Goal: Task Accomplishment & Management: Manage account settings

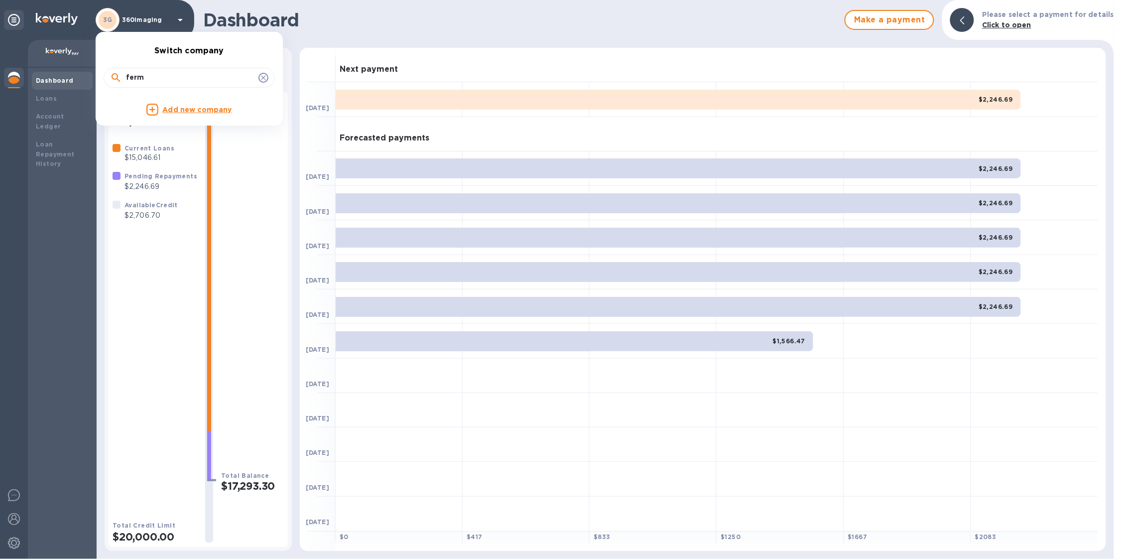
drag, startPoint x: 174, startPoint y: 76, endPoint x: 86, endPoint y: 65, distance: 88.2
click at [86, 65] on div "Switch company ferm Add new company" at bounding box center [561, 279] width 1122 height 559
type input "r"
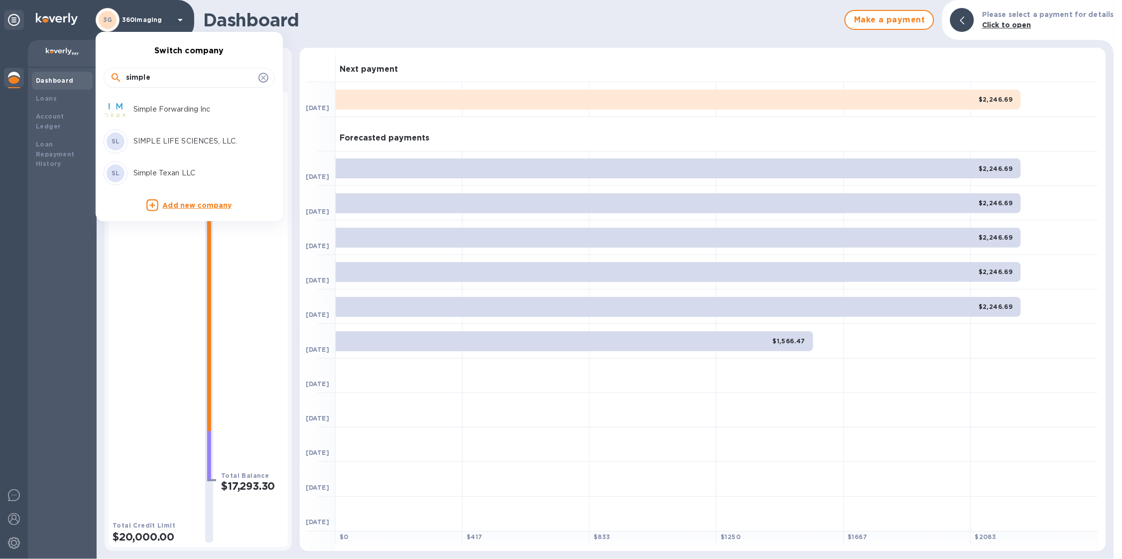
type input "simple"
click at [166, 102] on div "Simple Forwarding Inc" at bounding box center [181, 110] width 155 height 24
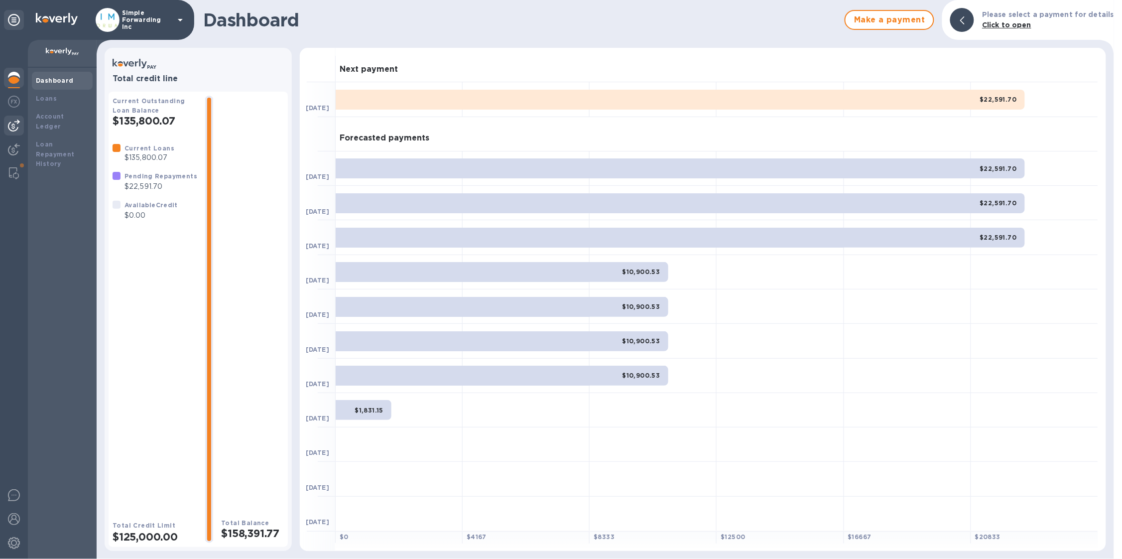
click at [20, 131] on div at bounding box center [14, 125] width 20 height 20
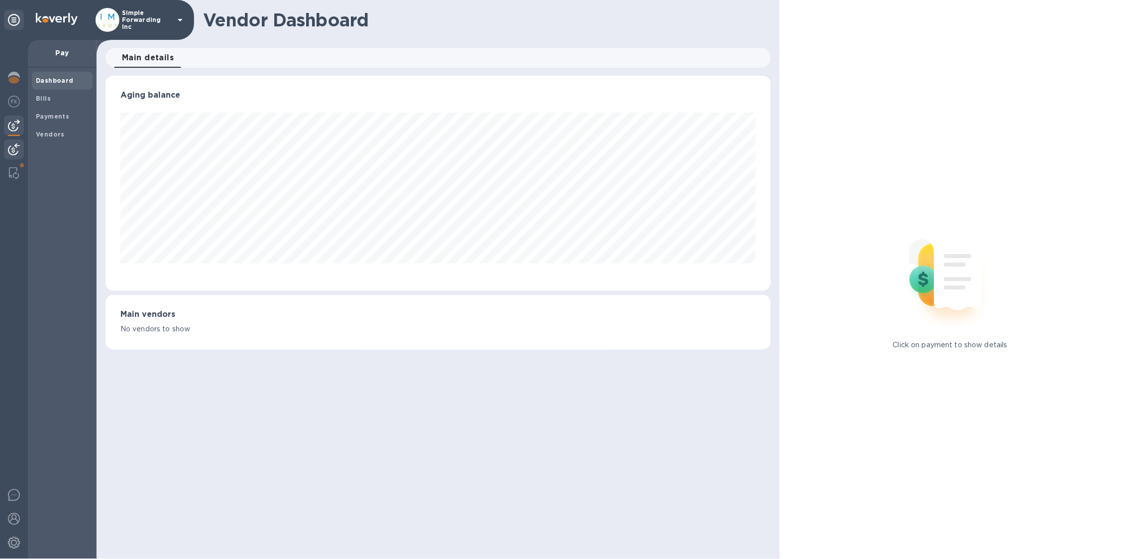
scroll to position [497618, 497168]
click at [23, 147] on div at bounding box center [14, 150] width 20 height 22
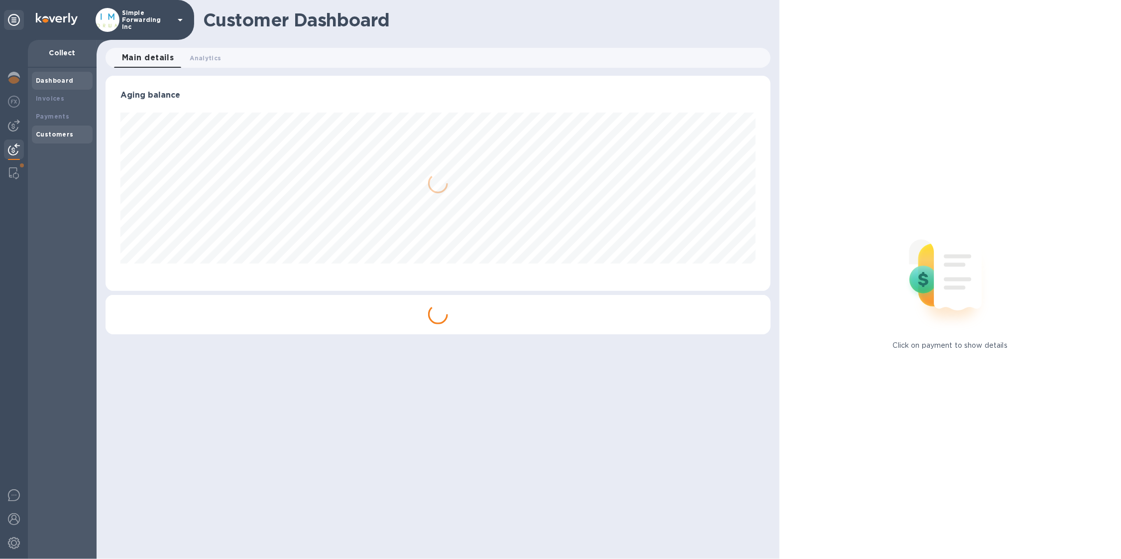
scroll to position [215, 665]
drag, startPoint x: 54, startPoint y: 132, endPoint x: 92, endPoint y: 124, distance: 38.2
click at [54, 132] on b "Customers" at bounding box center [55, 133] width 38 height 7
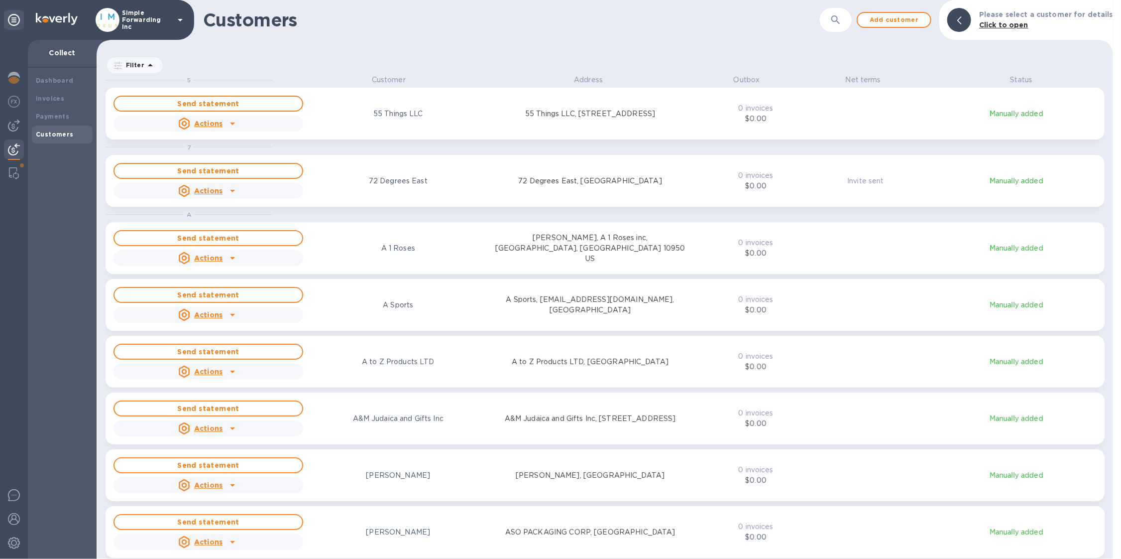
scroll to position [474, 1013]
click at [848, 17] on button "button" at bounding box center [836, 20] width 24 height 24
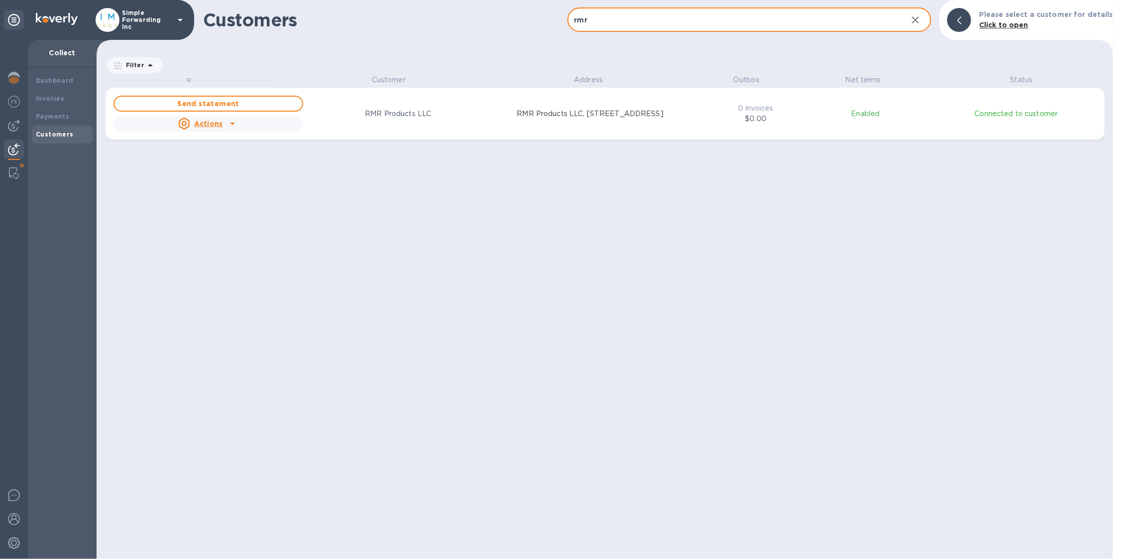
scroll to position [9, 4]
type input "rmr"
click at [755, 116] on p "$0.00" at bounding box center [756, 119] width 78 height 10
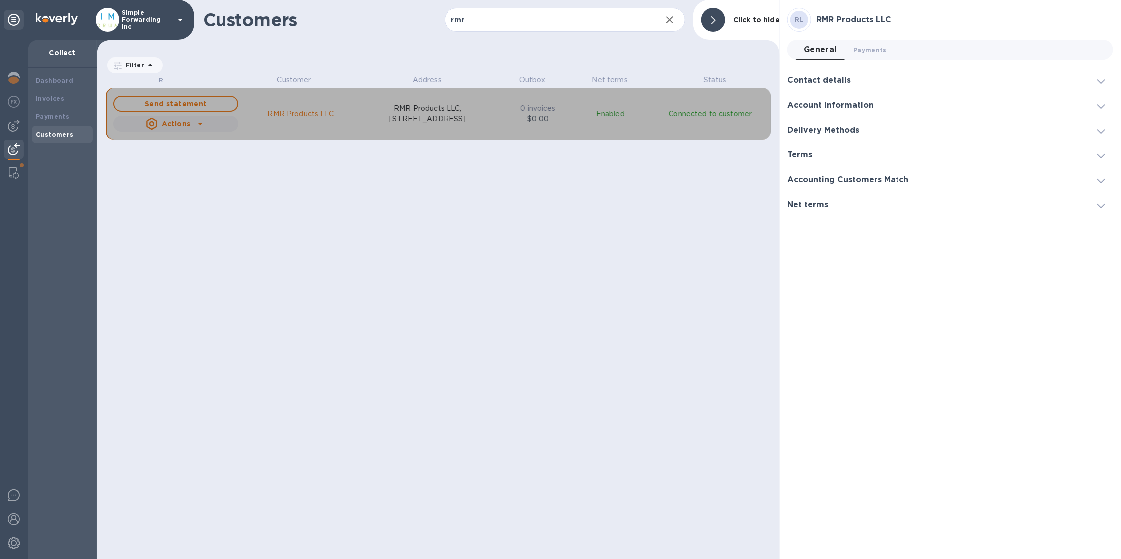
click at [199, 125] on icon "grid" at bounding box center [200, 123] width 12 height 12
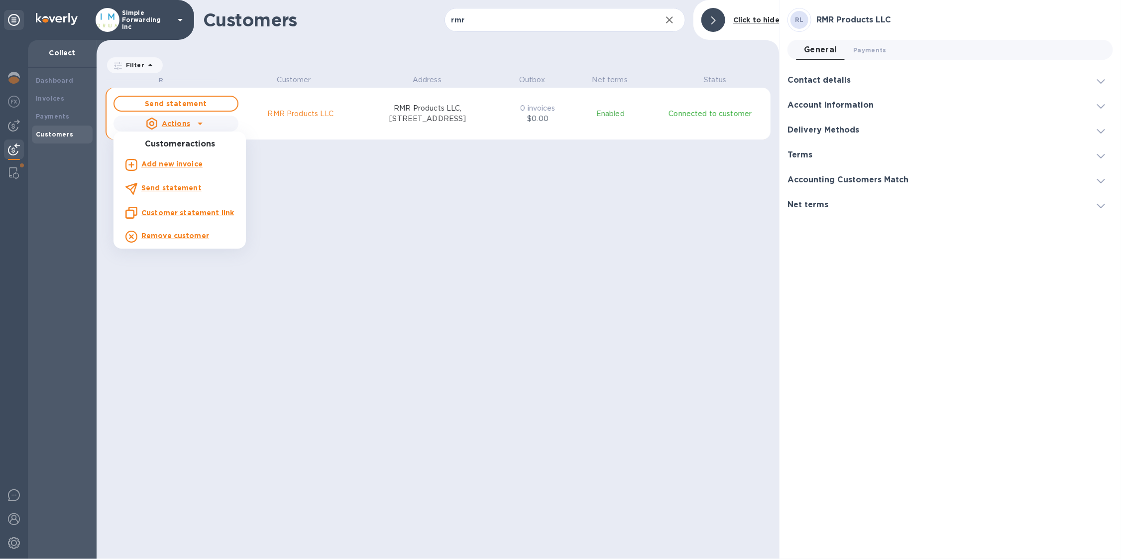
drag, startPoint x: 518, startPoint y: 191, endPoint x: 542, endPoint y: 167, distance: 33.4
click at [518, 191] on div at bounding box center [560, 279] width 1121 height 559
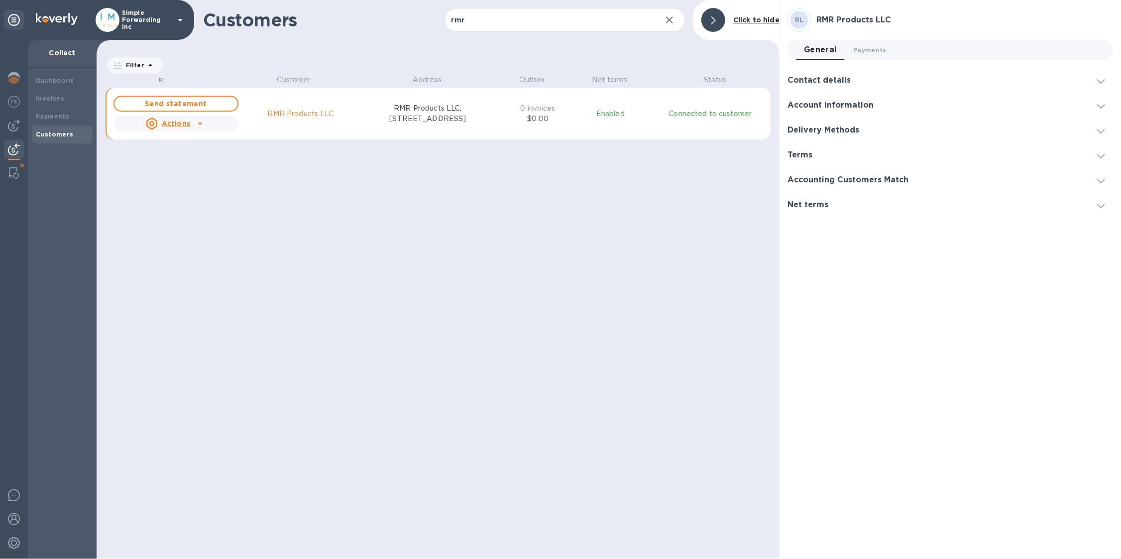
click at [852, 204] on div "Net terms" at bounding box center [951, 204] width 326 height 25
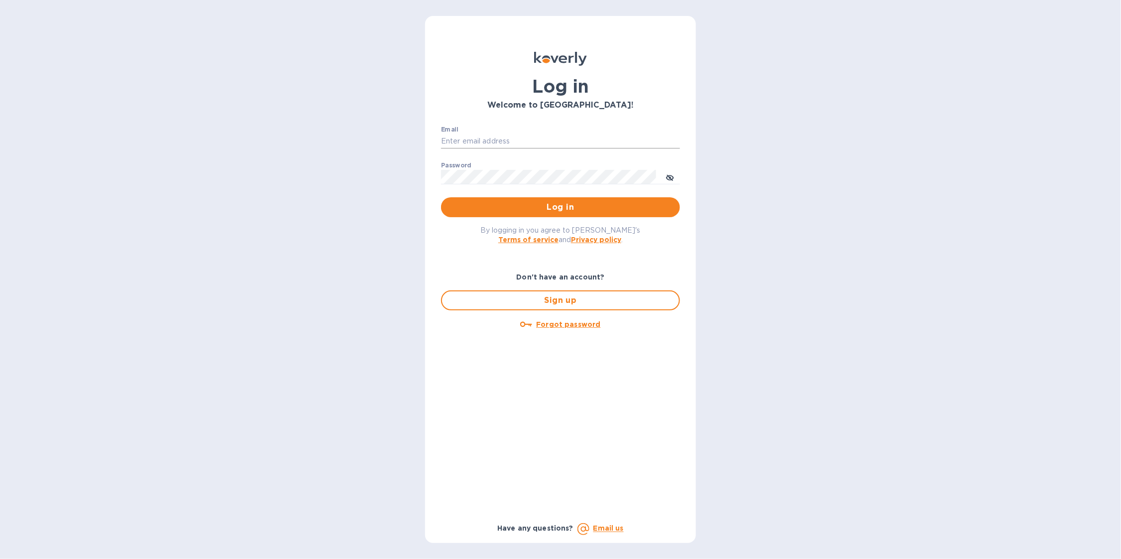
click at [507, 141] on input "Email" at bounding box center [560, 141] width 239 height 15
type input "sballen@koverly.com"
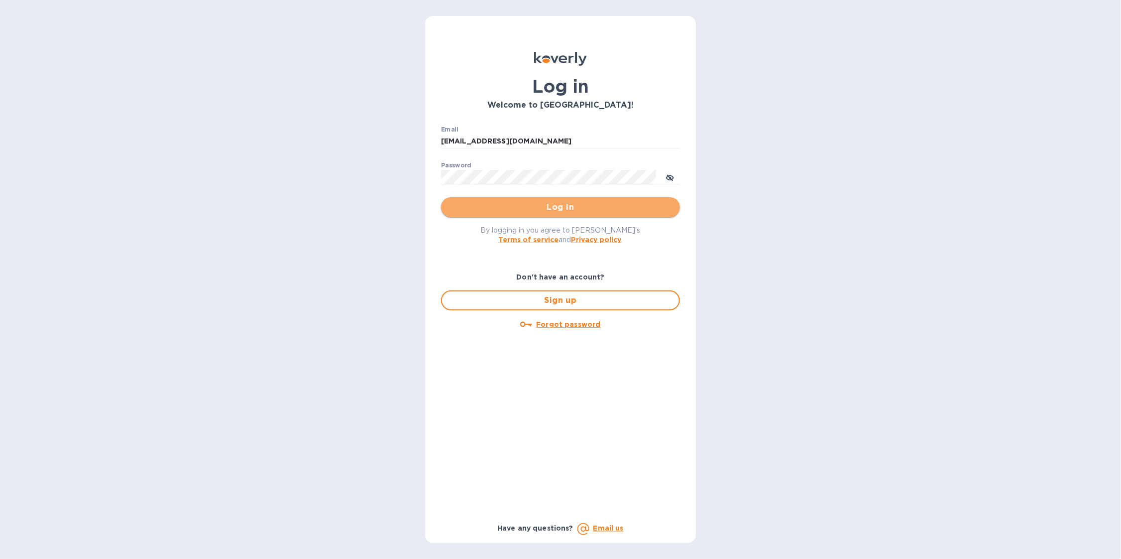
click at [554, 205] on span "Log in" at bounding box center [560, 207] width 223 height 12
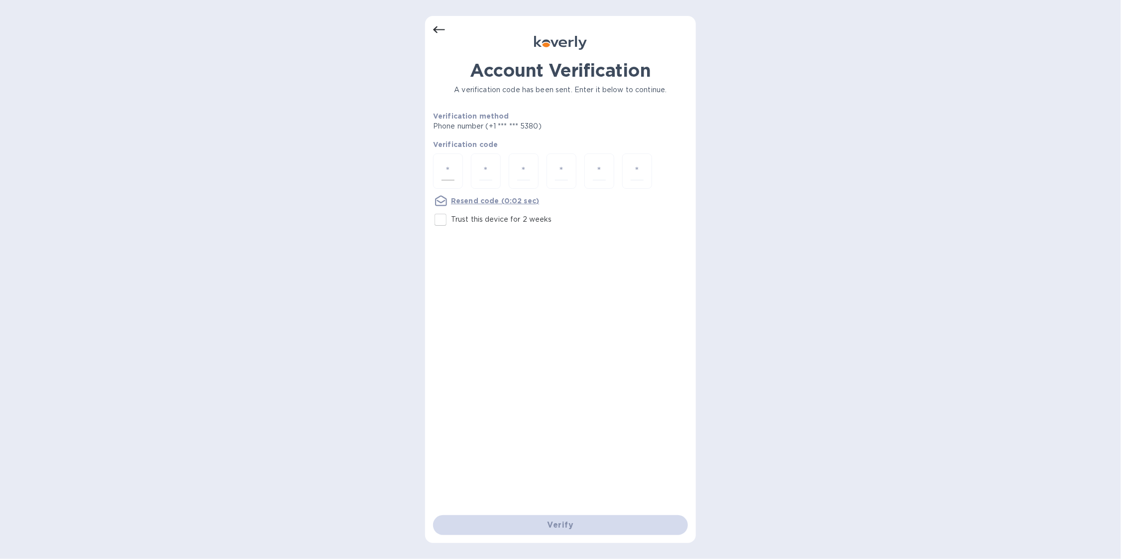
click at [451, 169] on input "number" at bounding box center [448, 171] width 13 height 18
type input "4"
type input "6"
type input "3"
type input "7"
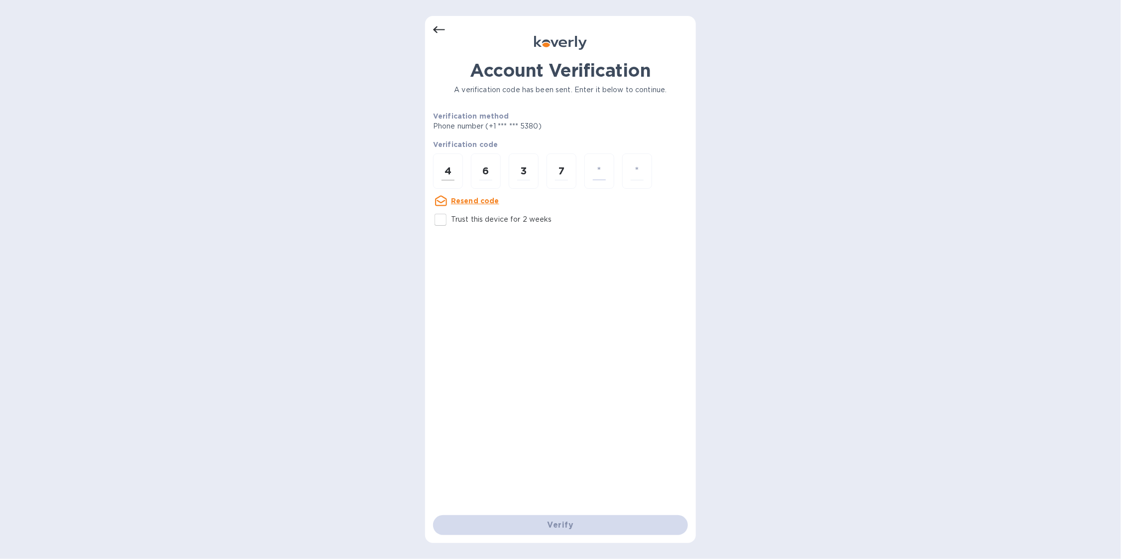
type input "4"
type input "6"
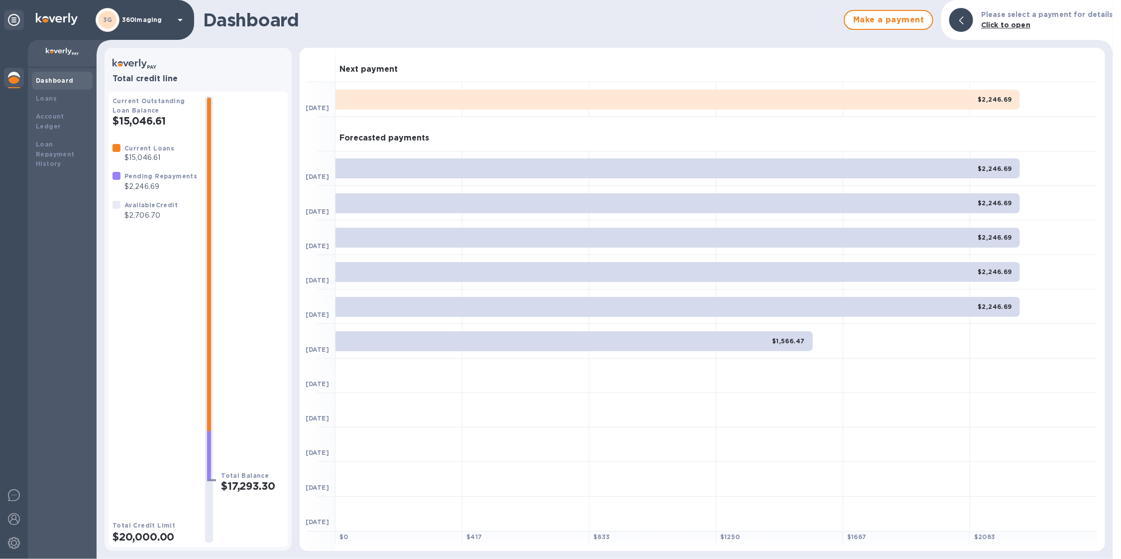
click at [122, 25] on div "3G 360imaging" at bounding box center [141, 20] width 91 height 24
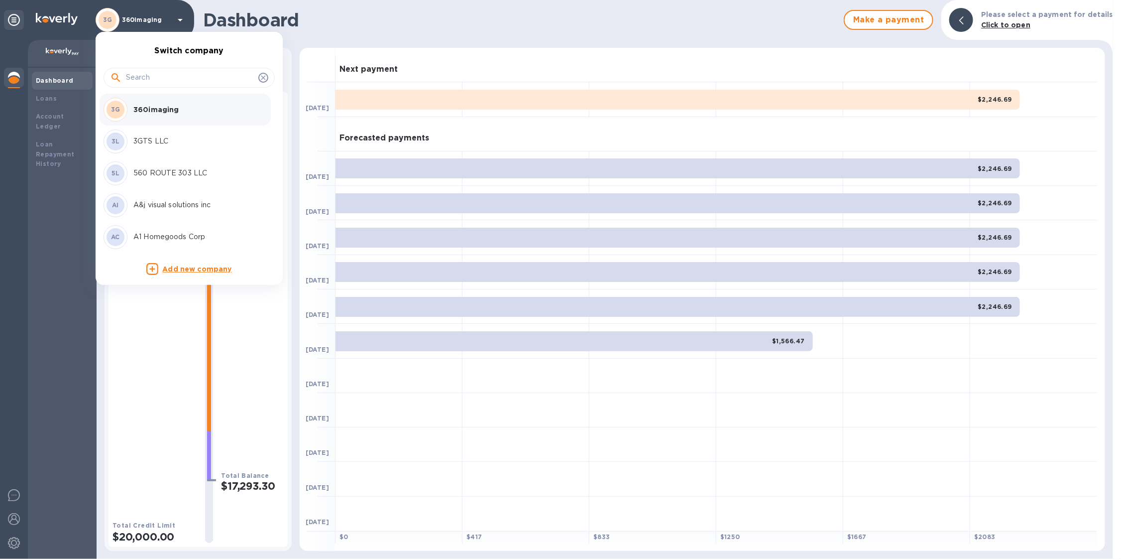
click at [146, 74] on input "text" at bounding box center [190, 77] width 128 height 15
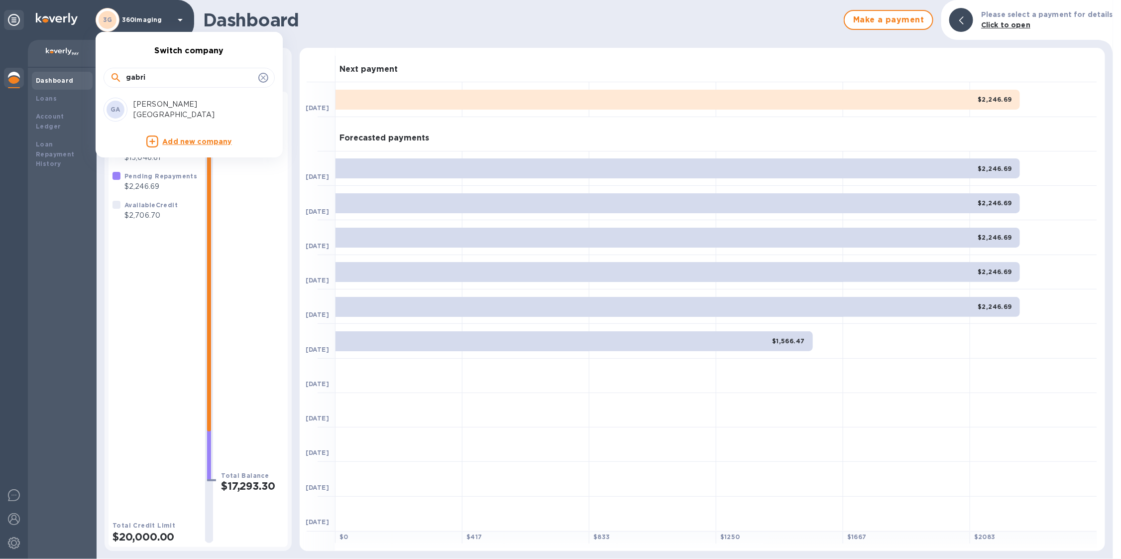
type input "gabri"
click at [154, 98] on div "GA Gabriel-Glas North America" at bounding box center [181, 110] width 155 height 24
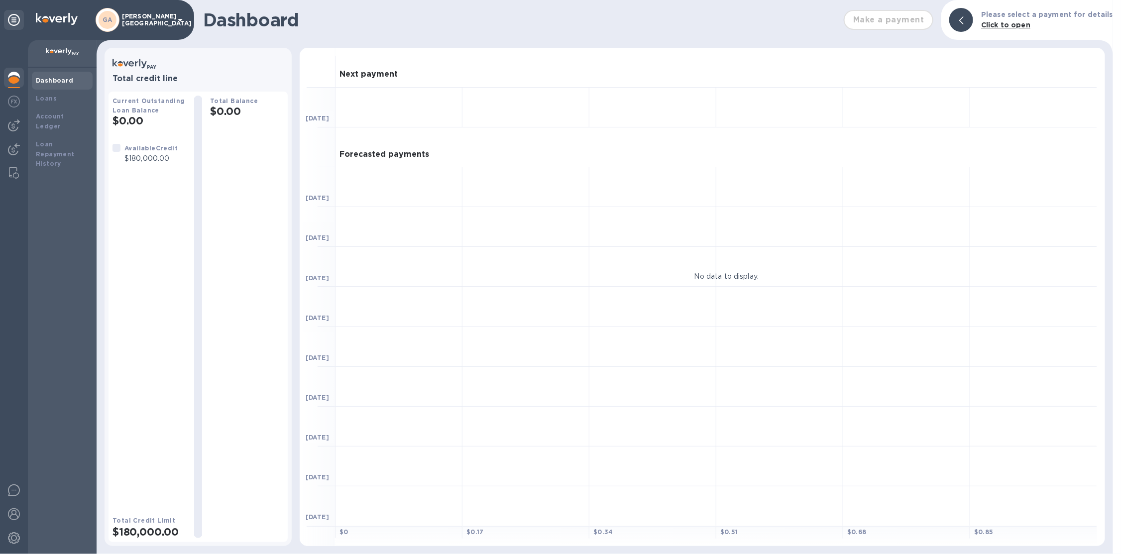
click at [135, 17] on p "[PERSON_NAME] [GEOGRAPHIC_DATA]" at bounding box center [147, 20] width 50 height 14
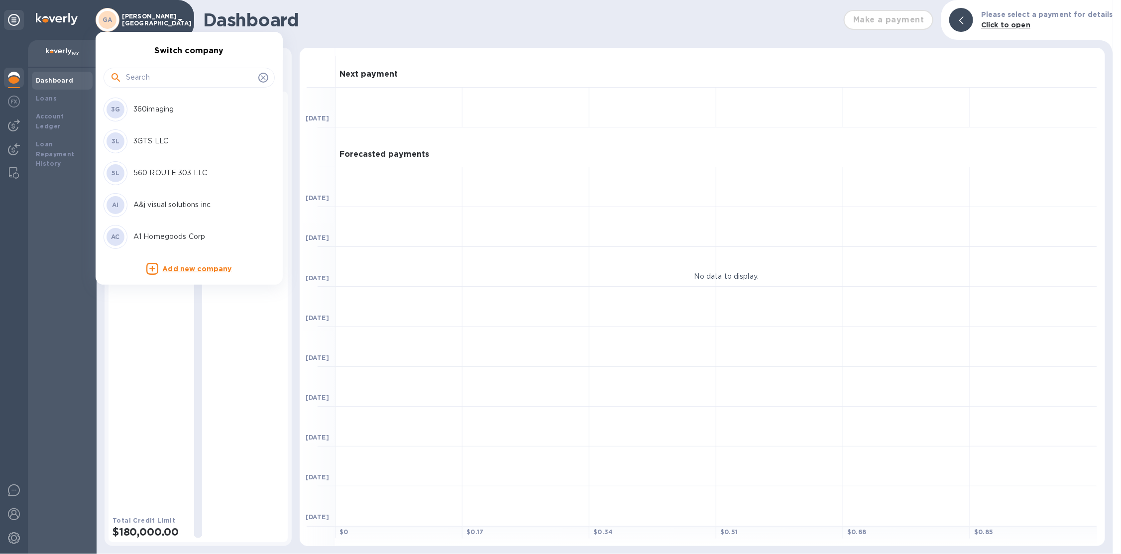
drag, startPoint x: 180, startPoint y: 83, endPoint x: 180, endPoint y: 70, distance: 12.4
click at [180, 80] on input "text" at bounding box center [190, 77] width 128 height 15
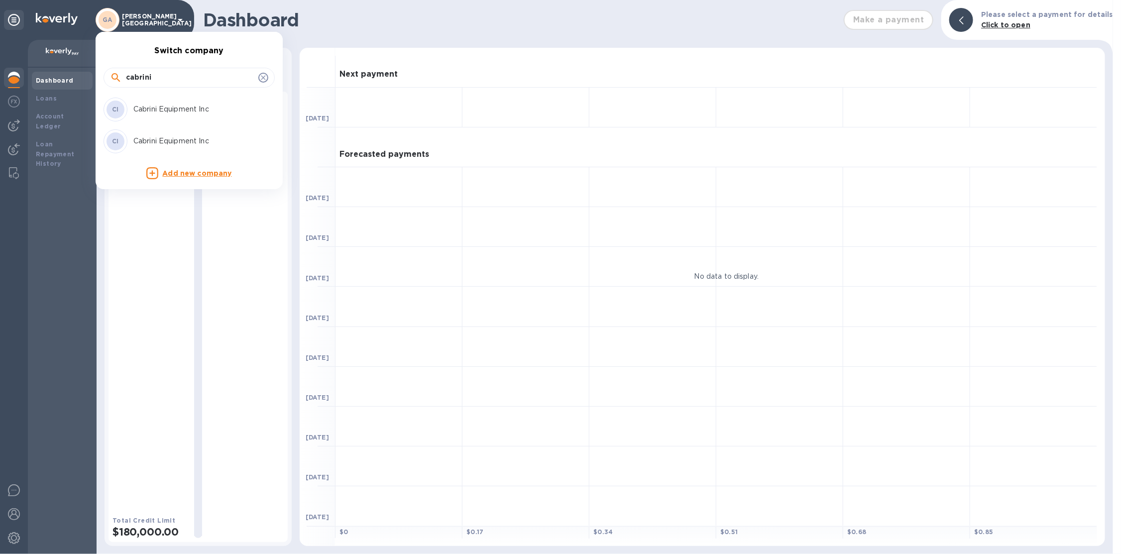
type input "cabrini"
click at [185, 113] on p "Cabrini Equipment Inc" at bounding box center [195, 109] width 125 height 10
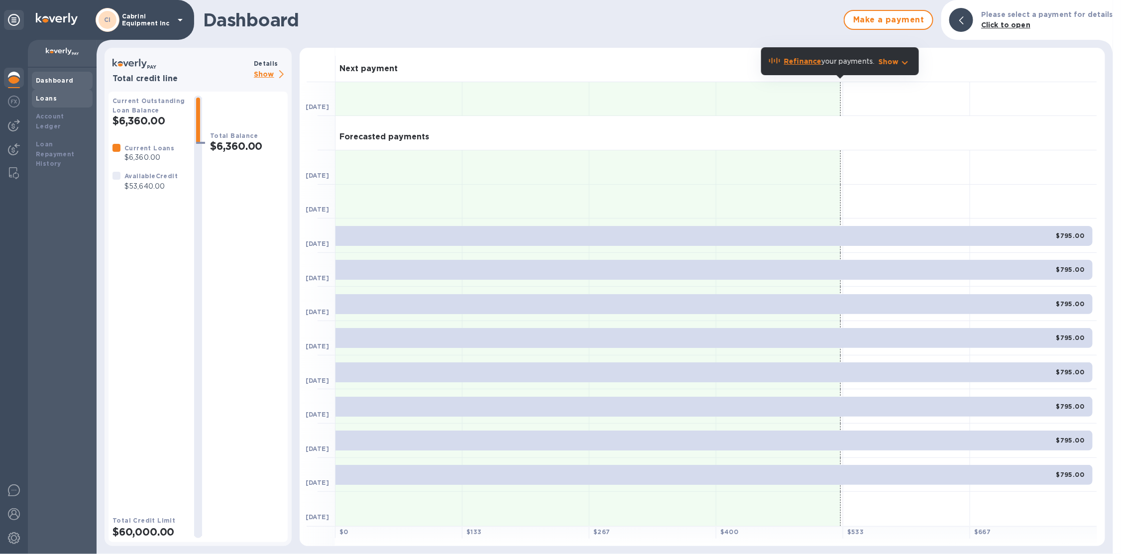
click at [46, 101] on b "Loans" at bounding box center [46, 98] width 21 height 7
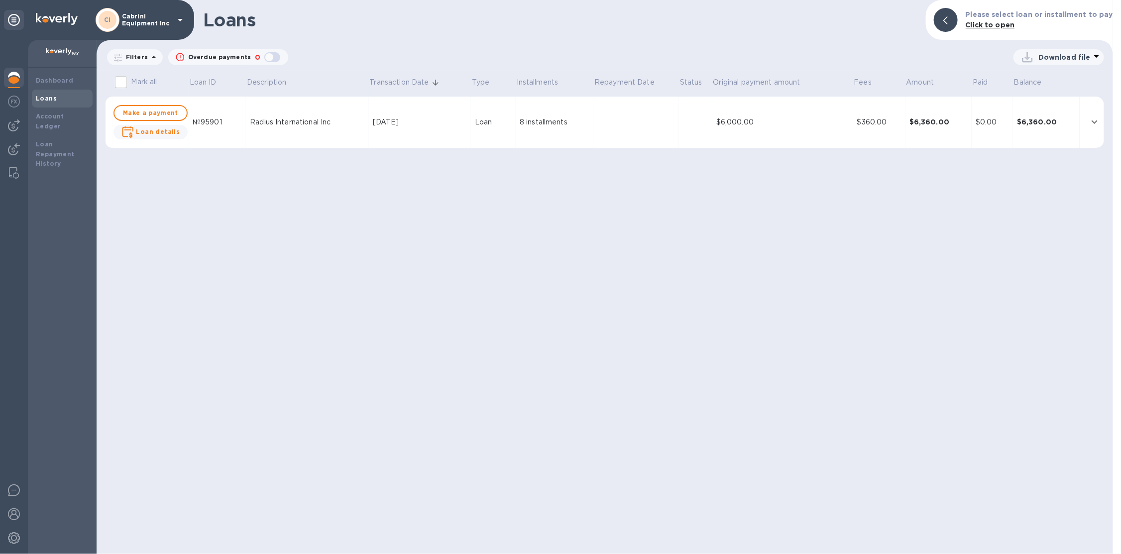
click at [577, 136] on td "8 installments" at bounding box center [555, 123] width 78 height 52
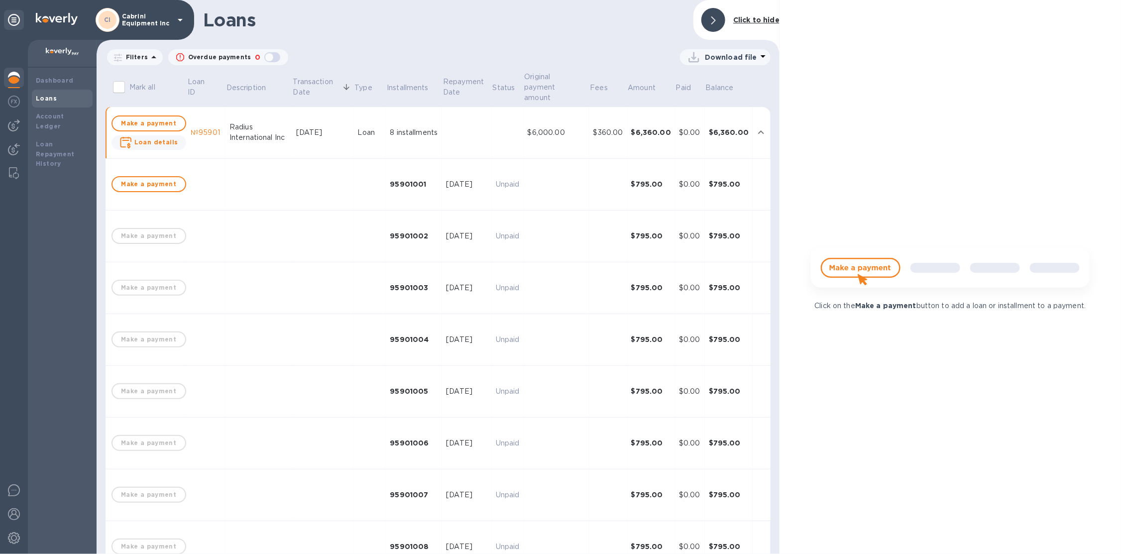
click at [858, 267] on img at bounding box center [950, 273] width 298 height 60
click at [157, 123] on span "Make a payment" at bounding box center [148, 123] width 57 height 12
checkbox input "true"
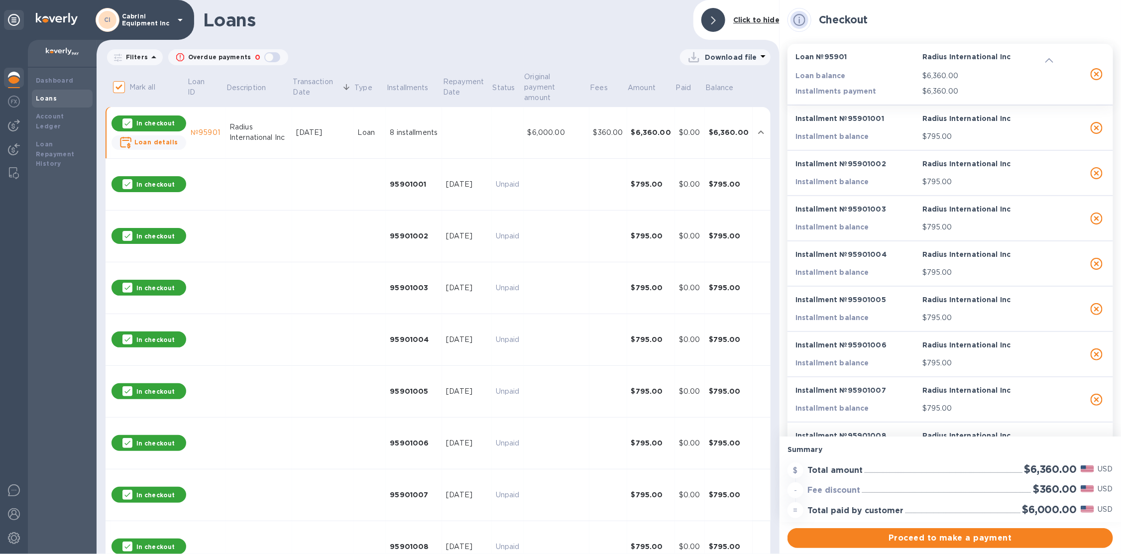
click at [17, 83] on img at bounding box center [14, 78] width 12 height 12
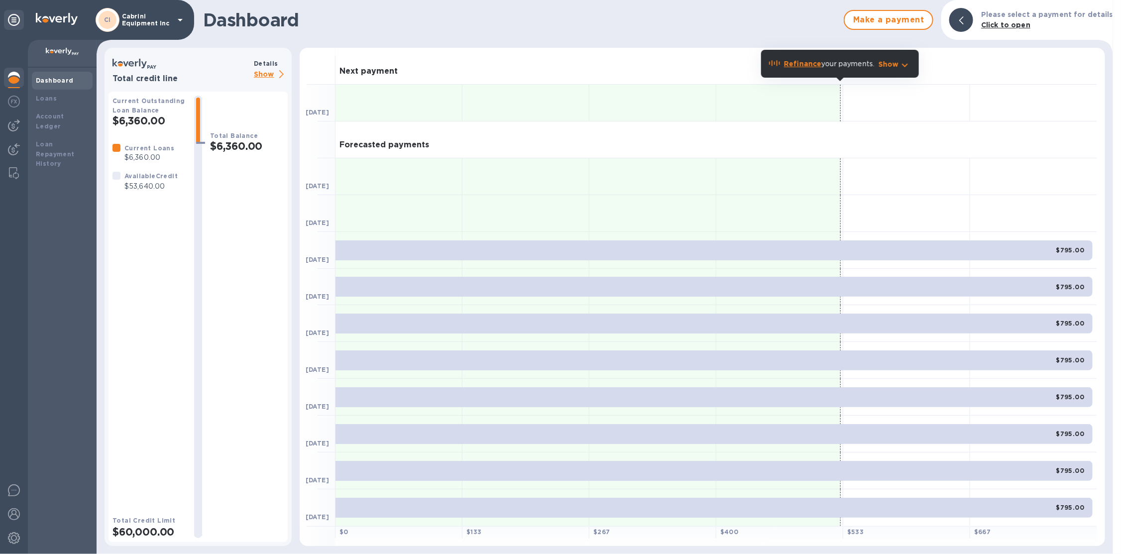
click at [154, 20] on p "Cabrini Equipment Inc" at bounding box center [147, 20] width 50 height 14
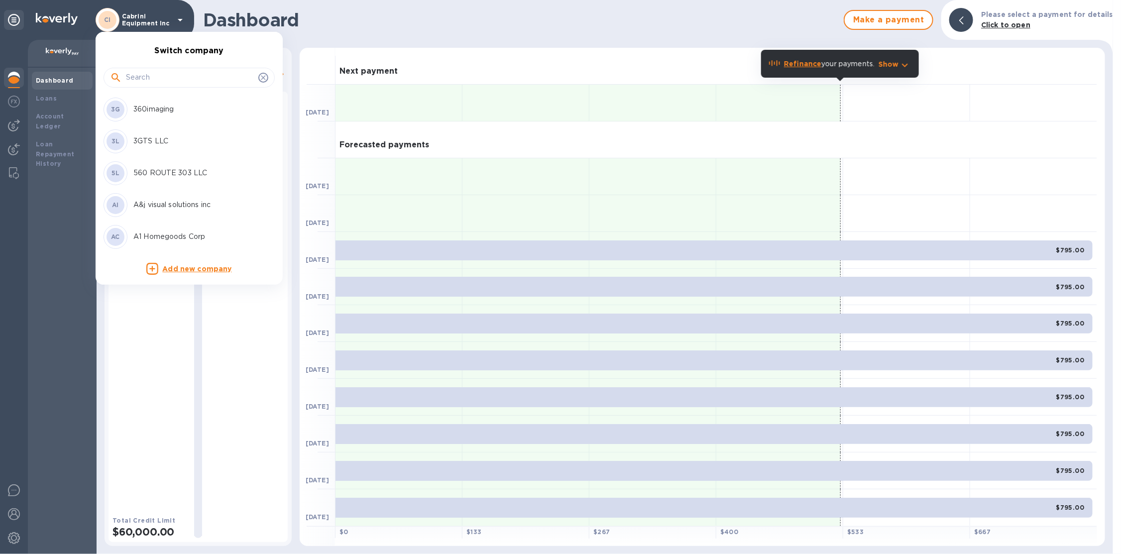
click at [167, 82] on input "text" at bounding box center [190, 77] width 128 height 15
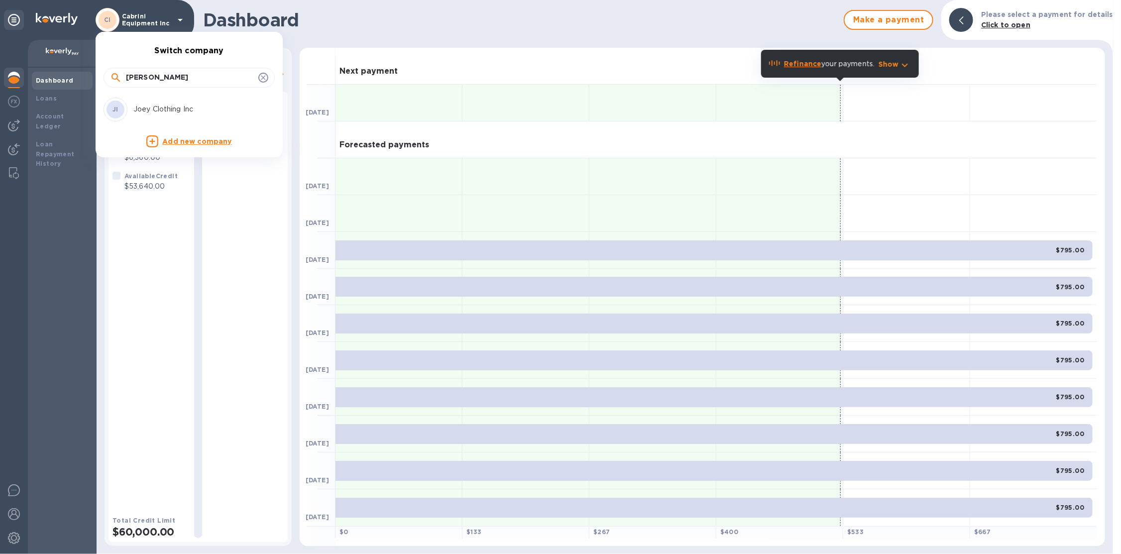
type input "joey"
click at [151, 107] on p "Joey Clothing Inc" at bounding box center [195, 109] width 125 height 10
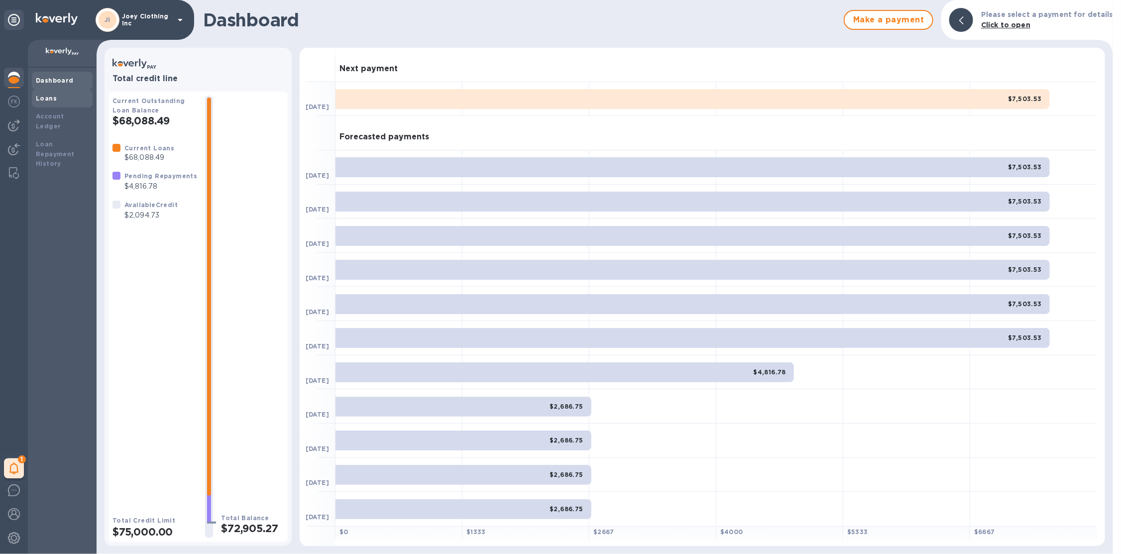
click at [39, 102] on div "Loans" at bounding box center [62, 99] width 53 height 10
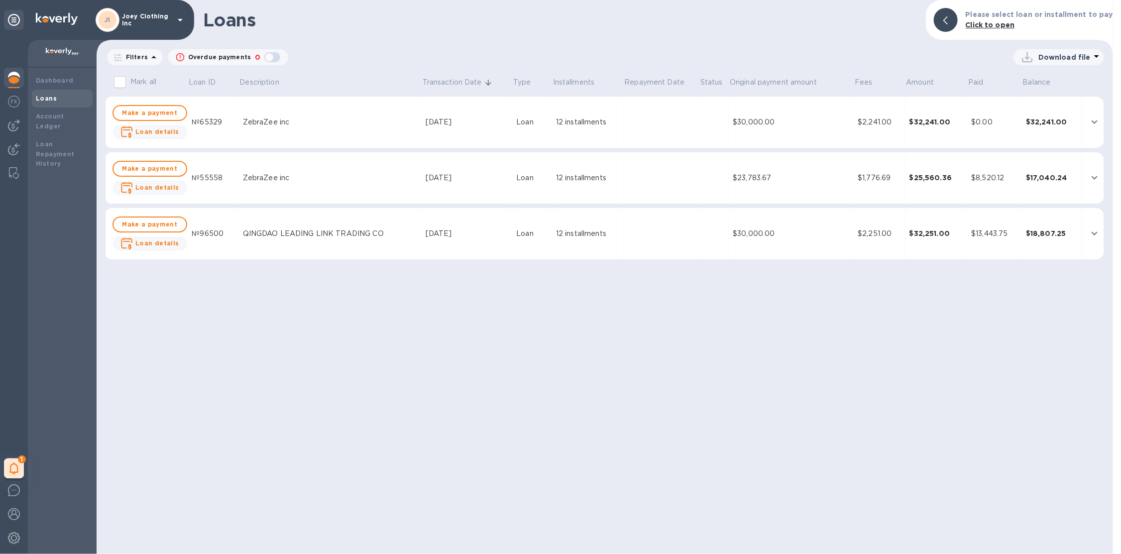
click at [142, 16] on p "Joey Clothing Inc" at bounding box center [147, 20] width 50 height 14
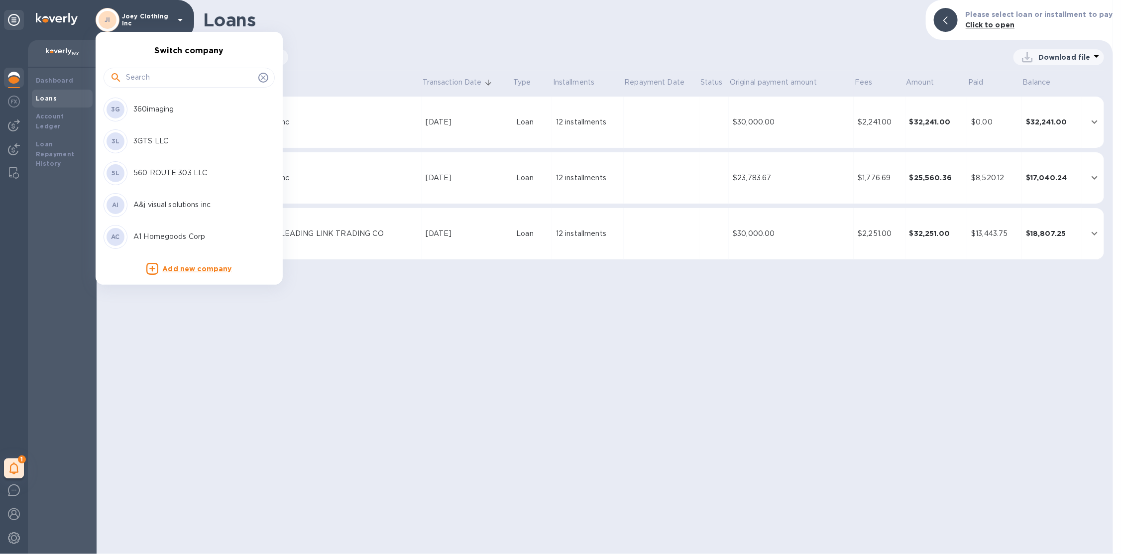
click at [201, 76] on input "text" at bounding box center [190, 77] width 128 height 15
type input "g"
type input "freight"
click at [190, 174] on p "Freight Country LLC" at bounding box center [195, 173] width 125 height 10
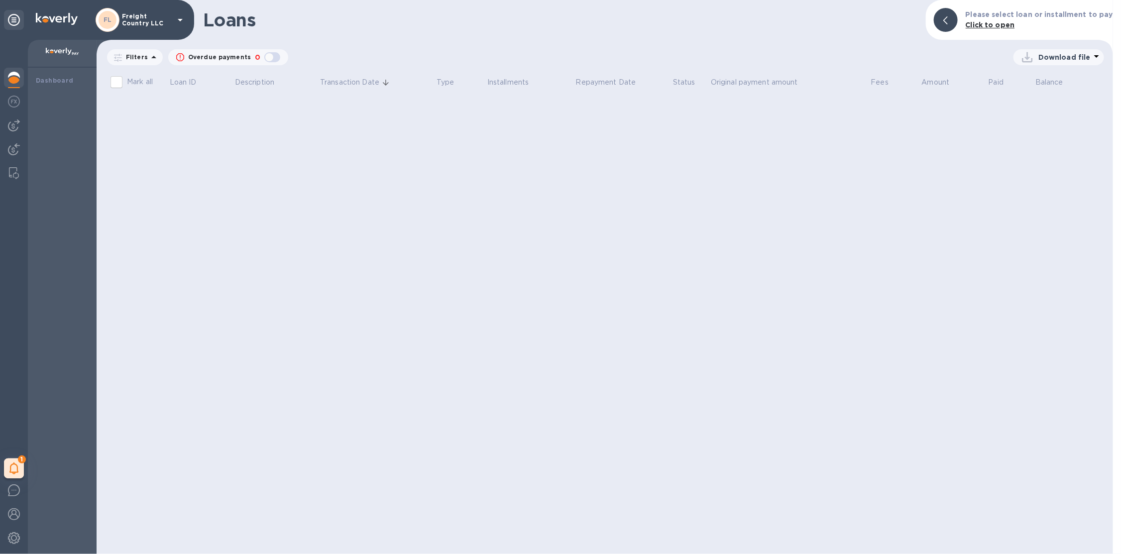
click at [14, 79] on img at bounding box center [14, 78] width 12 height 12
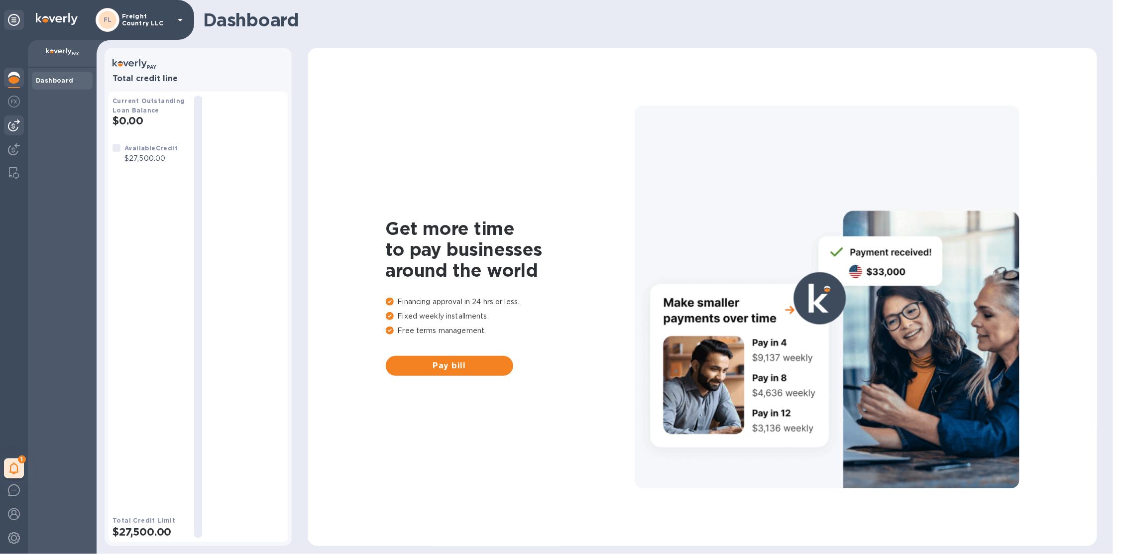
click at [21, 124] on div at bounding box center [14, 125] width 20 height 20
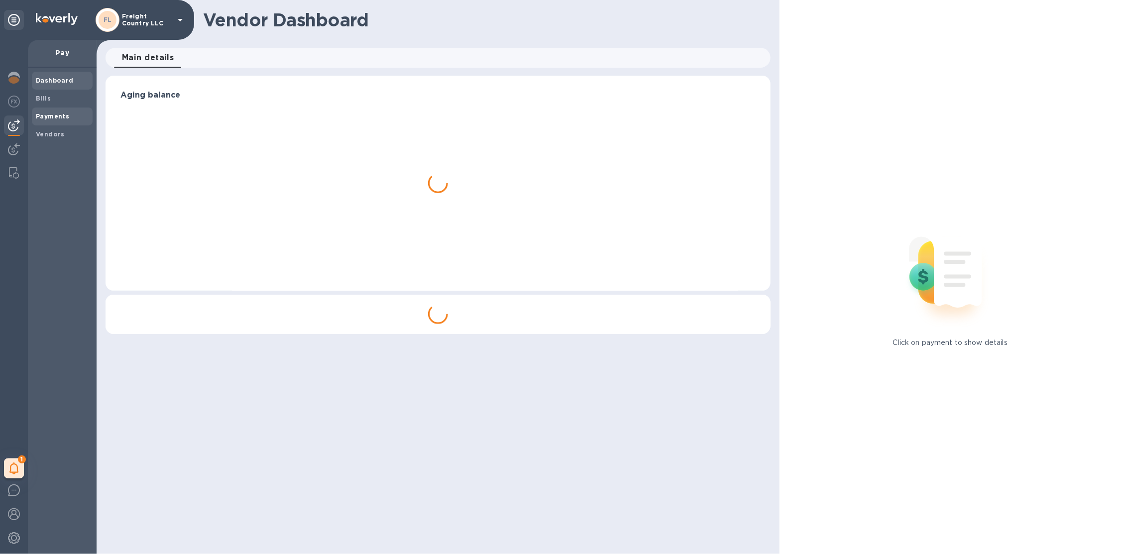
click at [62, 113] on b "Payments" at bounding box center [52, 116] width 33 height 7
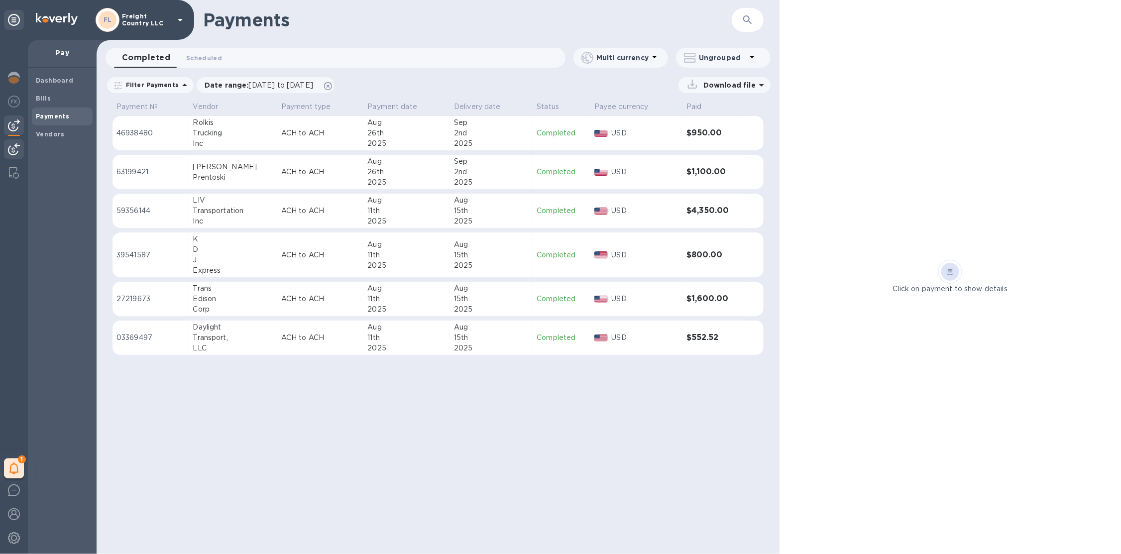
click at [21, 146] on div at bounding box center [14, 150] width 20 height 22
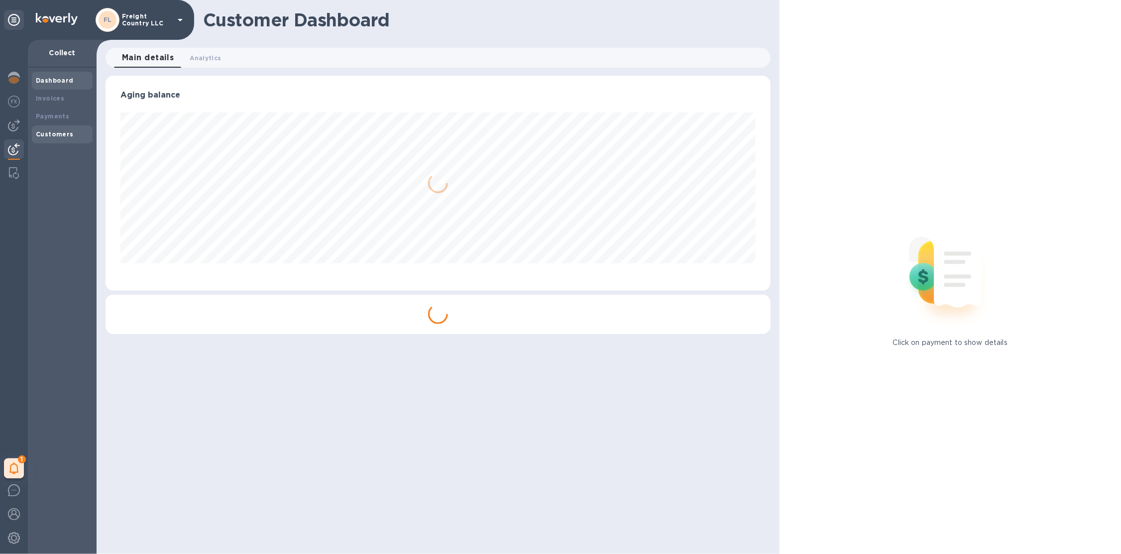
scroll to position [215, 665]
click at [58, 120] on div "Payments" at bounding box center [62, 117] width 53 height 10
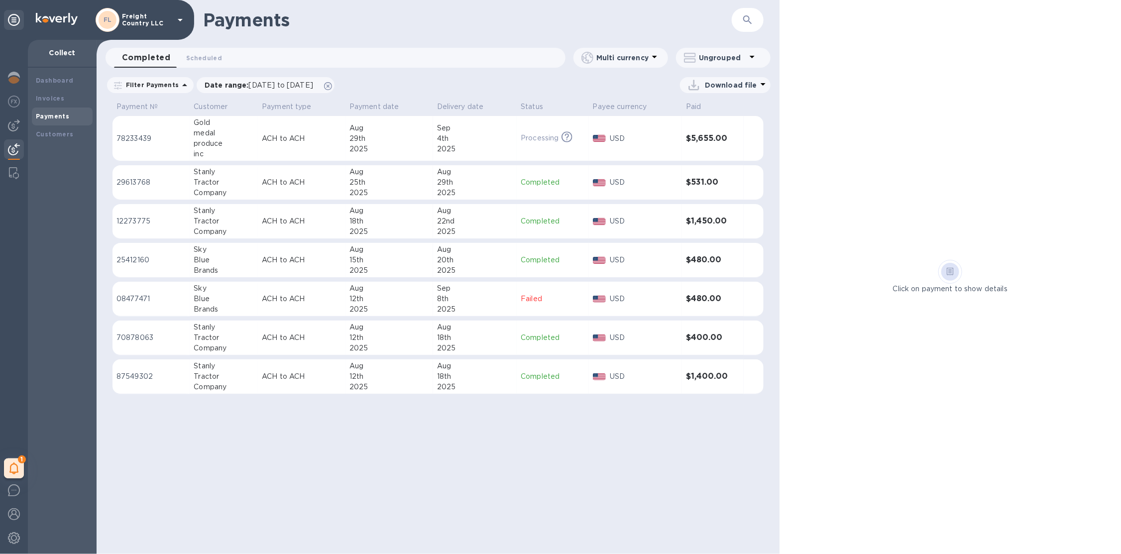
click at [481, 138] on div "4th" at bounding box center [475, 138] width 76 height 10
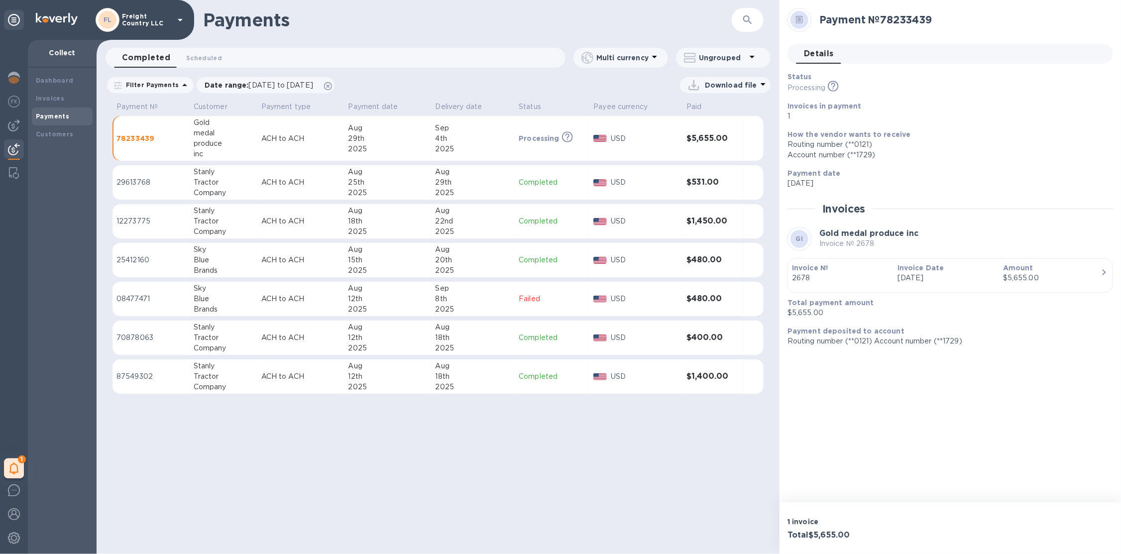
click at [837, 156] on div "Account number (**1729)" at bounding box center [947, 155] width 318 height 10
click at [318, 141] on p "ACH to ACH" at bounding box center [300, 138] width 79 height 10
click at [154, 22] on p "Freight Country LLC" at bounding box center [147, 20] width 50 height 14
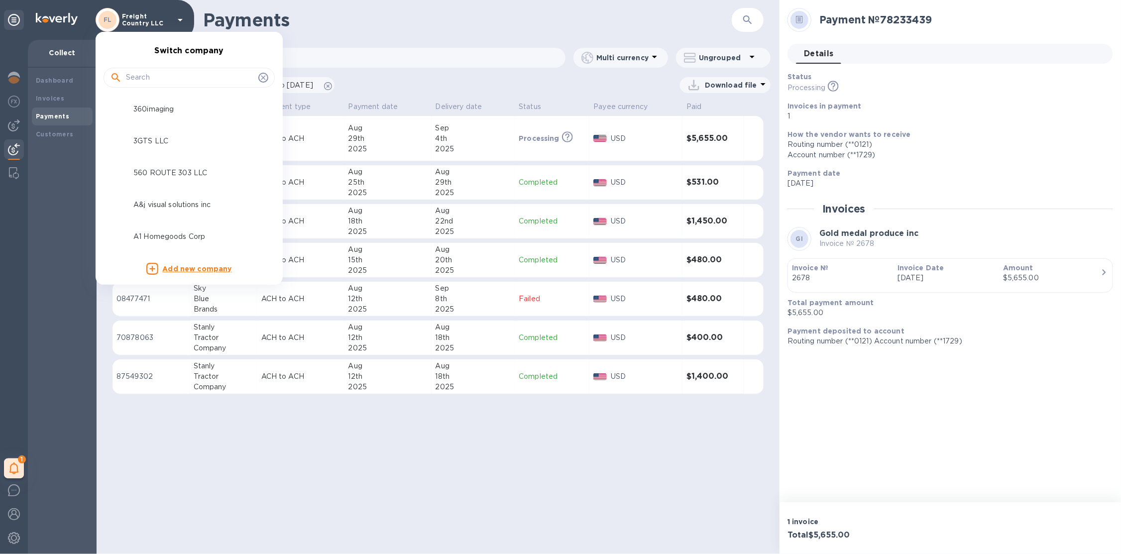
click at [159, 78] on input "text" at bounding box center [190, 77] width 128 height 15
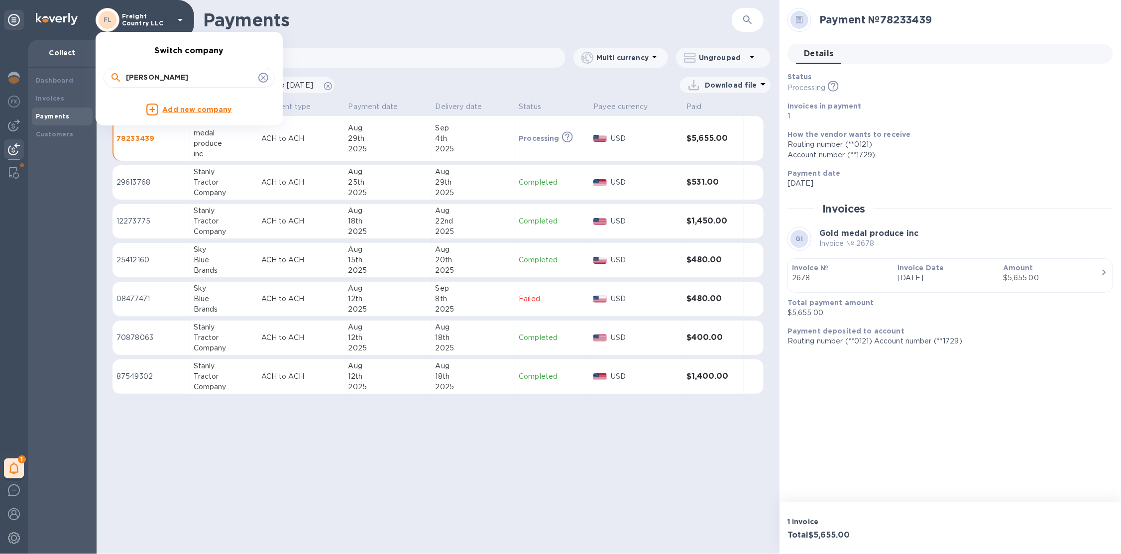
drag, startPoint x: 208, startPoint y: 80, endPoint x: 114, endPoint y: 78, distance: 94.6
click at [114, 78] on div "glatt" at bounding box center [189, 77] width 158 height 15
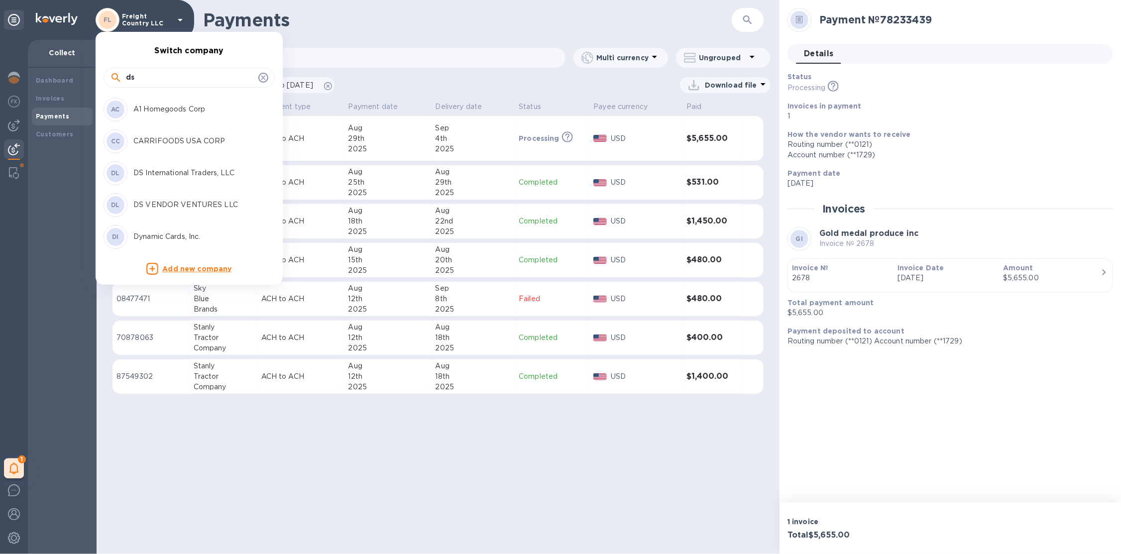
type input "ds"
click at [188, 169] on p "DS International Traders, LLC" at bounding box center [195, 173] width 125 height 10
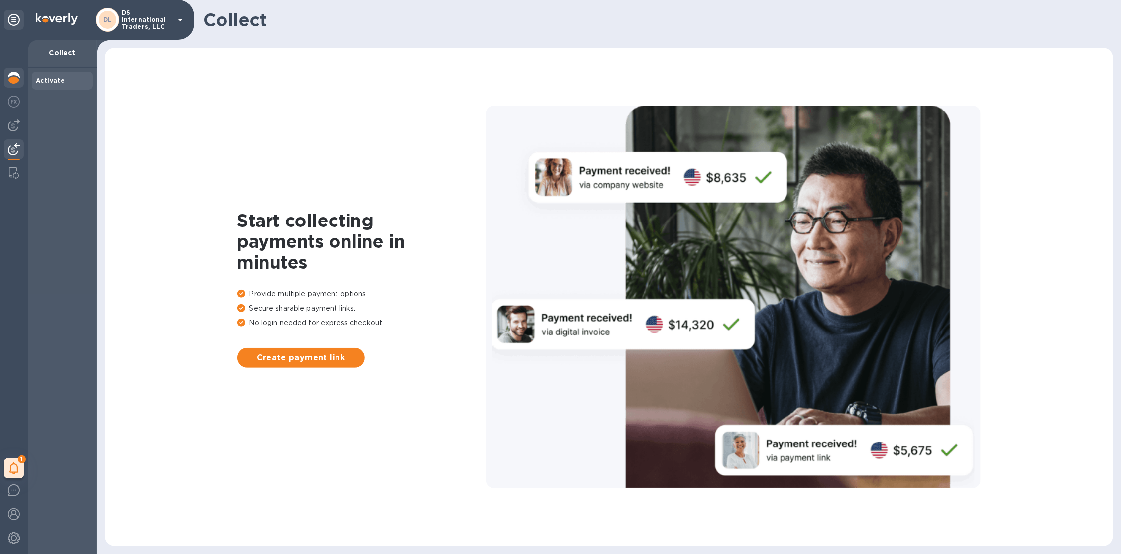
click at [16, 75] on img at bounding box center [14, 78] width 12 height 12
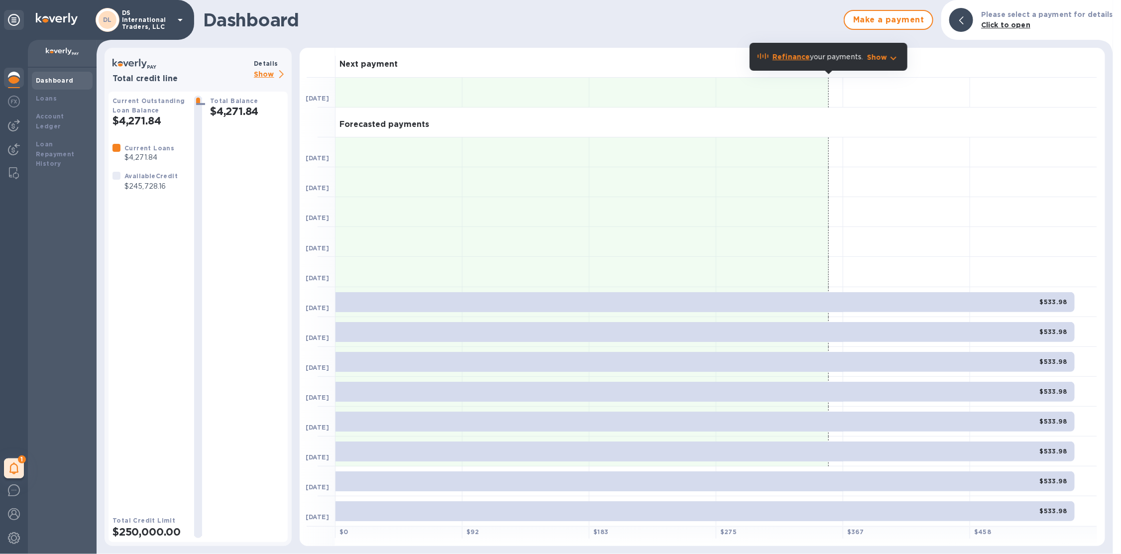
click at [259, 75] on p "Show" at bounding box center [271, 75] width 34 height 12
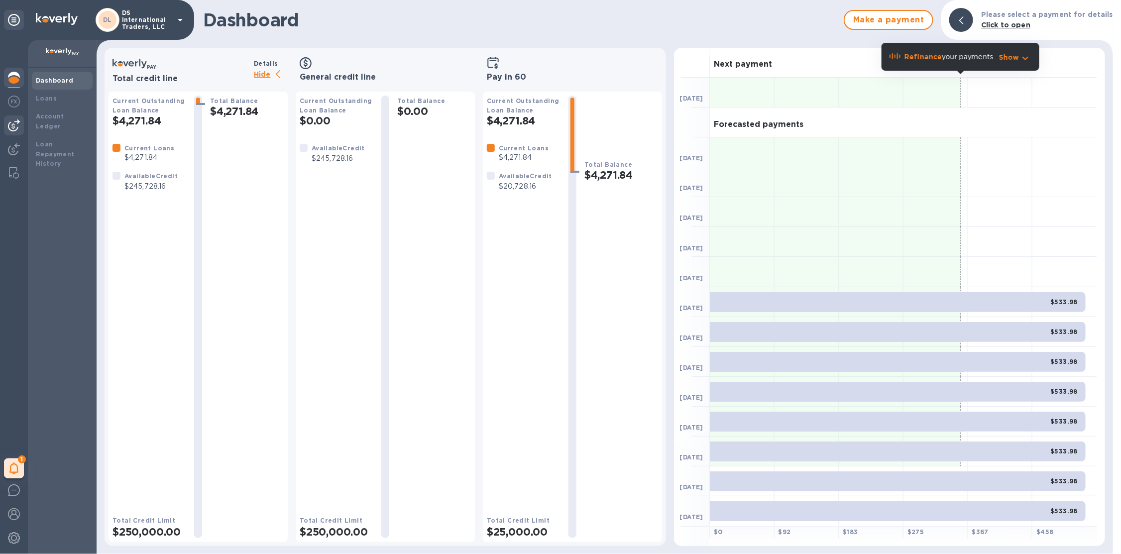
click at [16, 130] on img at bounding box center [14, 125] width 12 height 12
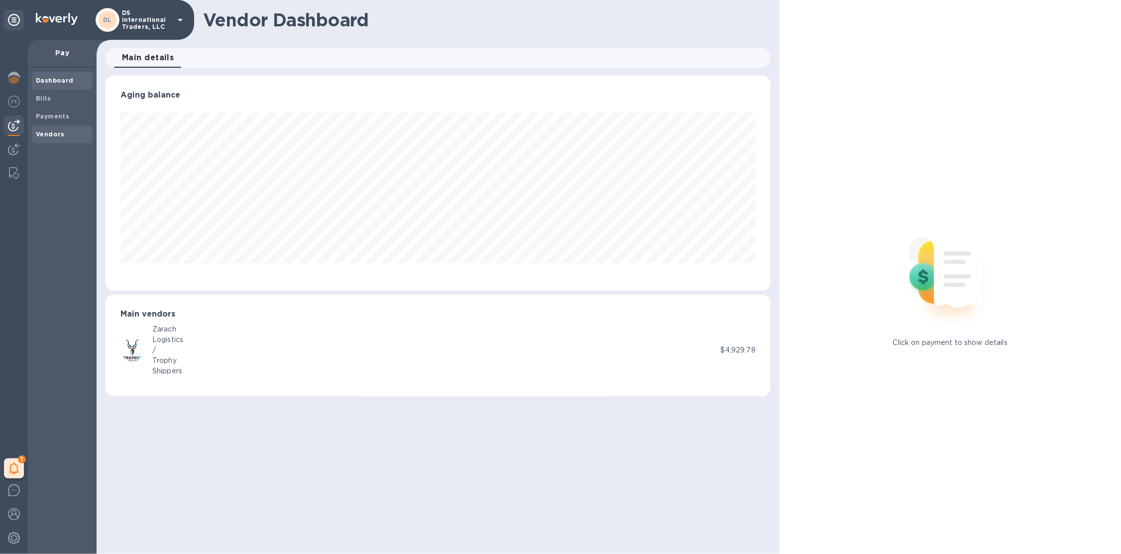
scroll to position [215, 665]
click at [53, 131] on b "Vendors" at bounding box center [50, 133] width 29 height 7
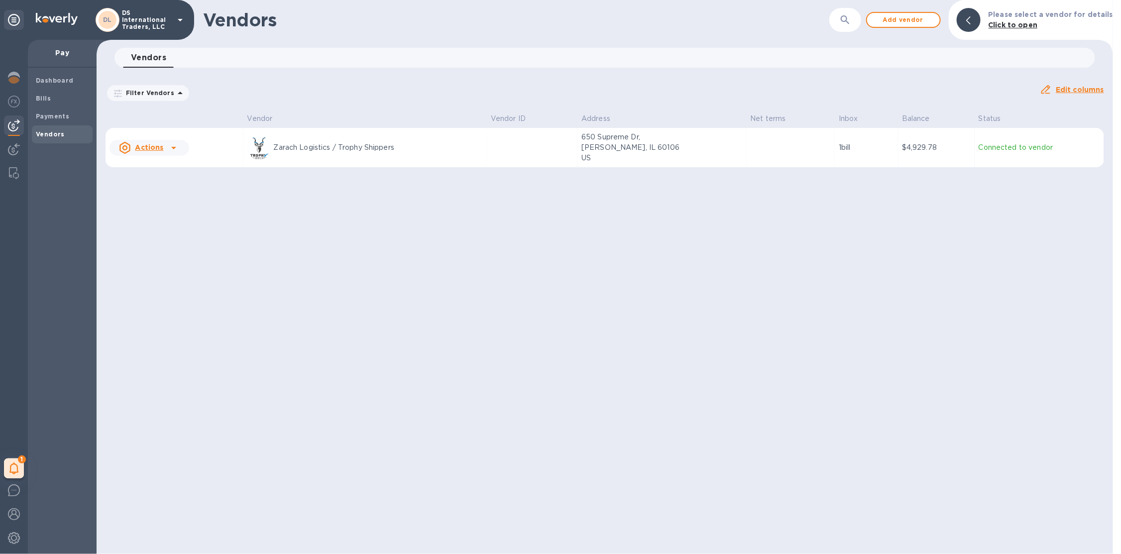
click at [367, 142] on p "Zarach Logistics / Trophy Shippers" at bounding box center [378, 147] width 209 height 10
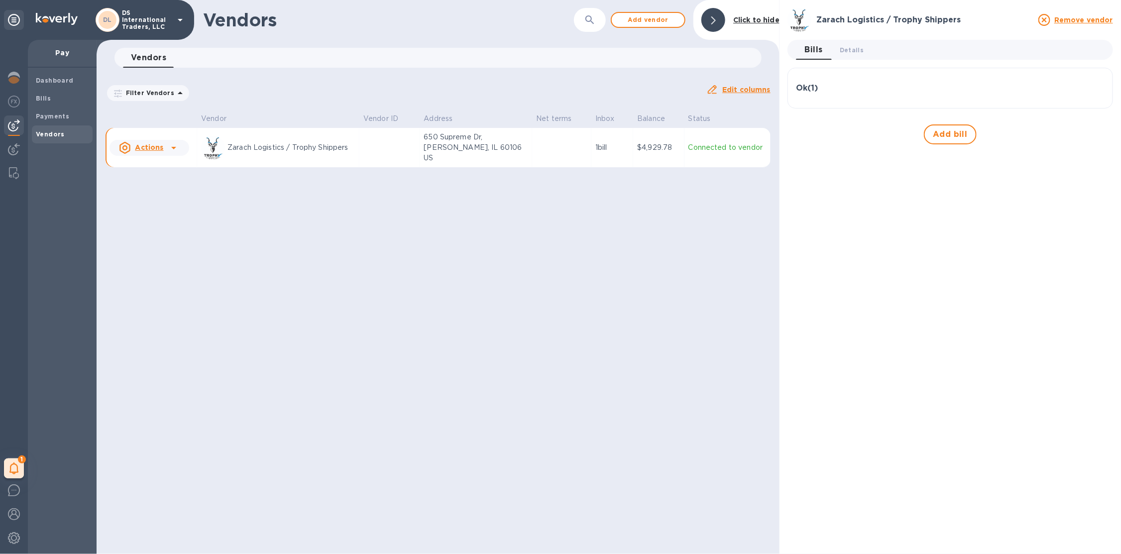
click at [596, 149] on p "1 bill" at bounding box center [612, 147] width 34 height 10
click at [20, 79] on div at bounding box center [14, 79] width 20 height 22
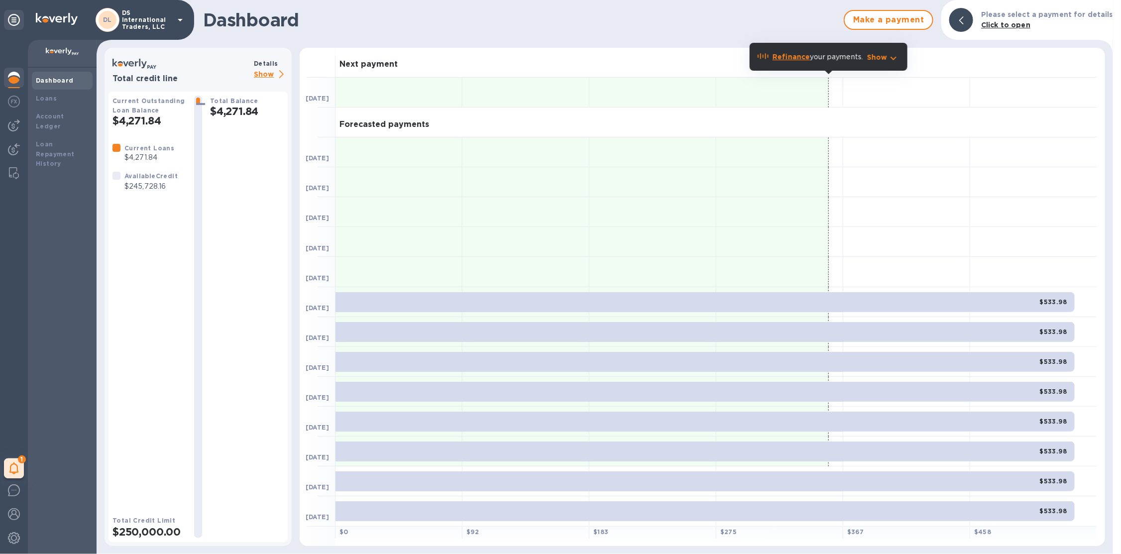
click at [275, 72] on p "Show" at bounding box center [271, 75] width 34 height 12
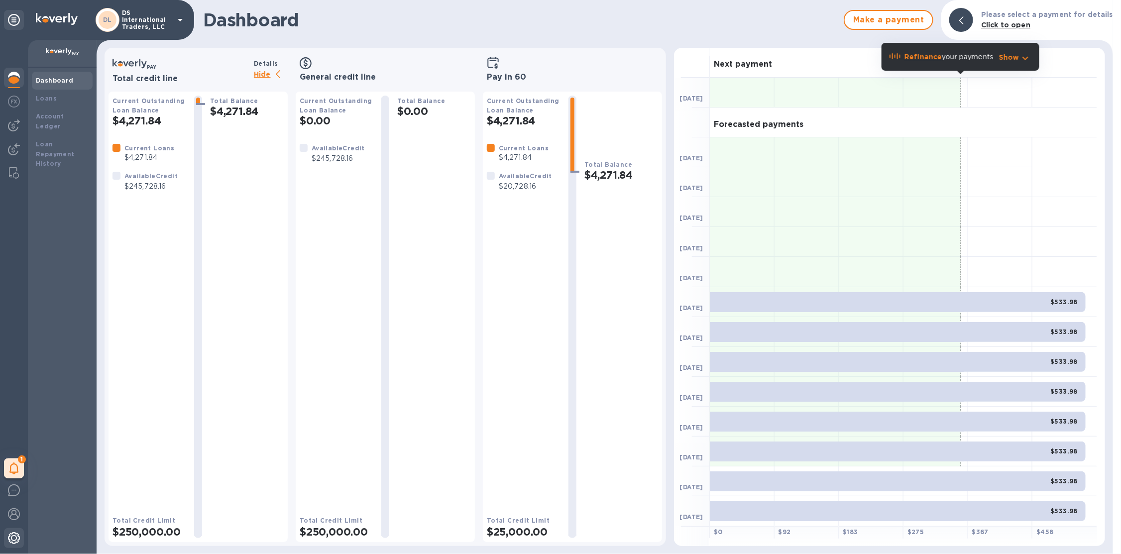
click at [18, 540] on img at bounding box center [14, 538] width 12 height 12
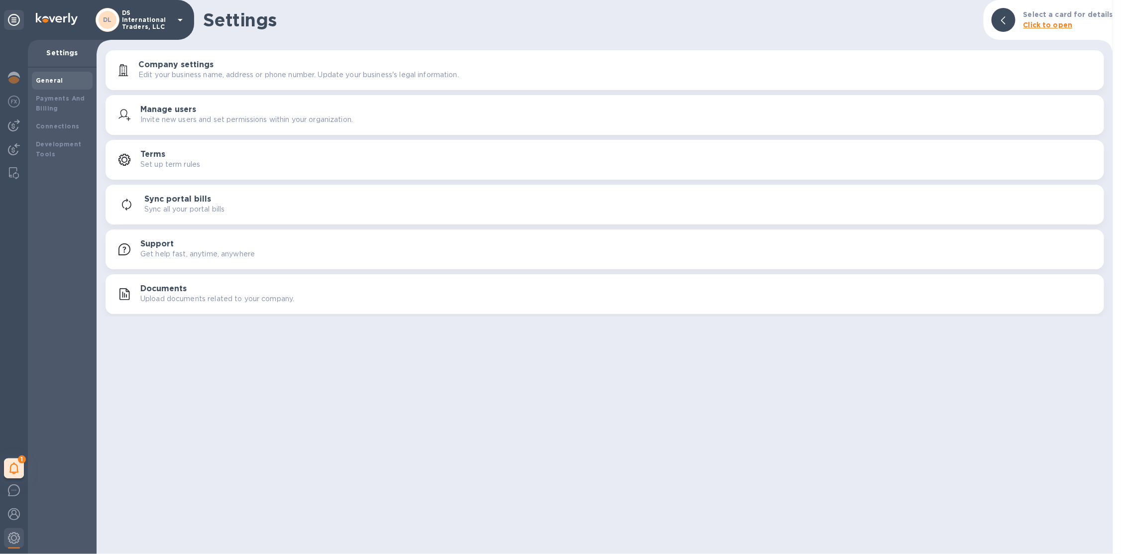
click at [15, 82] on img at bounding box center [14, 78] width 12 height 12
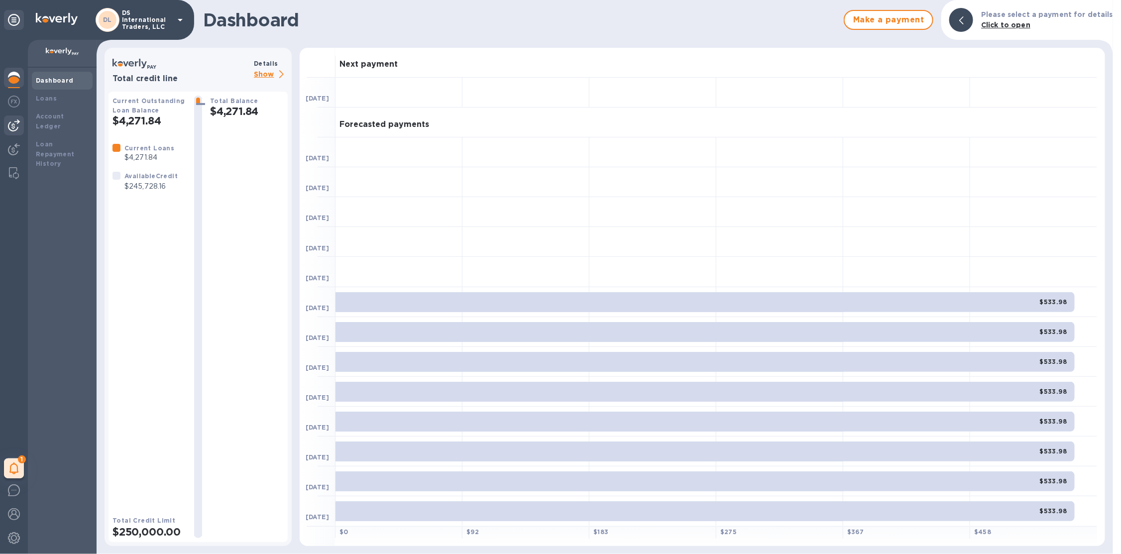
click at [14, 132] on div at bounding box center [14, 125] width 20 height 20
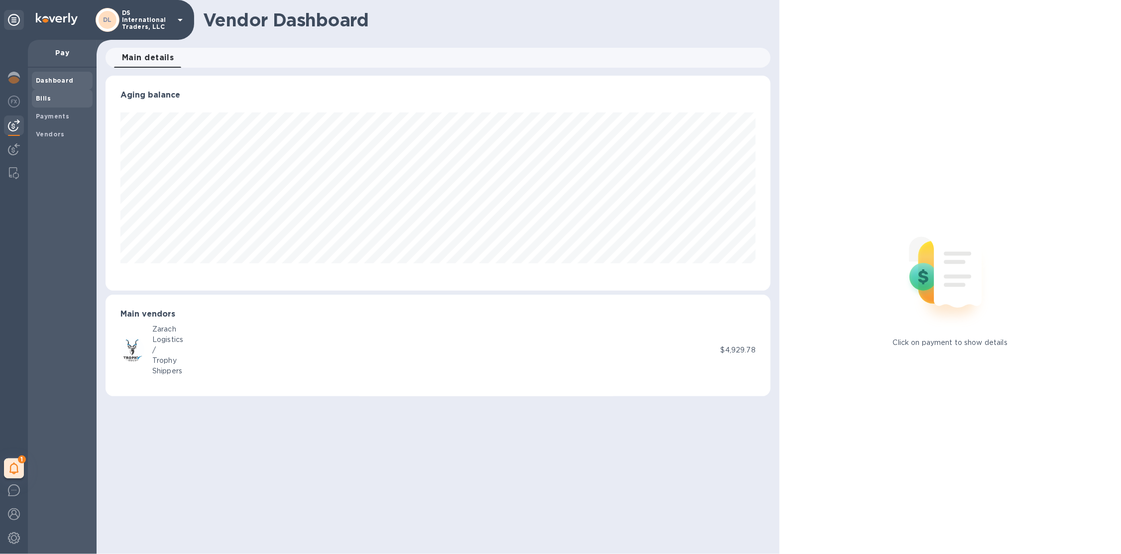
scroll to position [215, 665]
click at [61, 95] on span "Bills" at bounding box center [62, 99] width 53 height 10
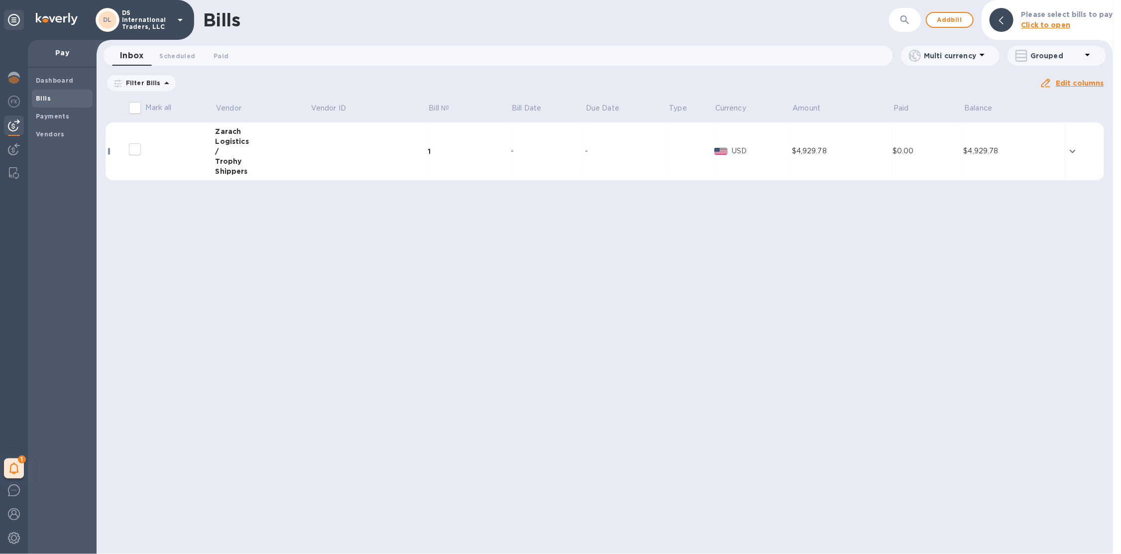
click at [467, 162] on td "1" at bounding box center [469, 151] width 83 height 58
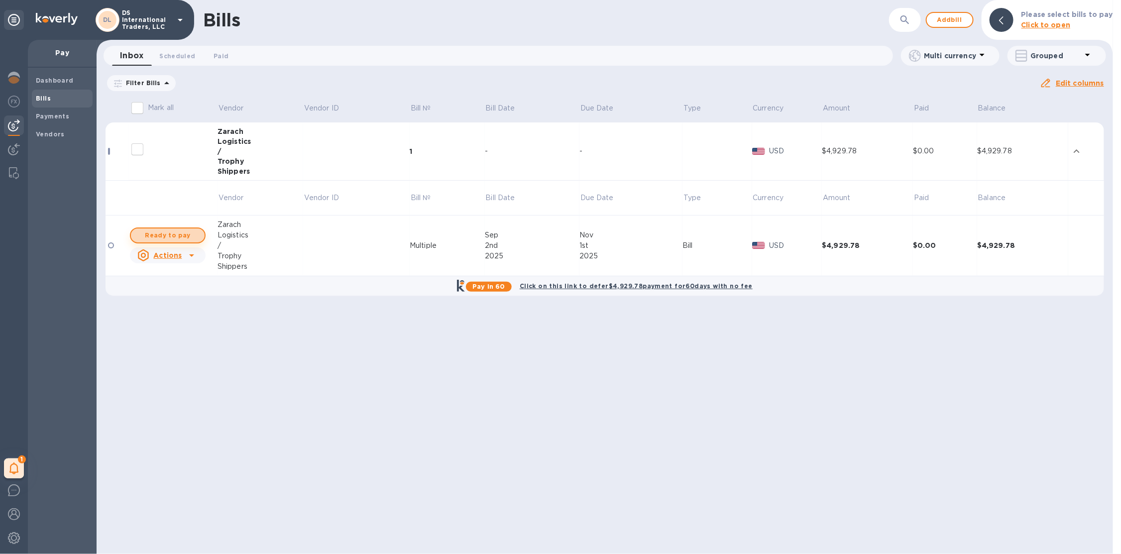
click at [178, 233] on span "Ready to pay" at bounding box center [168, 236] width 58 height 12
click at [177, 230] on span "Ready to pay" at bounding box center [168, 236] width 58 height 12
checkbox input "true"
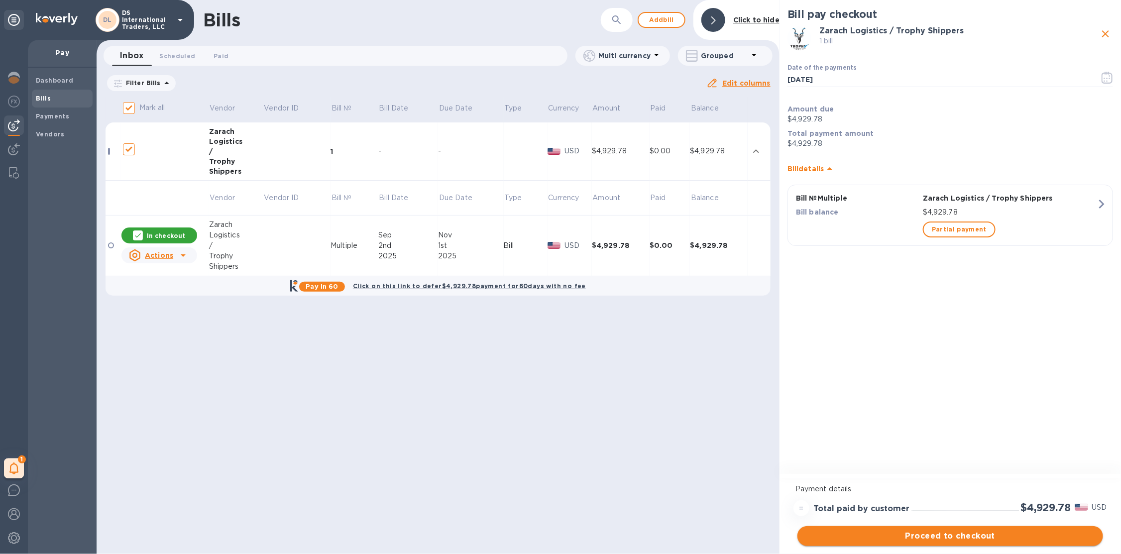
click at [943, 529] on button "Proceed to checkout" at bounding box center [951, 536] width 306 height 20
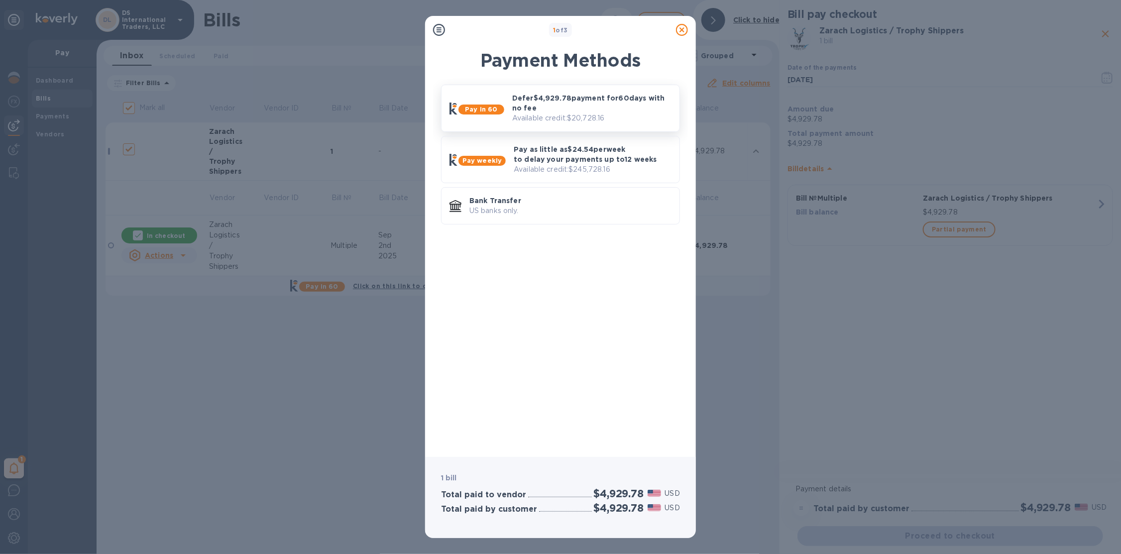
click at [624, 120] on p "Available credit: $20,728.16" at bounding box center [591, 118] width 159 height 10
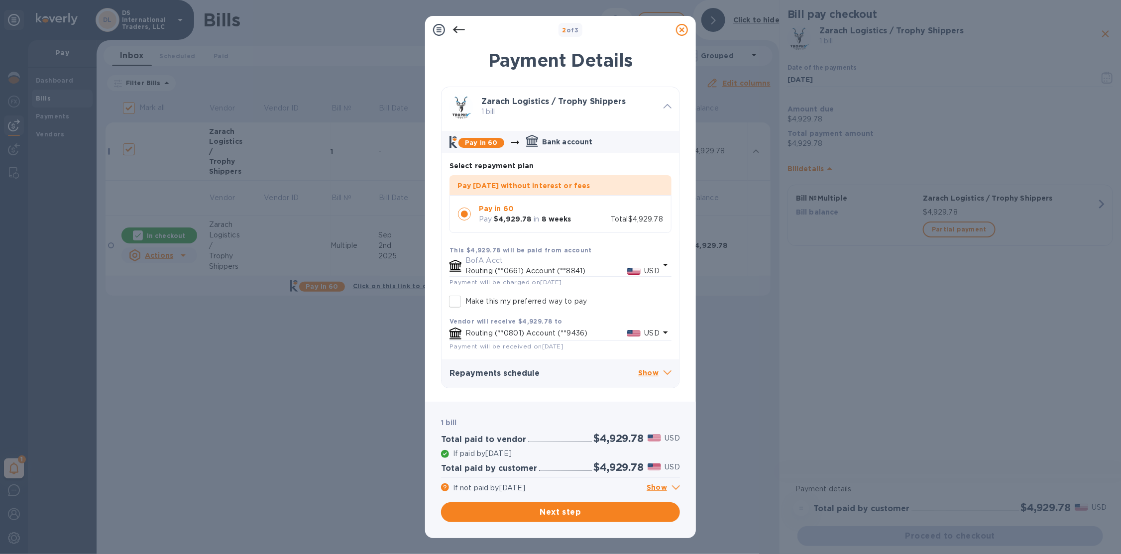
click at [669, 488] on p "Show" at bounding box center [663, 488] width 33 height 12
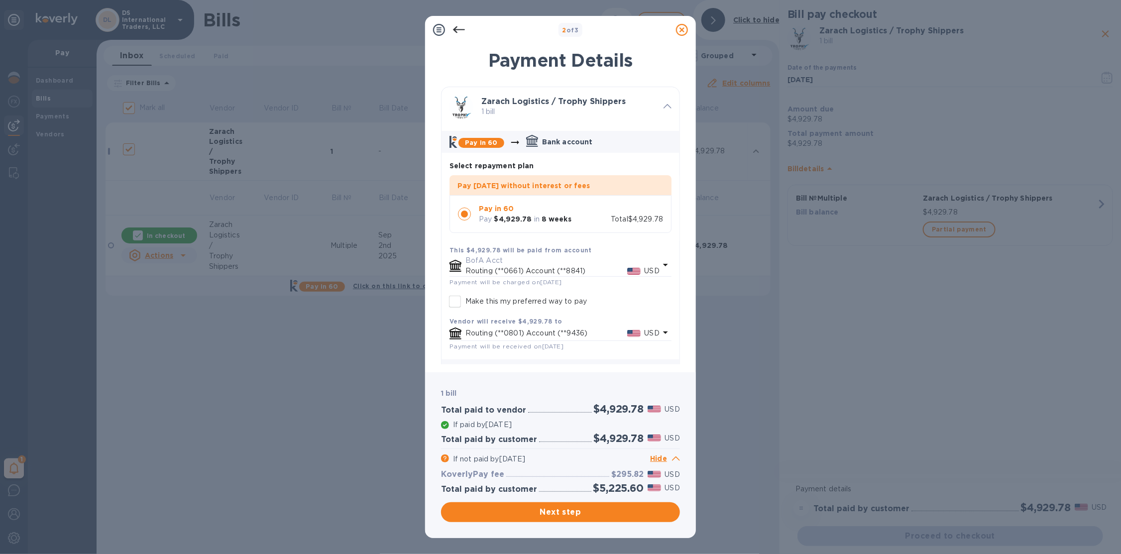
click at [666, 462] on p "Hide" at bounding box center [665, 459] width 30 height 12
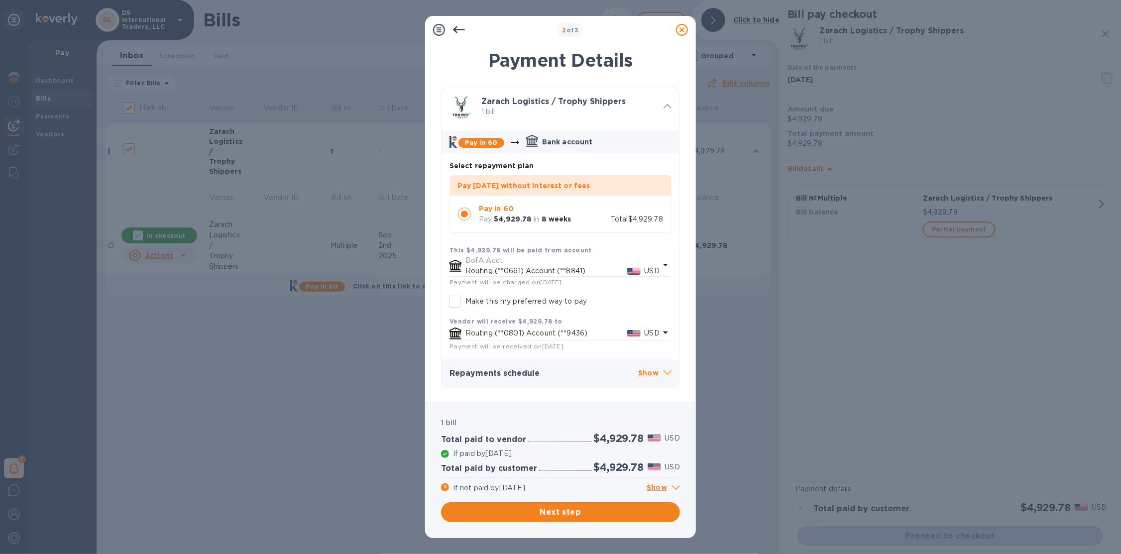
click at [672, 488] on icon at bounding box center [676, 487] width 8 height 4
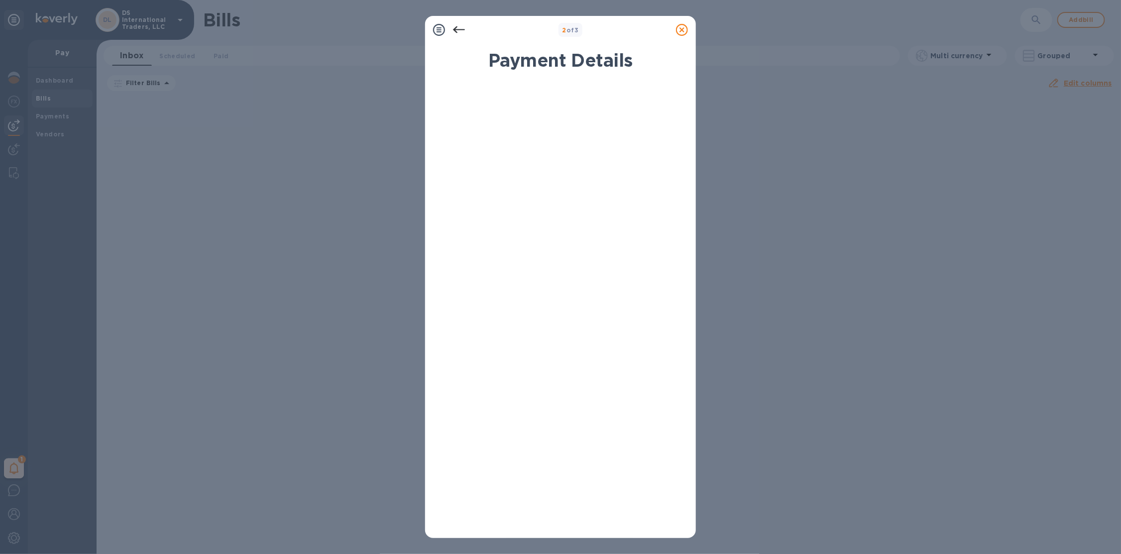
click at [684, 32] on icon at bounding box center [682, 30] width 12 height 12
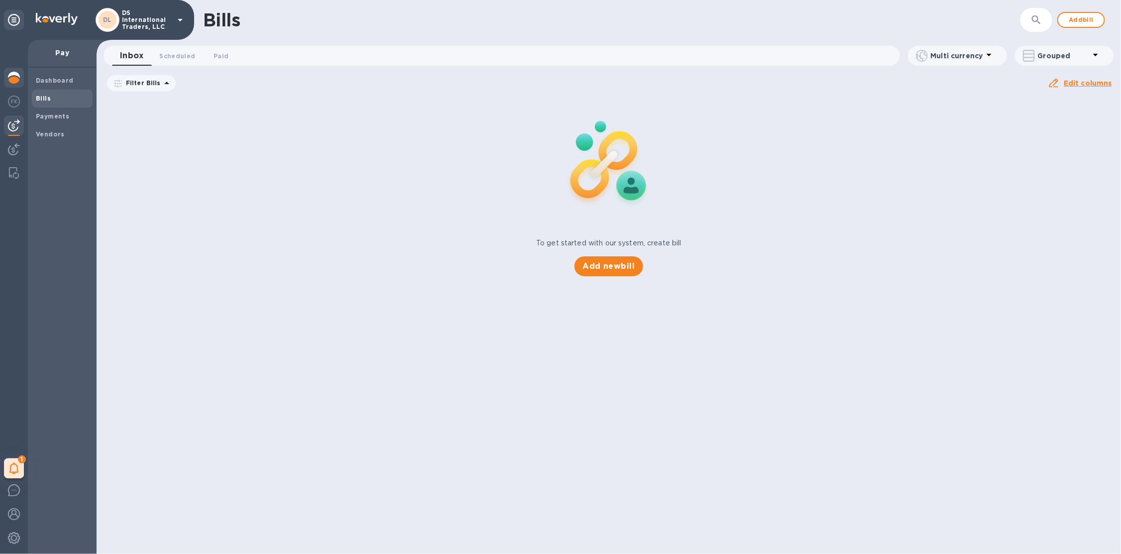
click at [10, 80] on img at bounding box center [14, 78] width 12 height 12
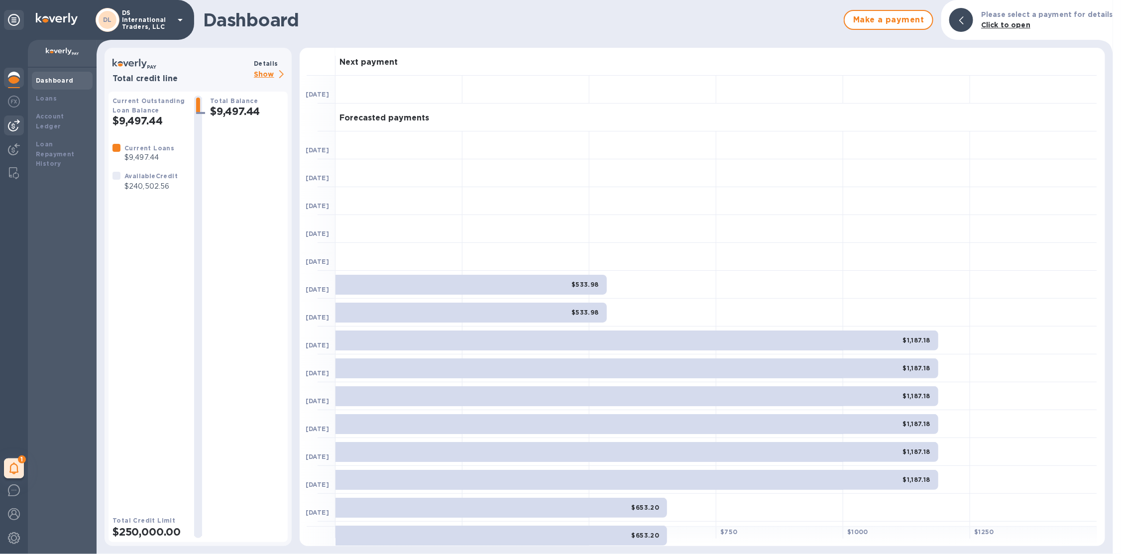
click at [14, 119] on img at bounding box center [14, 125] width 12 height 12
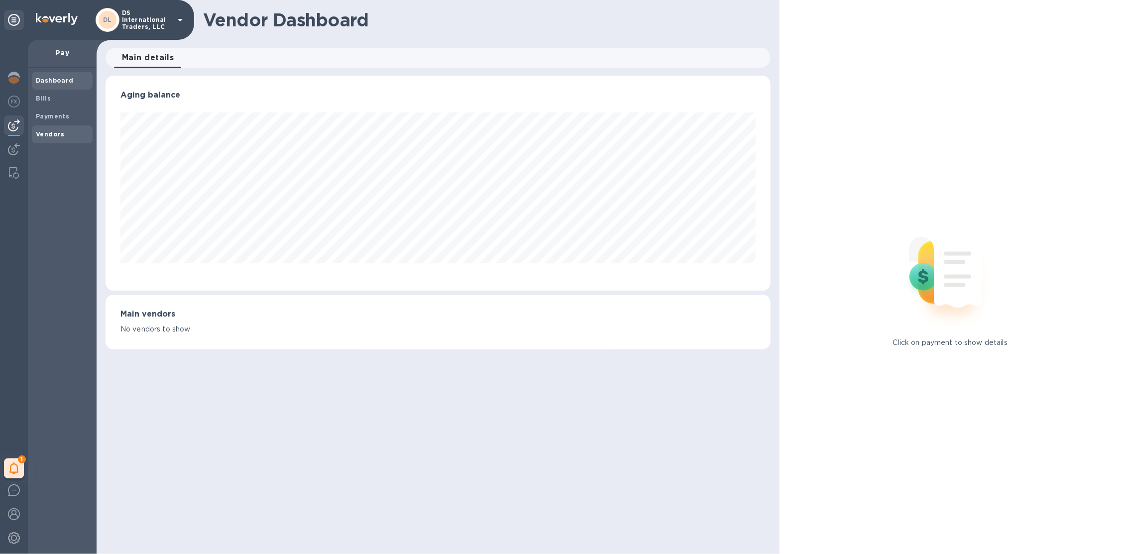
scroll to position [215, 665]
click at [59, 129] on span "Vendors" at bounding box center [50, 134] width 29 height 10
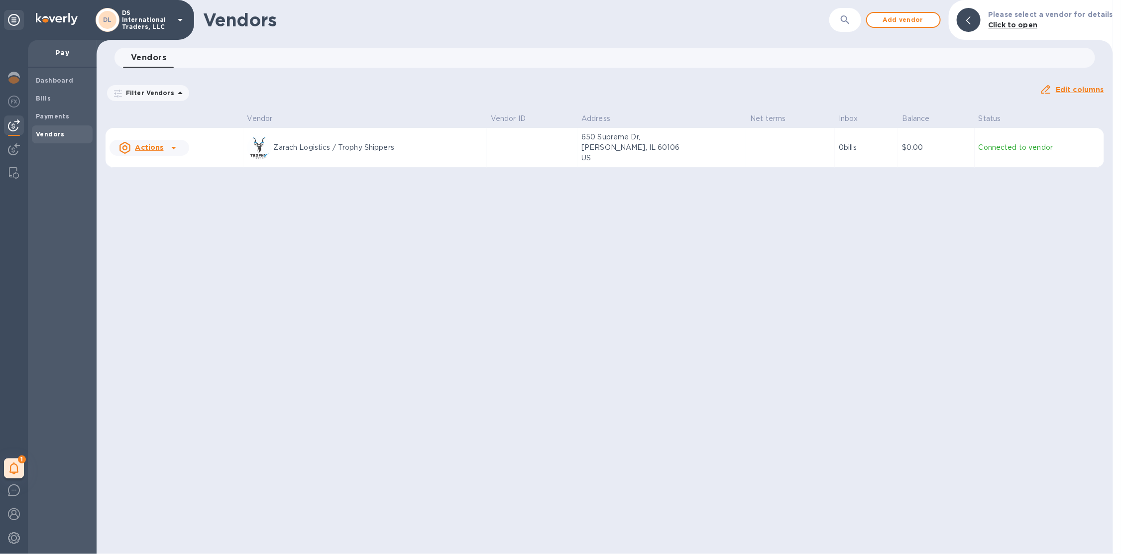
click at [133, 21] on p "DS International Traders, LLC" at bounding box center [147, 19] width 50 height 21
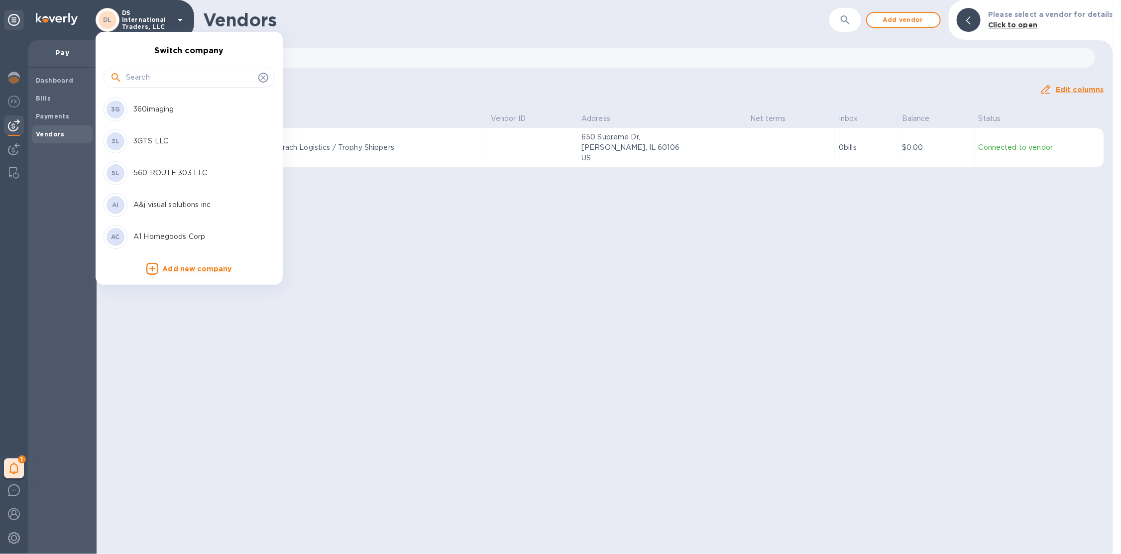
click at [147, 70] on input "text" at bounding box center [190, 77] width 128 height 15
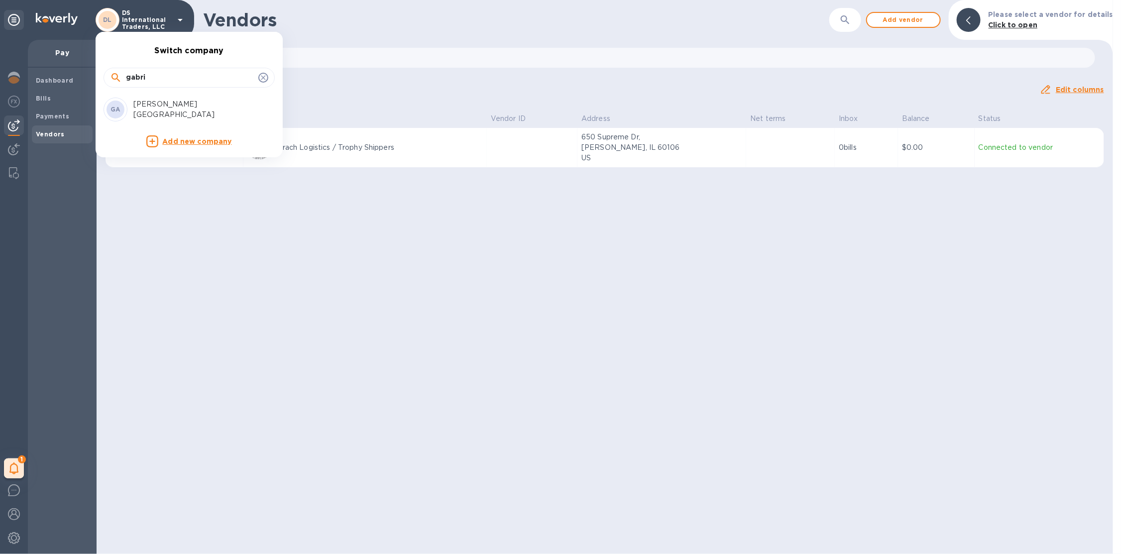
type input "gabri"
click at [158, 112] on p "[PERSON_NAME] [GEOGRAPHIC_DATA]" at bounding box center [195, 109] width 125 height 21
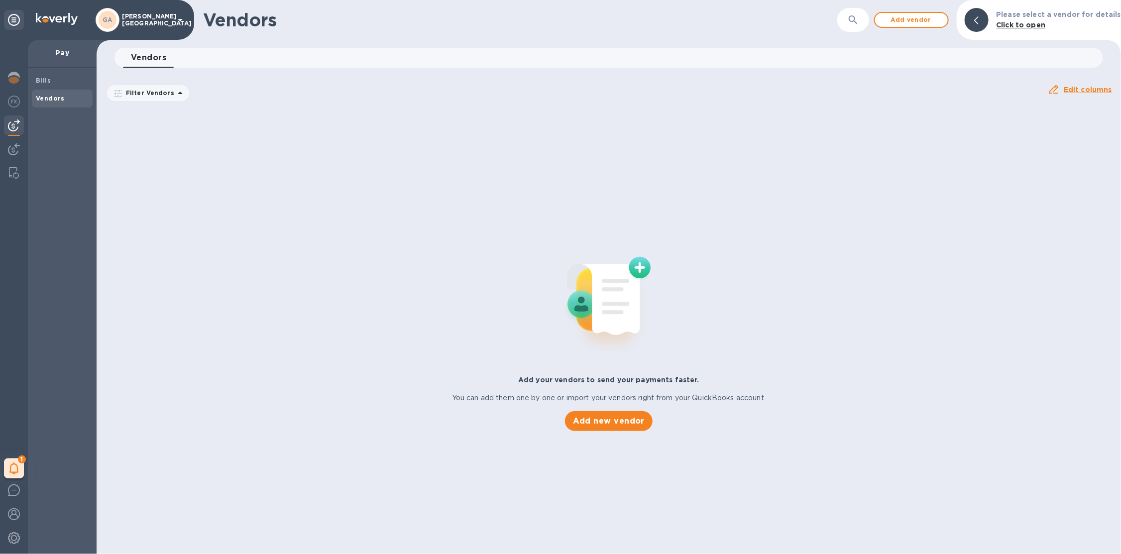
click at [24, 84] on div "1 My tasks" at bounding box center [14, 297] width 28 height 514
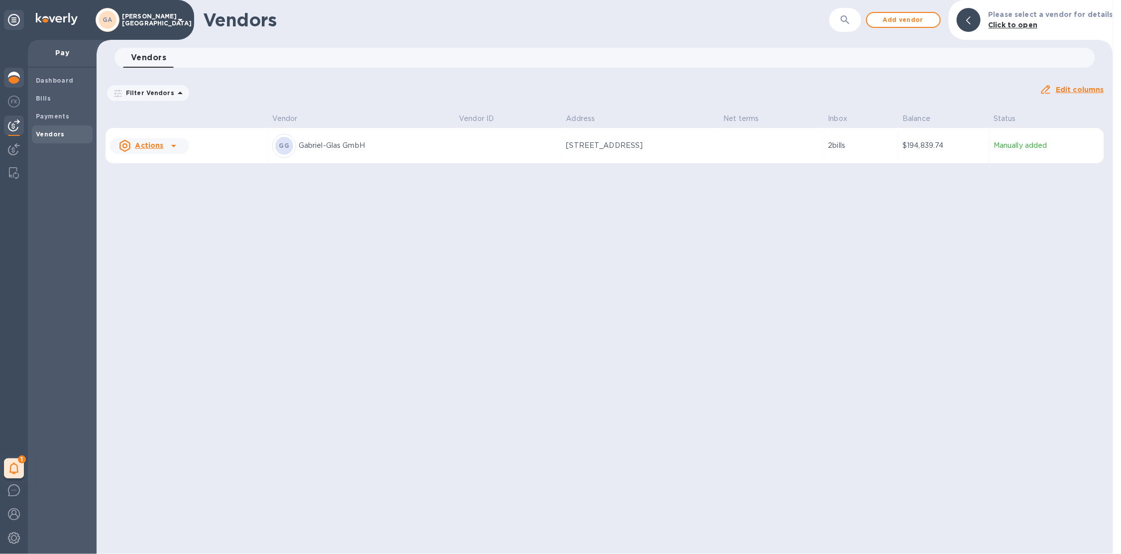
click at [20, 83] on div at bounding box center [14, 79] width 20 height 22
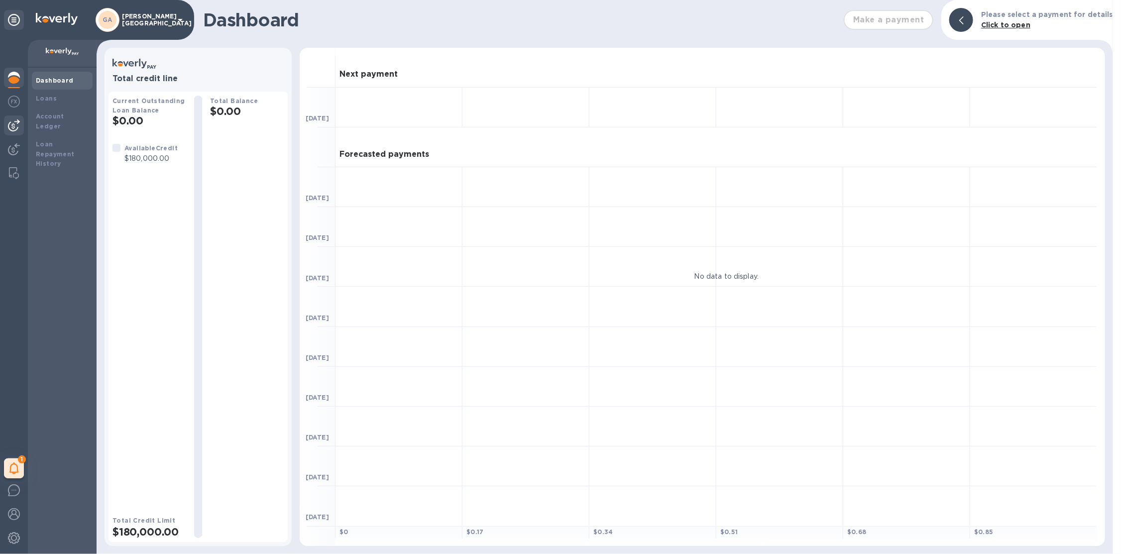
click at [20, 120] on div at bounding box center [14, 125] width 20 height 20
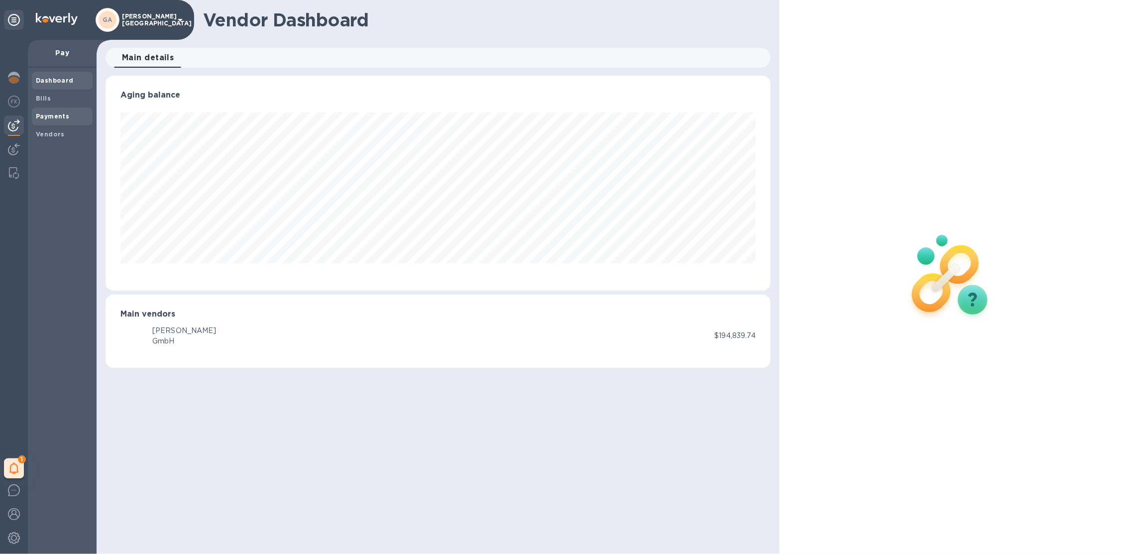
scroll to position [215, 665]
click at [60, 107] on div "Bills" at bounding box center [62, 99] width 61 height 18
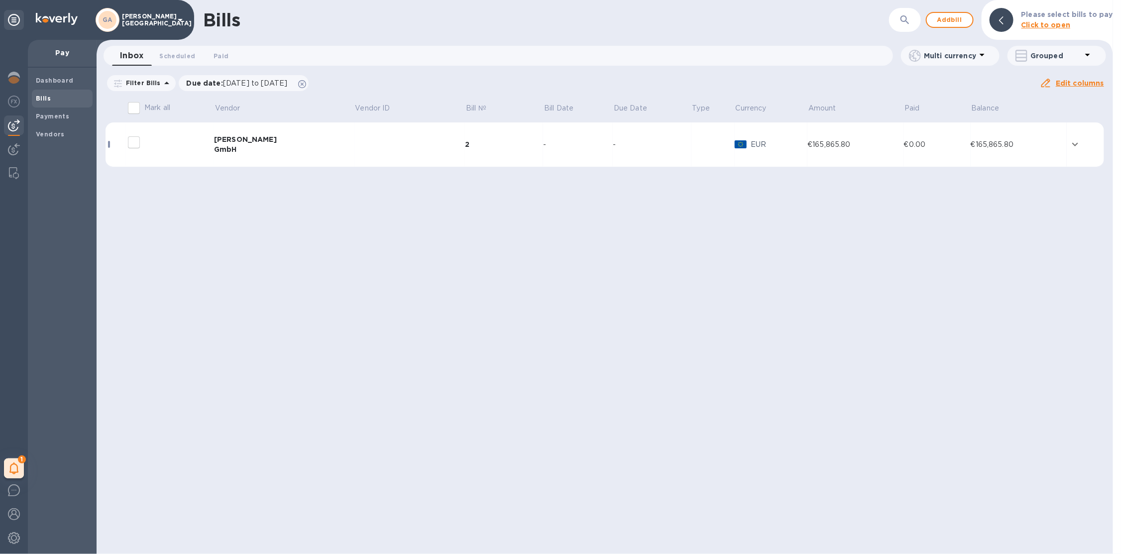
click at [359, 146] on td at bounding box center [409, 144] width 111 height 45
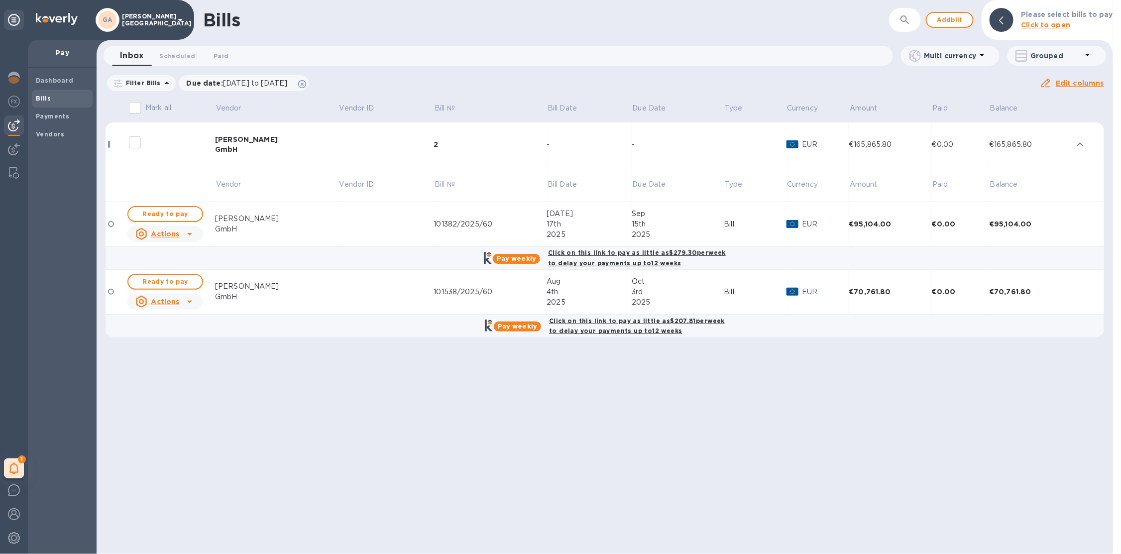
click at [151, 15] on p "[PERSON_NAME] [GEOGRAPHIC_DATA]" at bounding box center [147, 20] width 50 height 14
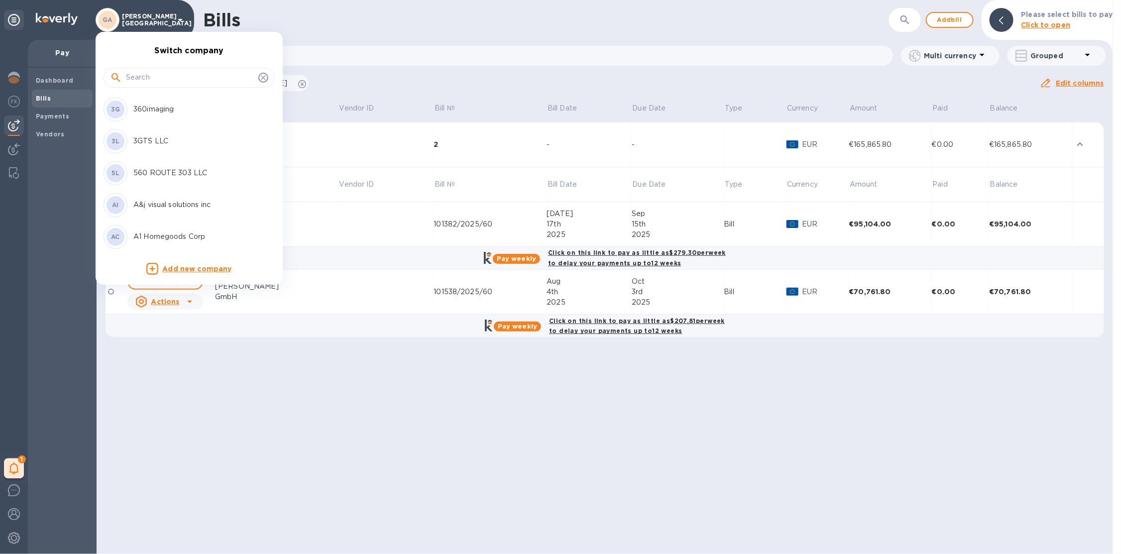
click at [153, 71] on input "text" at bounding box center [190, 77] width 128 height 15
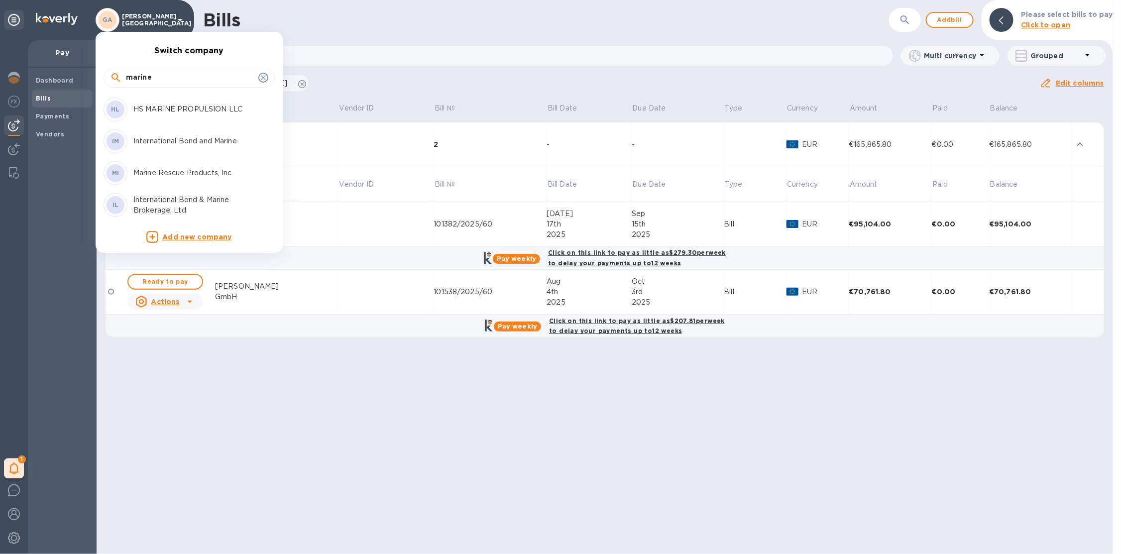
type input "marine"
click at [202, 172] on p "Marine Rescue Products, Inc" at bounding box center [195, 173] width 125 height 10
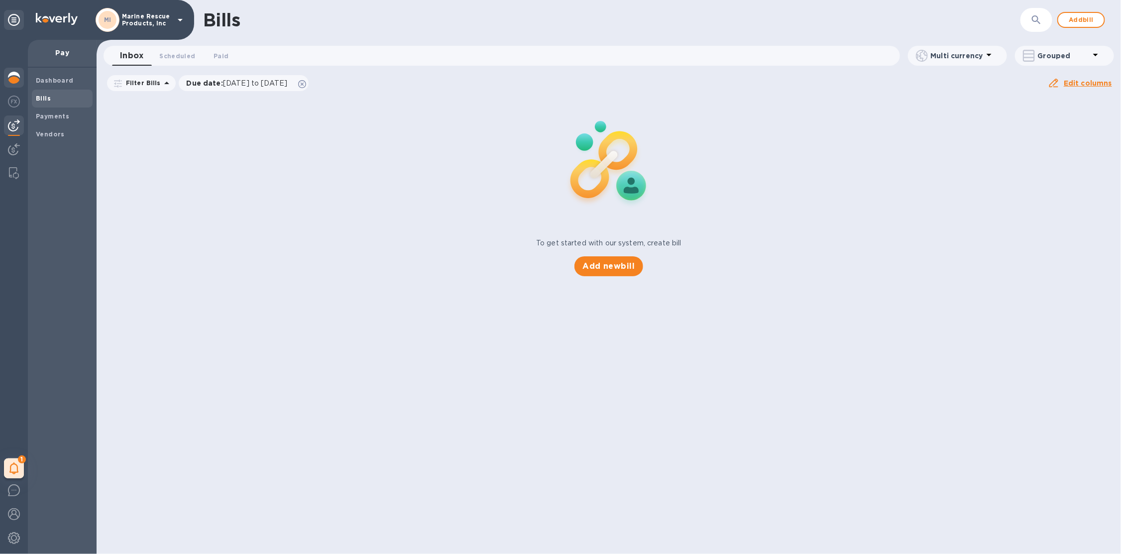
click at [12, 78] on img at bounding box center [14, 78] width 12 height 12
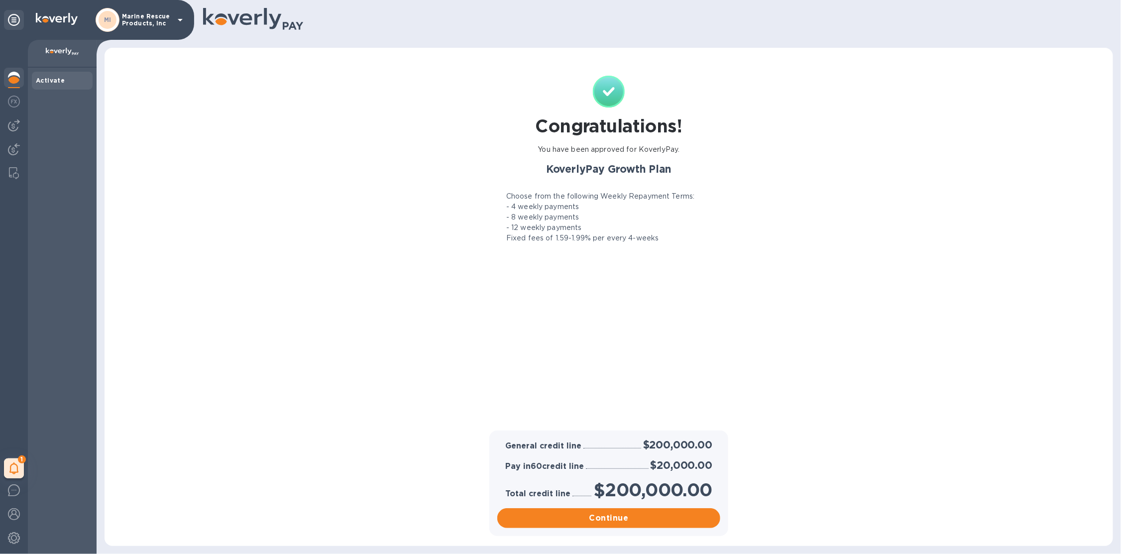
click at [24, 472] on div "1 My tasks" at bounding box center [14, 297] width 28 height 514
click at [18, 469] on icon at bounding box center [13, 468] width 9 height 12
click at [64, 447] on div "My tasks 1 You have pending companies." at bounding box center [83, 429] width 159 height 45
click at [78, 436] on p "You have pending companies." at bounding box center [79, 438] width 103 height 10
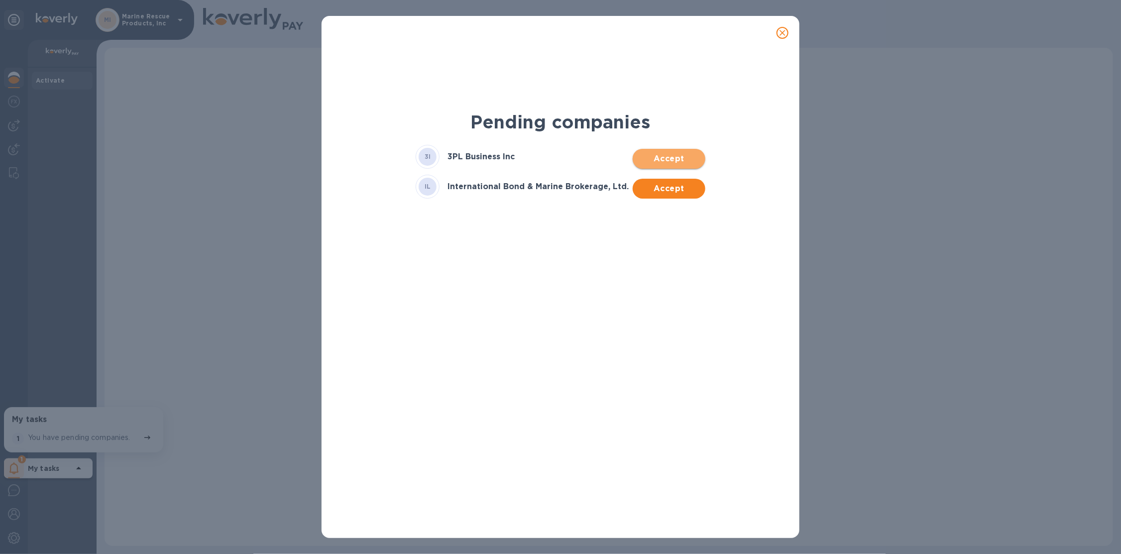
click at [667, 160] on span "Accept" at bounding box center [669, 159] width 56 height 12
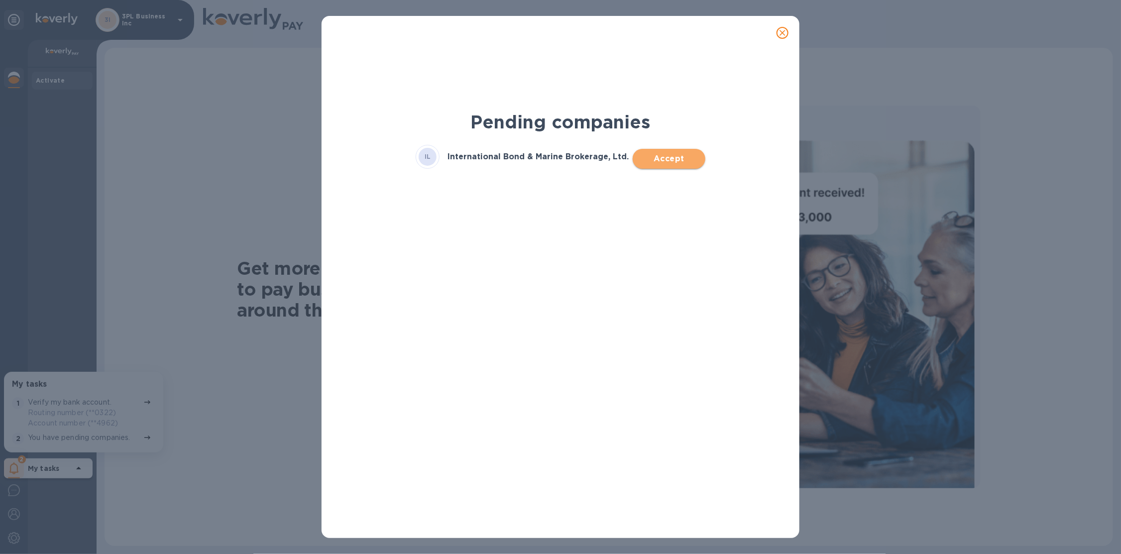
click at [664, 154] on span "Accept" at bounding box center [669, 159] width 56 height 12
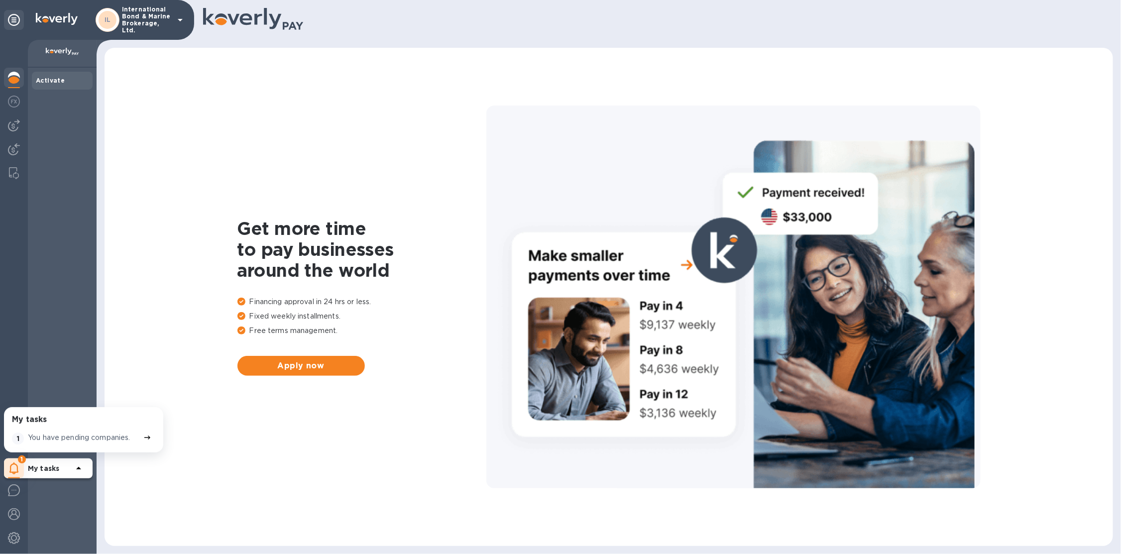
click at [84, 435] on p "You have pending companies." at bounding box center [79, 438] width 103 height 10
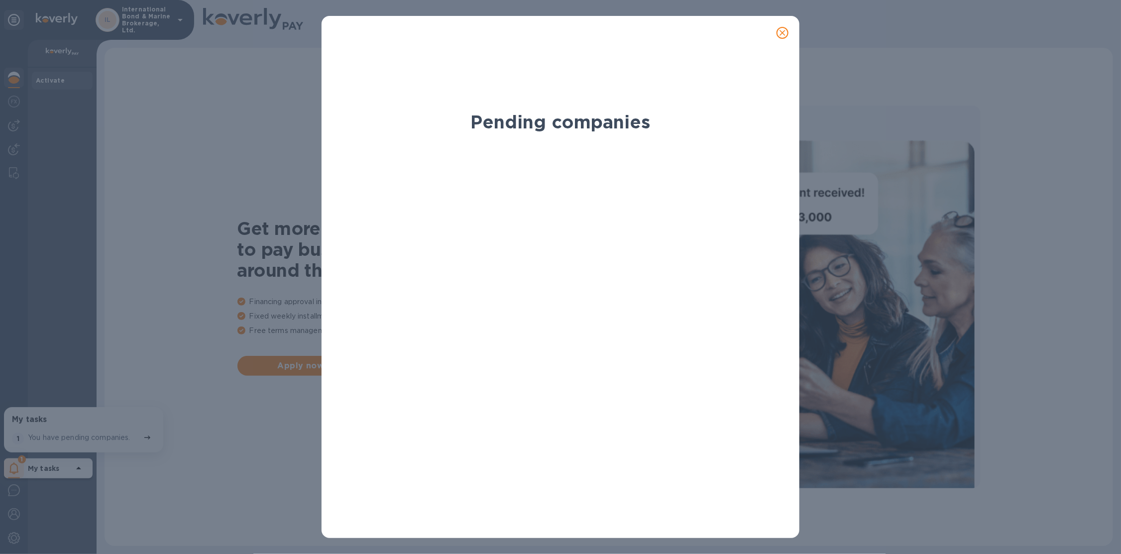
click at [777, 35] on span "close" at bounding box center [783, 33] width 12 height 12
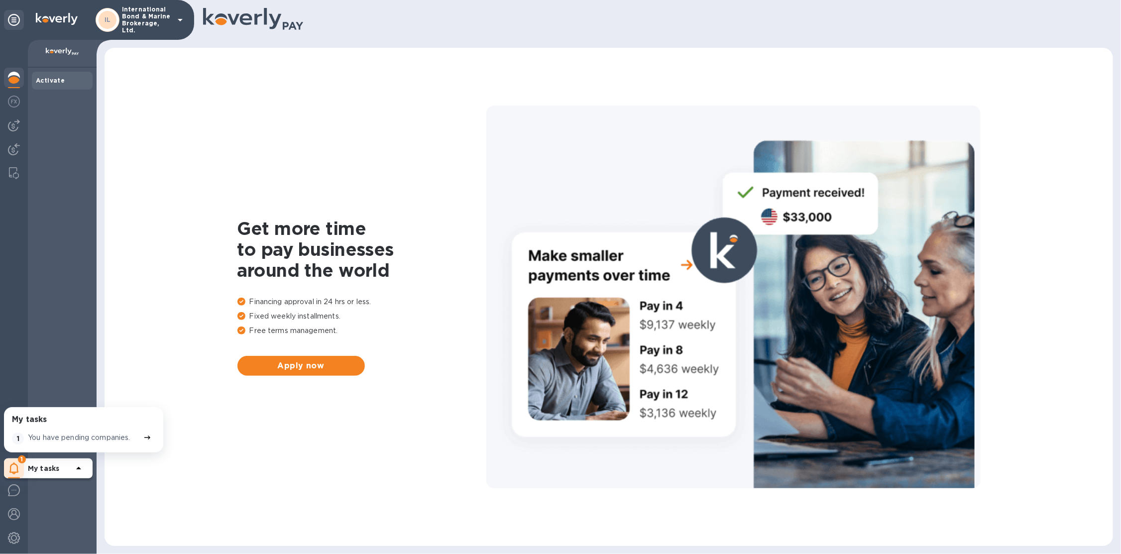
click at [164, 23] on p "International Bond & Marine Brokerage, Ltd." at bounding box center [147, 20] width 50 height 28
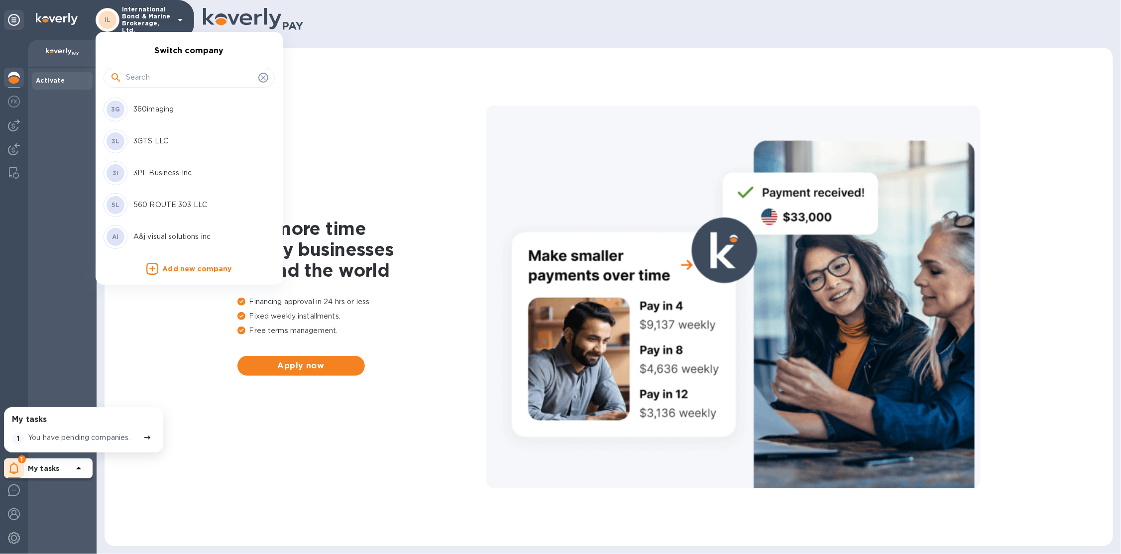
click at [158, 80] on input "text" at bounding box center [190, 77] width 128 height 15
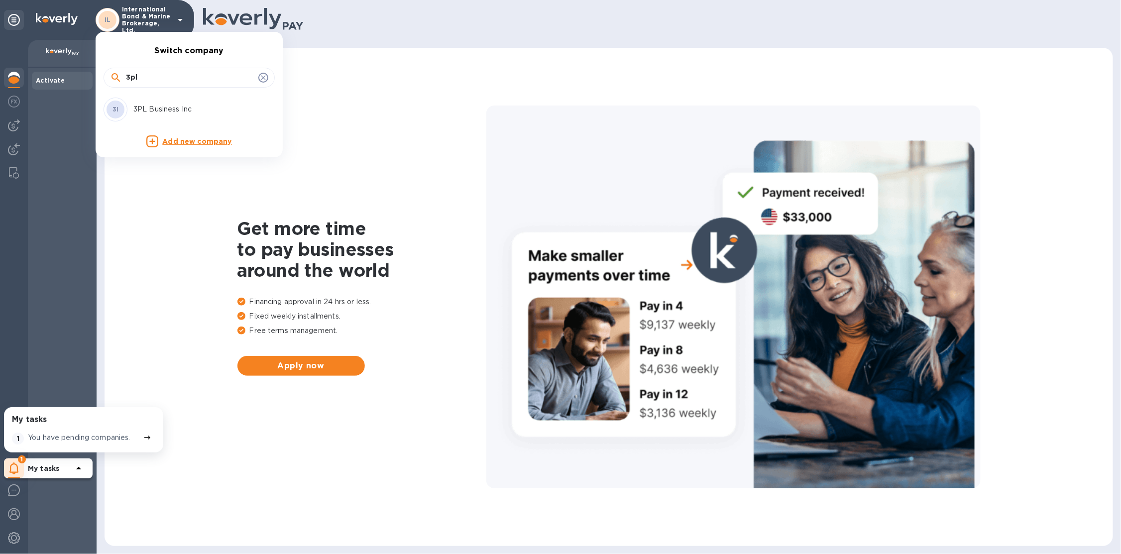
type input "3pl"
click at [148, 111] on p "3PL Business Inc" at bounding box center [195, 109] width 125 height 10
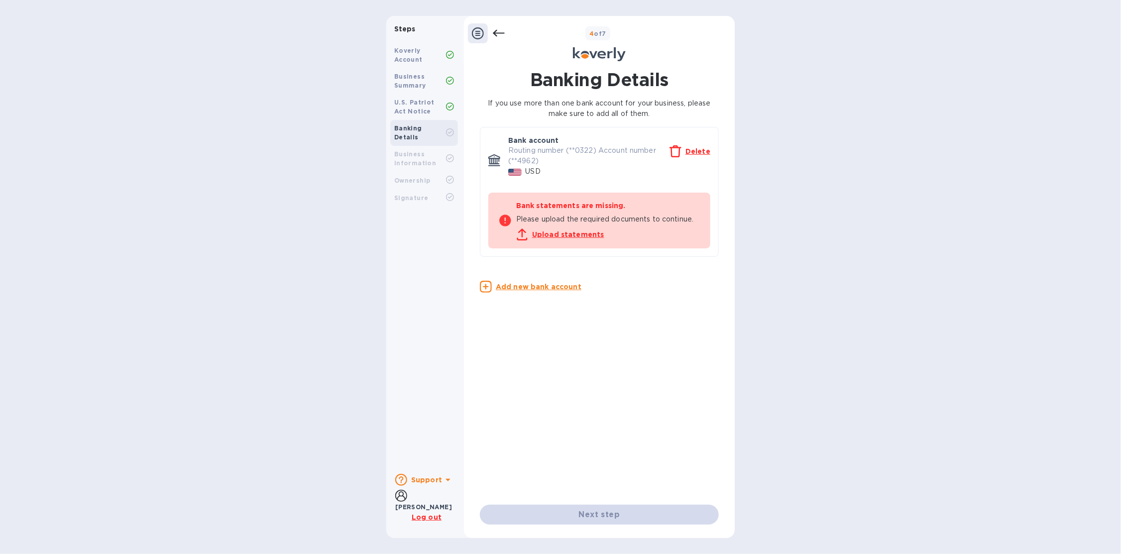
click at [497, 30] on icon at bounding box center [499, 33] width 12 height 7
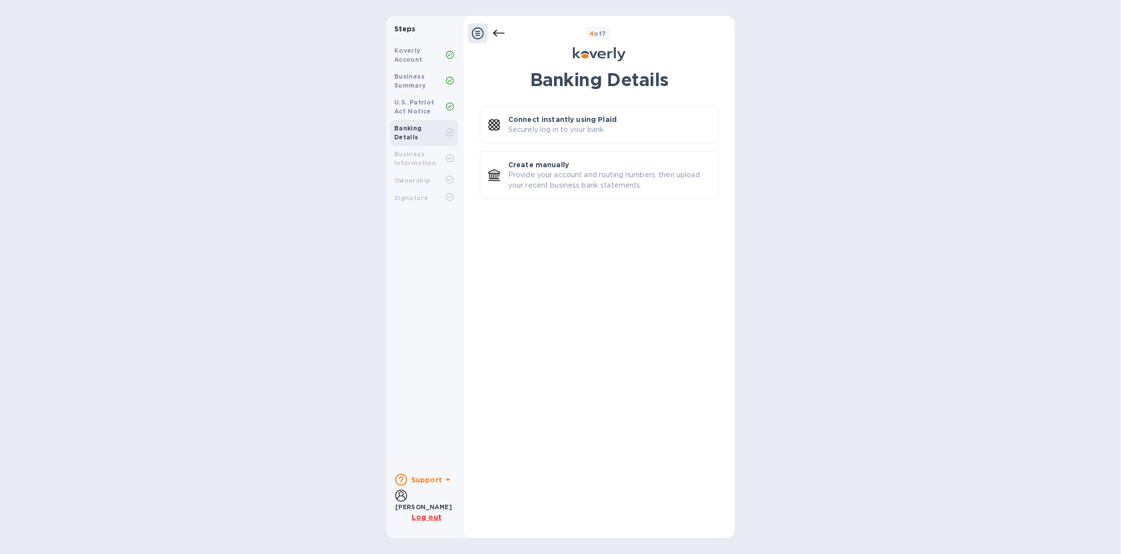
click at [497, 30] on icon at bounding box center [499, 33] width 12 height 7
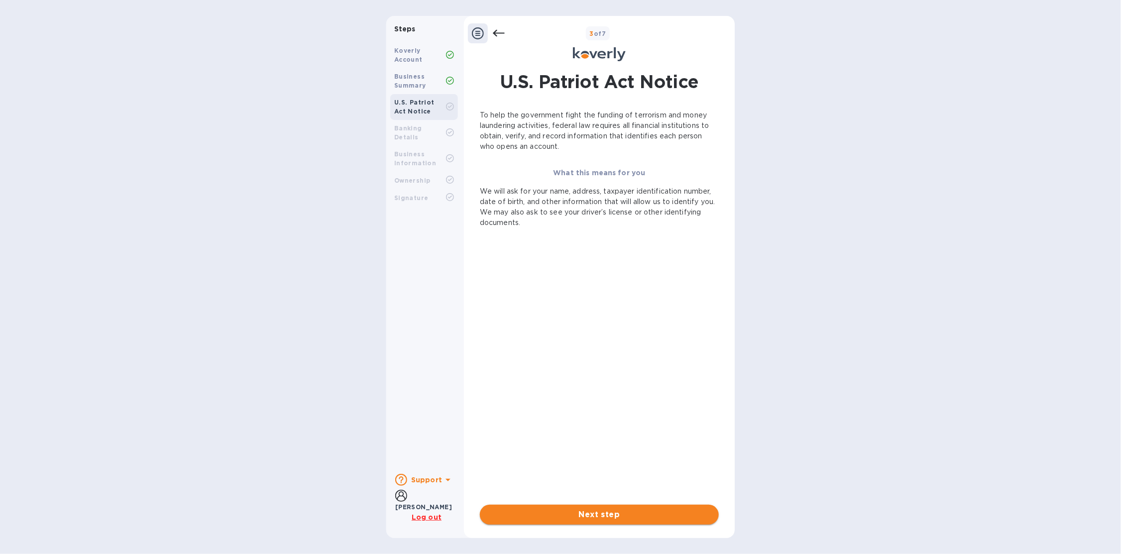
click at [559, 508] on button "Next step" at bounding box center [599, 515] width 239 height 20
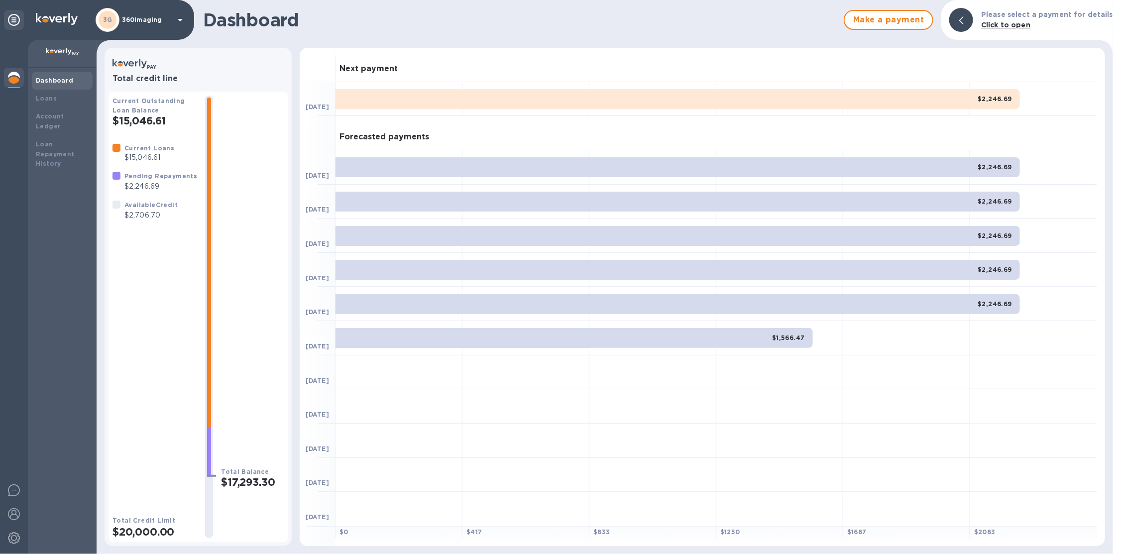
click at [145, 10] on div "3G 360imaging" at bounding box center [141, 20] width 91 height 24
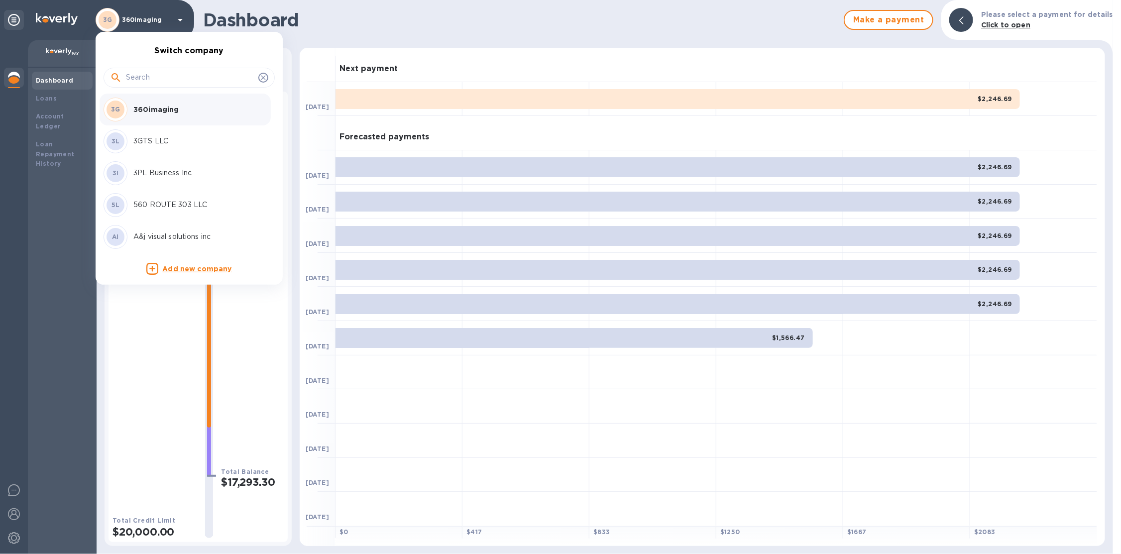
click at [146, 74] on input "text" at bounding box center [190, 77] width 128 height 15
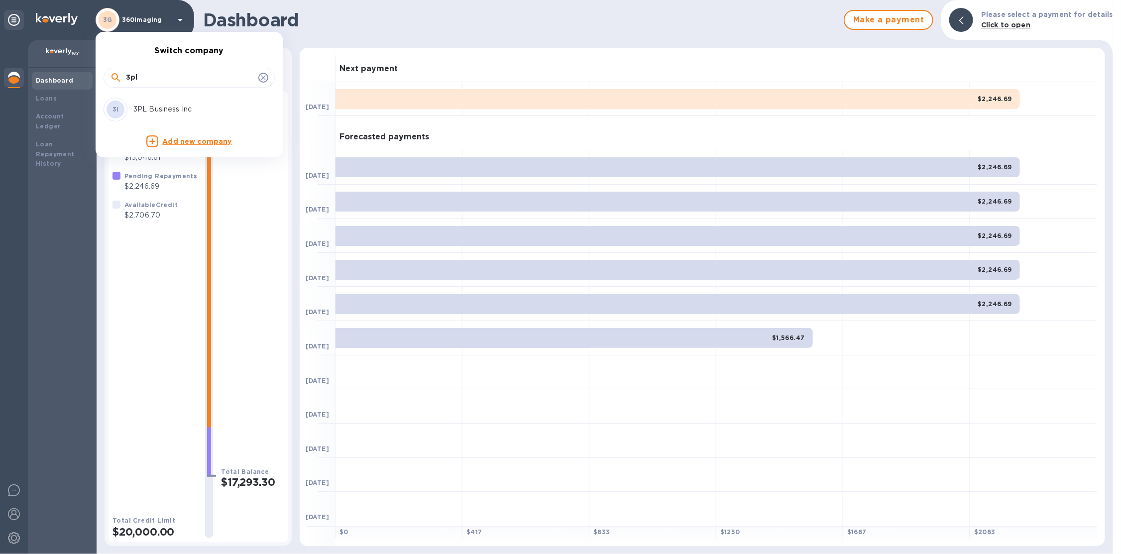
type input "3pl"
click at [149, 104] on p "3PL Business Inc" at bounding box center [195, 109] width 125 height 10
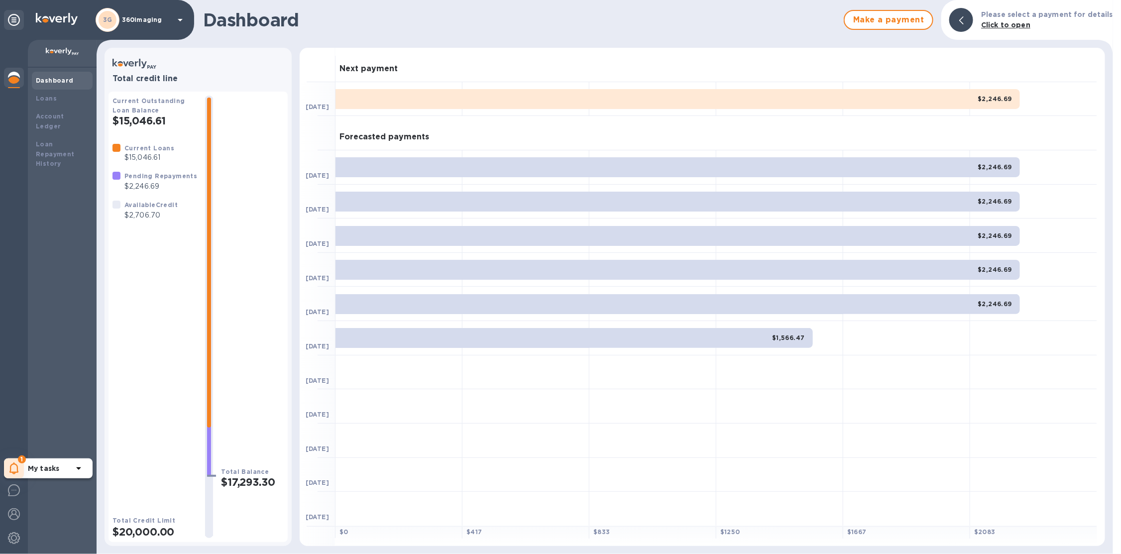
click at [20, 461] on span "1" at bounding box center [22, 460] width 8 height 8
click at [71, 438] on p "You have pending companies." at bounding box center [79, 438] width 103 height 10
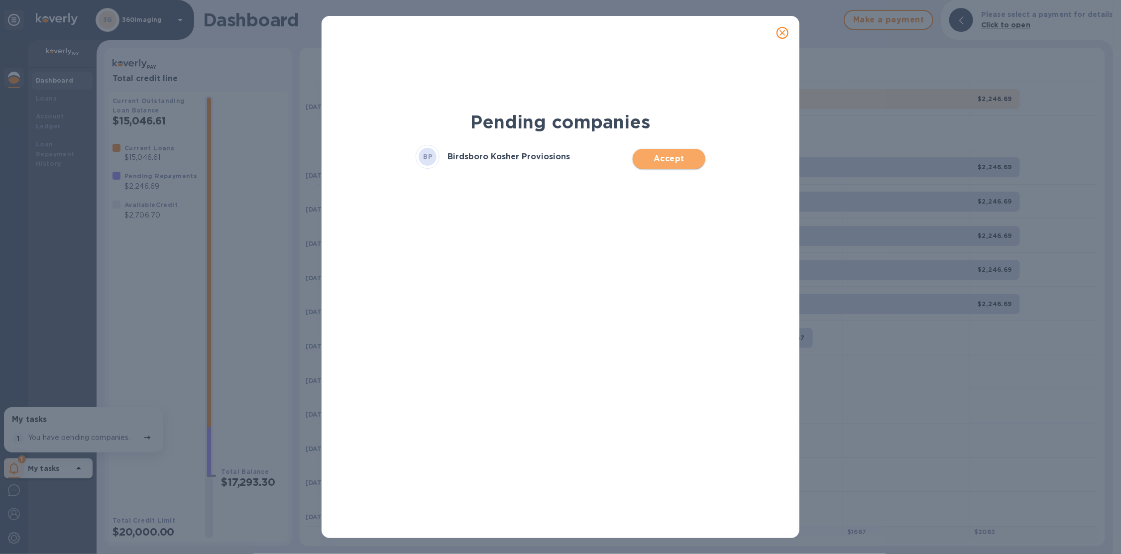
click at [668, 162] on span "Accept" at bounding box center [669, 159] width 56 height 12
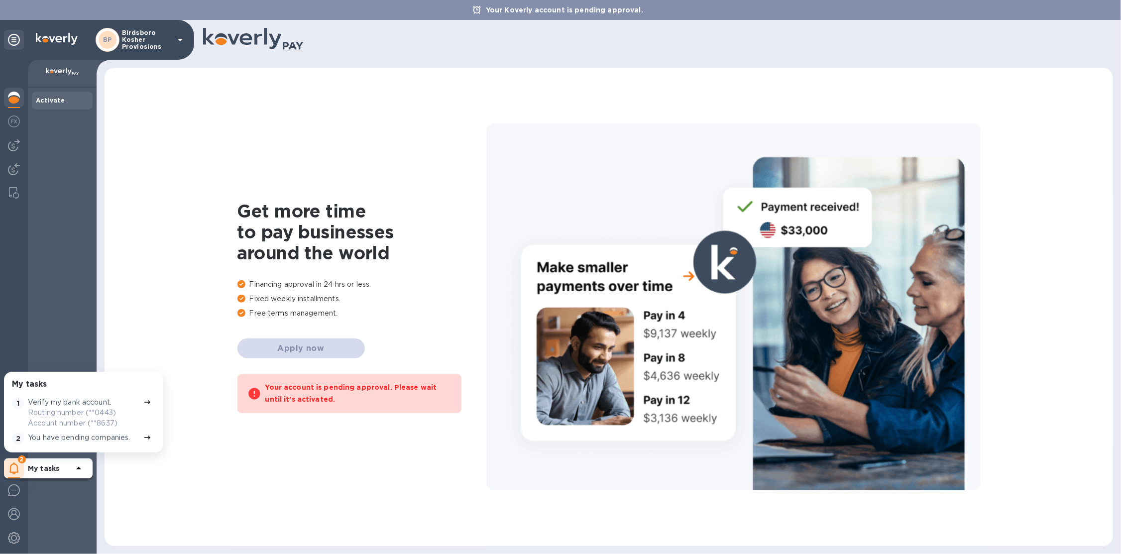
click at [108, 31] on div "BP" at bounding box center [108, 40] width 18 height 18
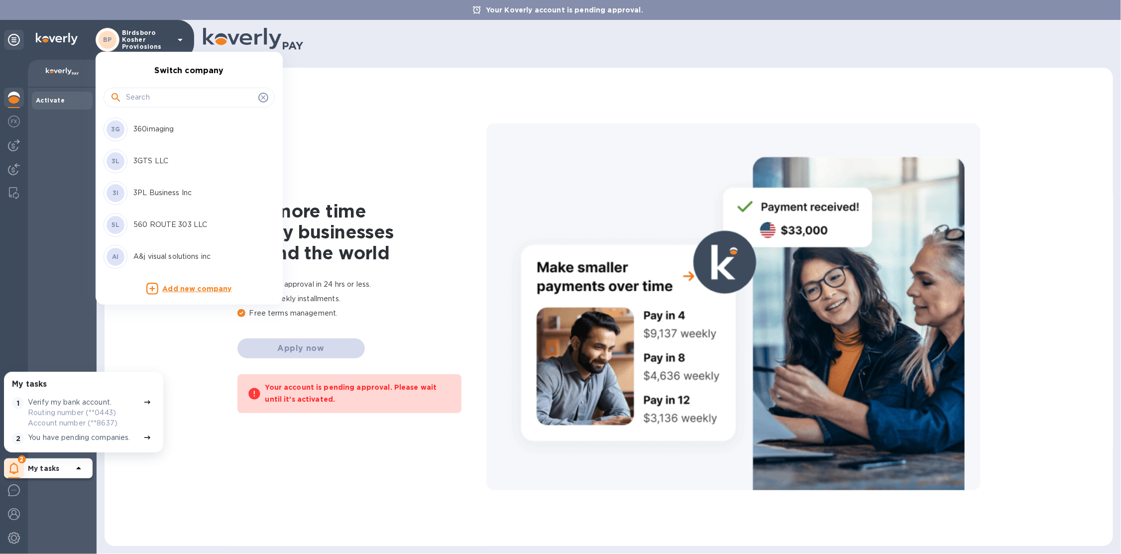
click at [169, 91] on input "text" at bounding box center [190, 97] width 128 height 15
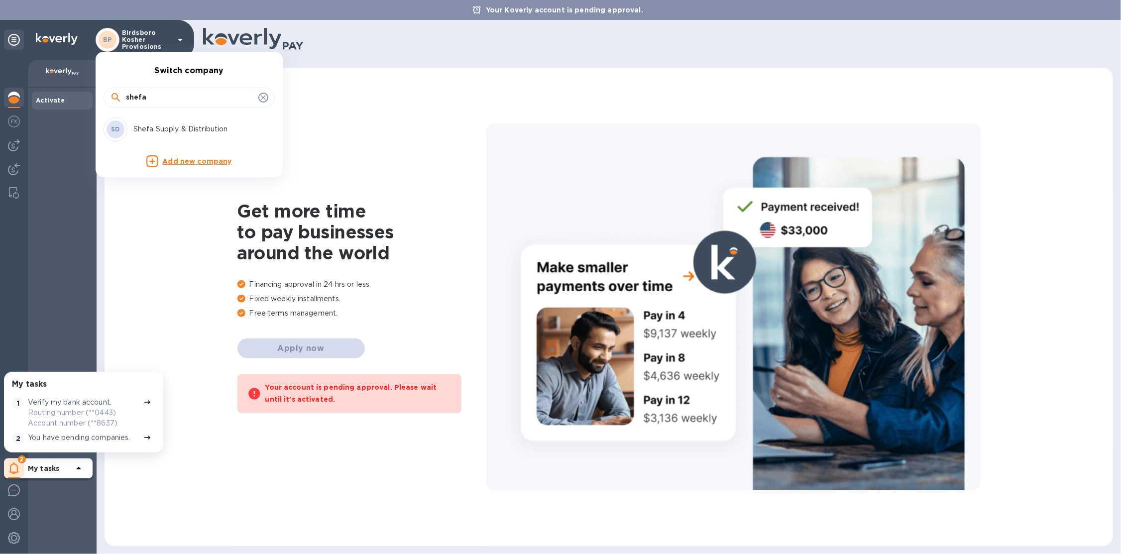
type input "shefa"
click at [205, 131] on p "Shefa Supply & Distribution" at bounding box center [195, 129] width 125 height 10
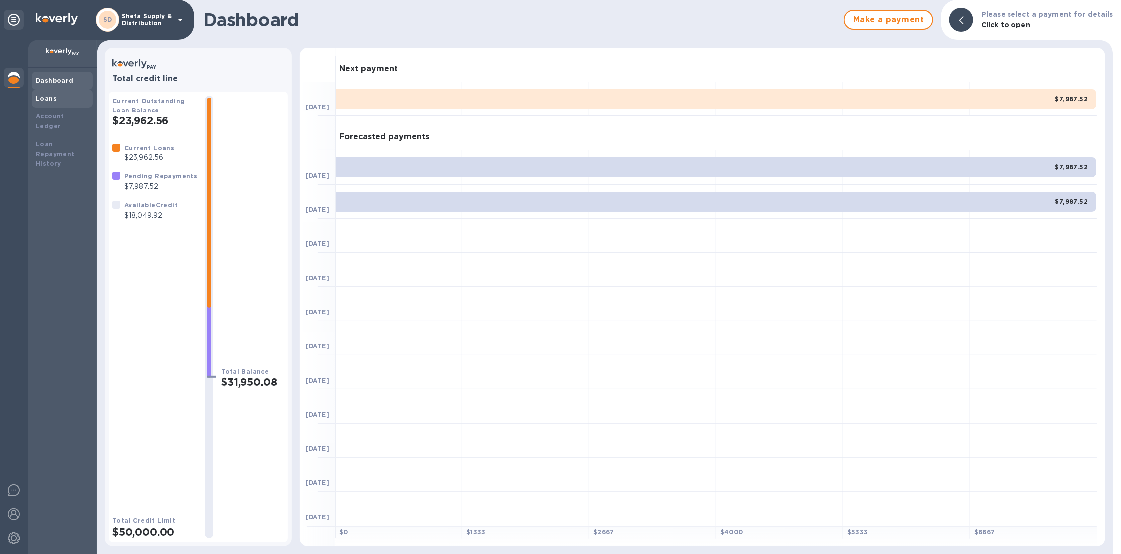
click at [47, 102] on div "Loans" at bounding box center [62, 99] width 53 height 10
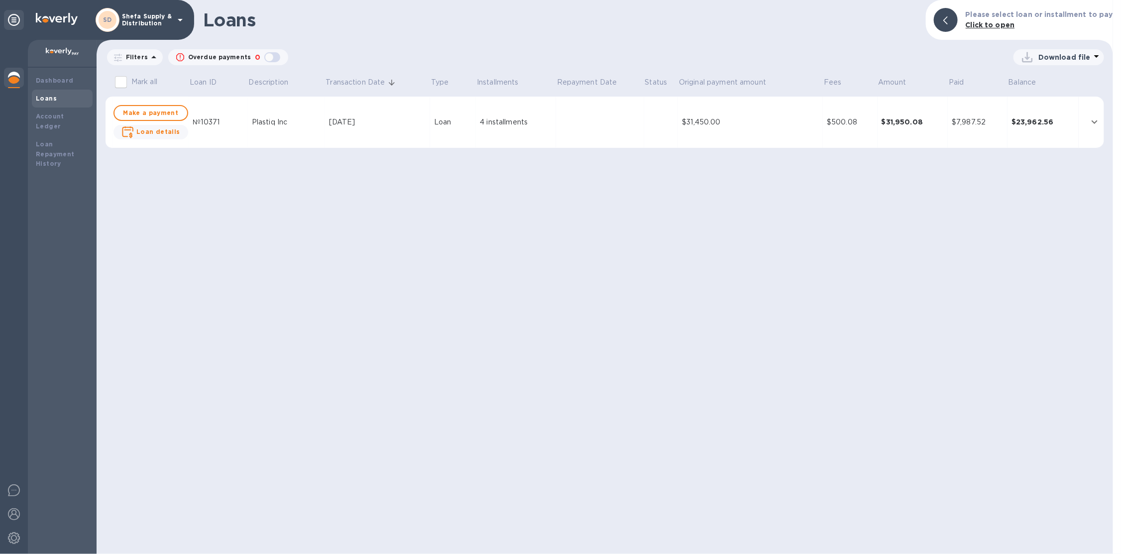
click at [7, 76] on div at bounding box center [14, 79] width 20 height 22
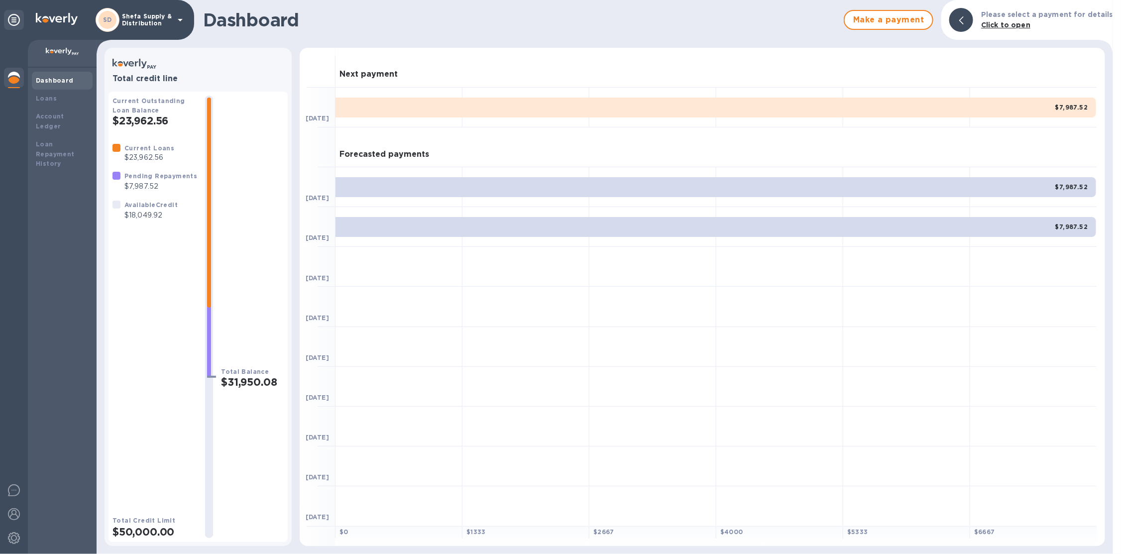
click at [246, 257] on div "Total Balance $31,950.08" at bounding box center [252, 317] width 63 height 443
click at [197, 216] on div at bounding box center [209, 317] width 24 height 443
click at [126, 26] on p "Shefa Supply & Distribution" at bounding box center [147, 20] width 50 height 14
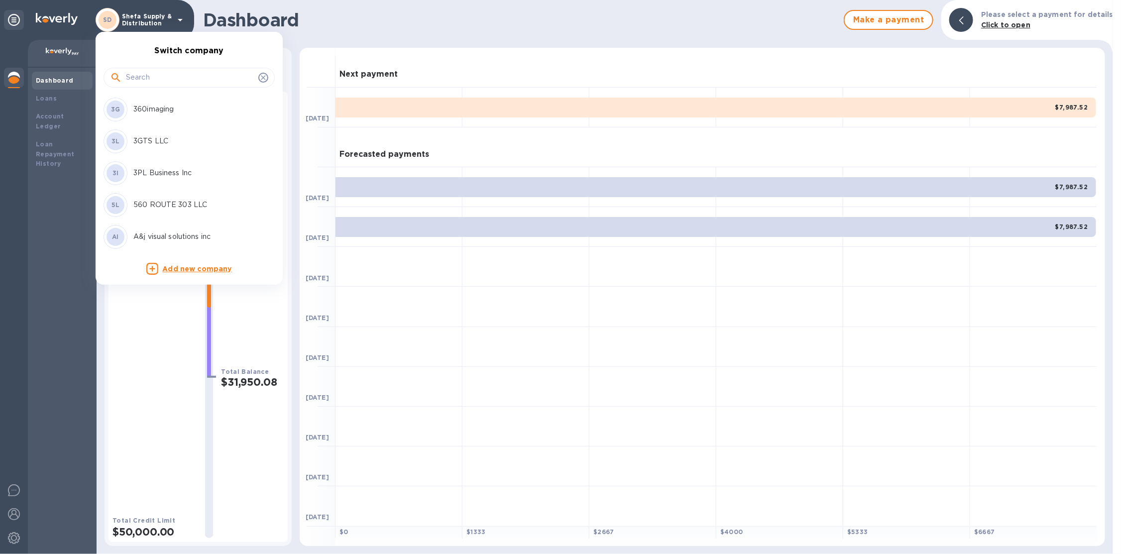
click at [137, 85] on input "text" at bounding box center [190, 77] width 128 height 15
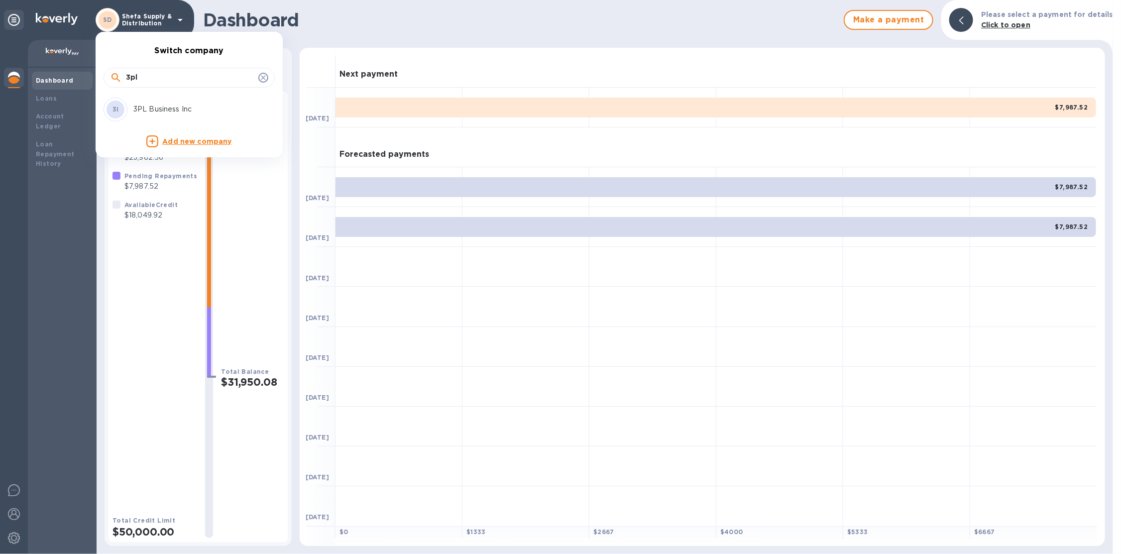
type input "3pl"
click at [154, 110] on p "3PL Business Inc" at bounding box center [195, 109] width 125 height 10
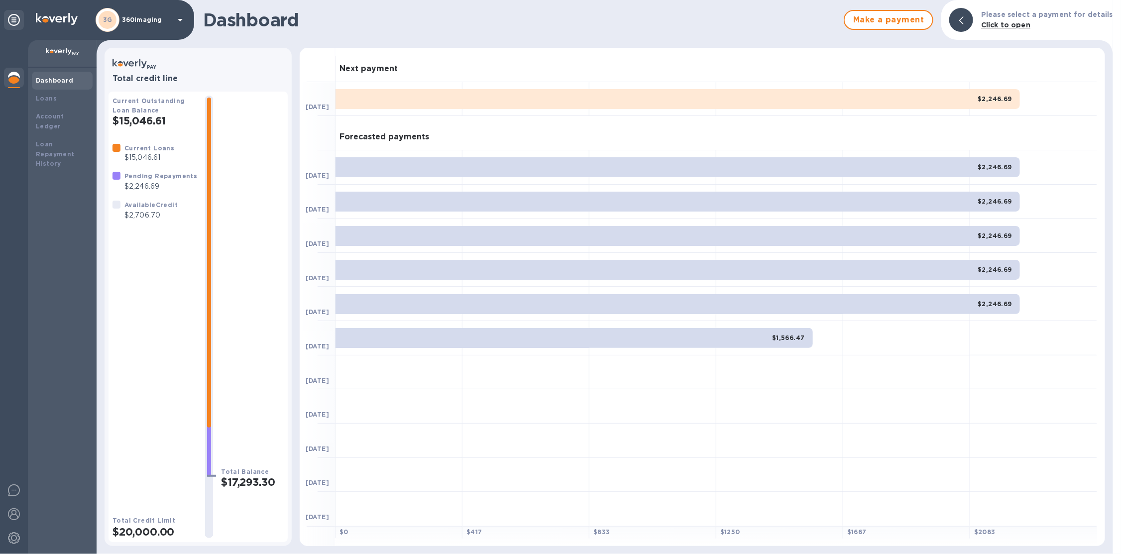
click at [138, 22] on p "360imaging" at bounding box center [147, 19] width 50 height 7
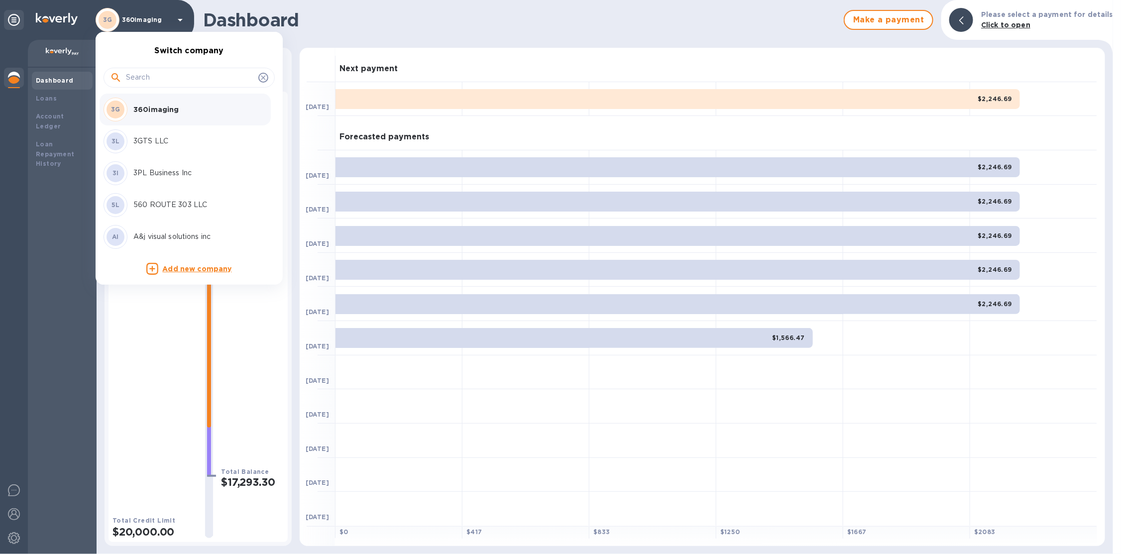
click at [133, 79] on input "text" at bounding box center [190, 77] width 128 height 15
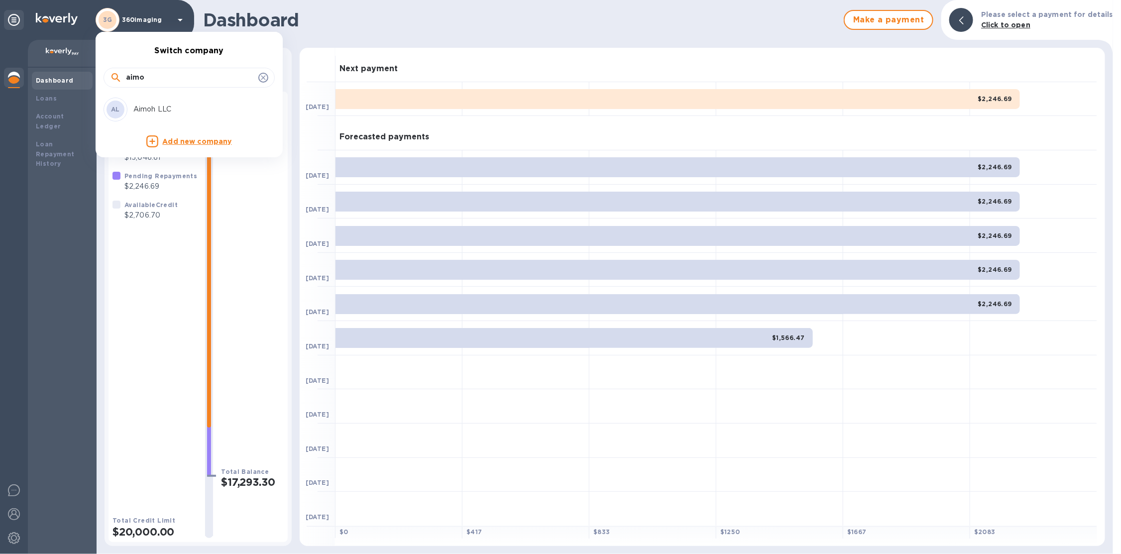
type input "aimo"
click at [181, 105] on p "Aimoh LLC" at bounding box center [195, 109] width 125 height 10
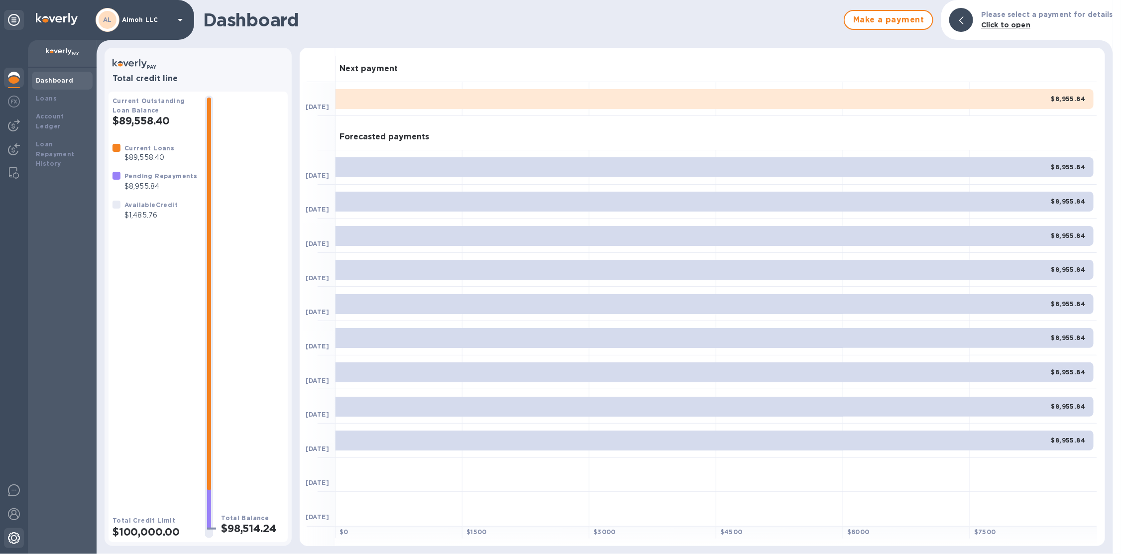
click at [20, 540] on div at bounding box center [14, 539] width 20 height 22
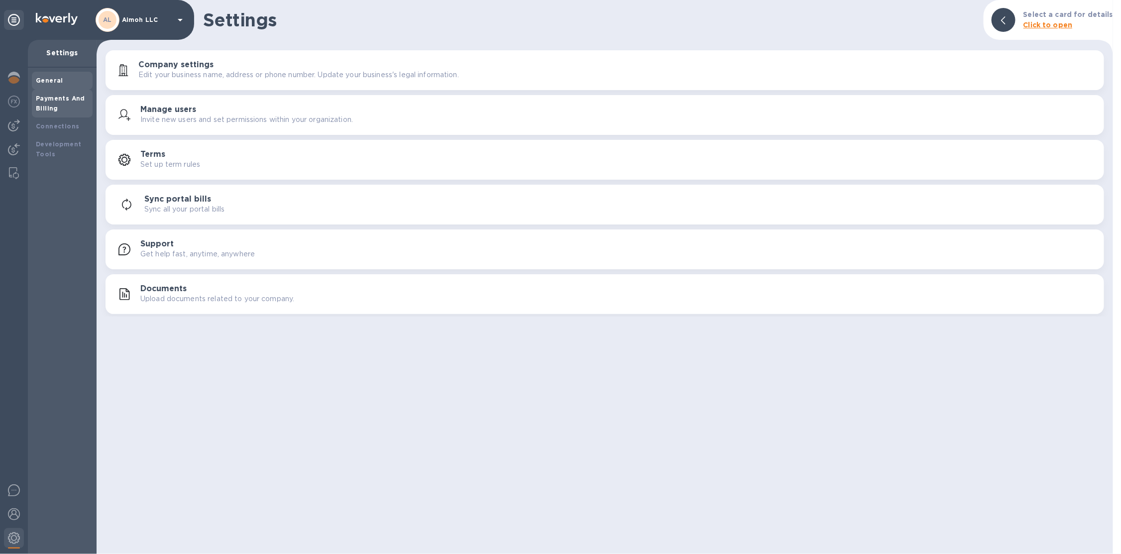
click at [53, 100] on b "Payments And Billing" at bounding box center [60, 103] width 49 height 17
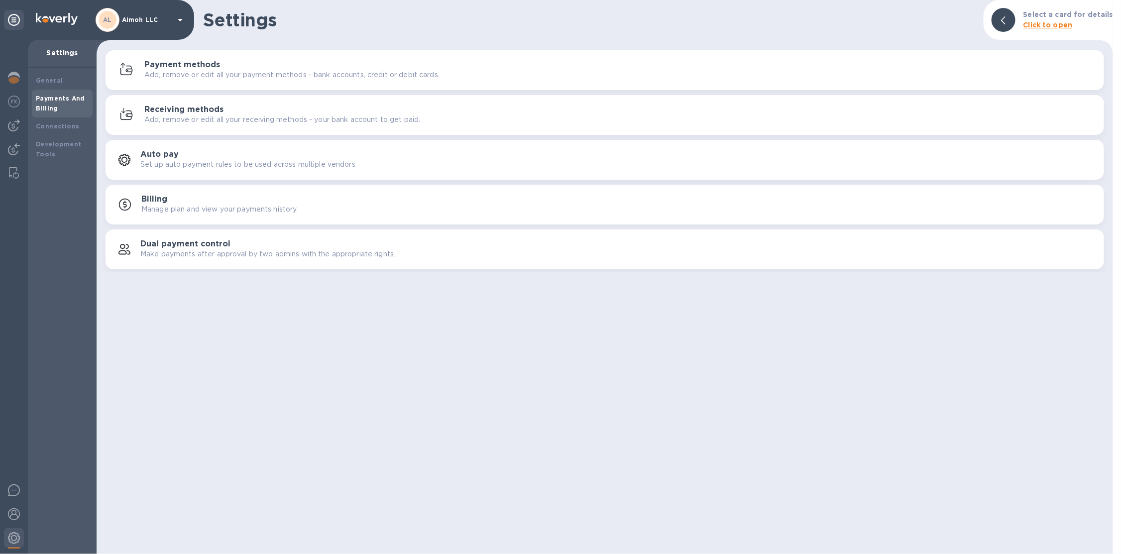
click at [246, 80] on div "Payment methods Add, remove or edit all your payment methods - bank accounts, c…" at bounding box center [605, 70] width 987 height 24
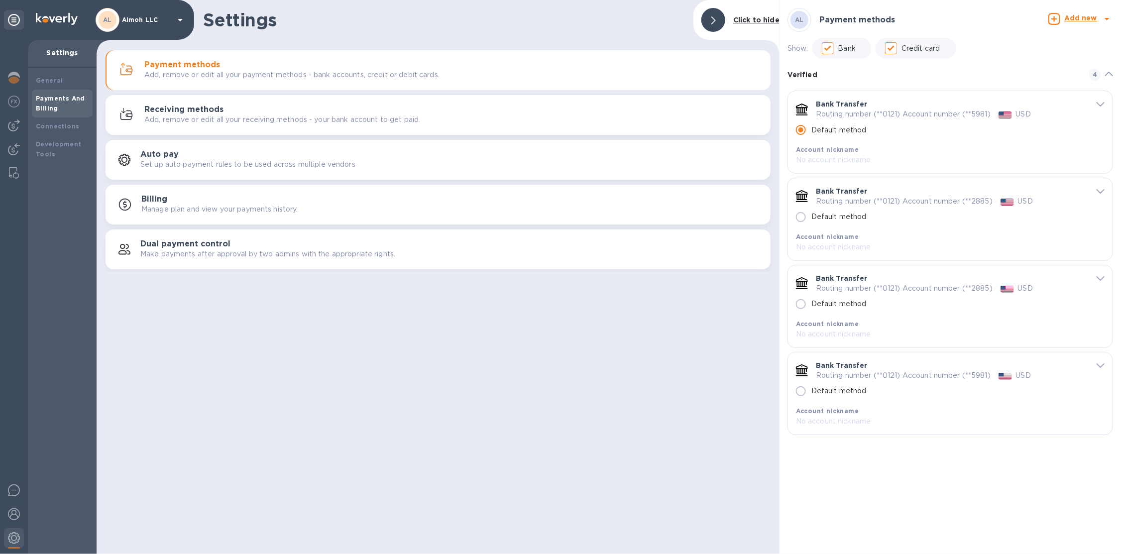
click at [138, 30] on div "AL Aimoh LLC" at bounding box center [141, 20] width 91 height 24
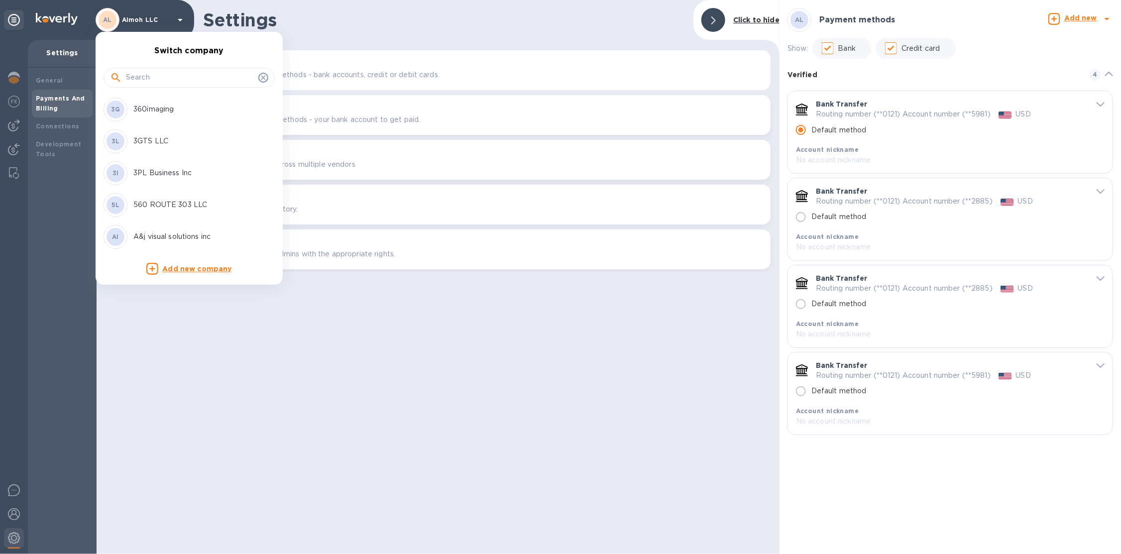
click at [211, 71] on input "text" at bounding box center [190, 77] width 128 height 15
type input "pack"
click at [188, 209] on p "Pack Plus Printing Inc." at bounding box center [195, 205] width 125 height 10
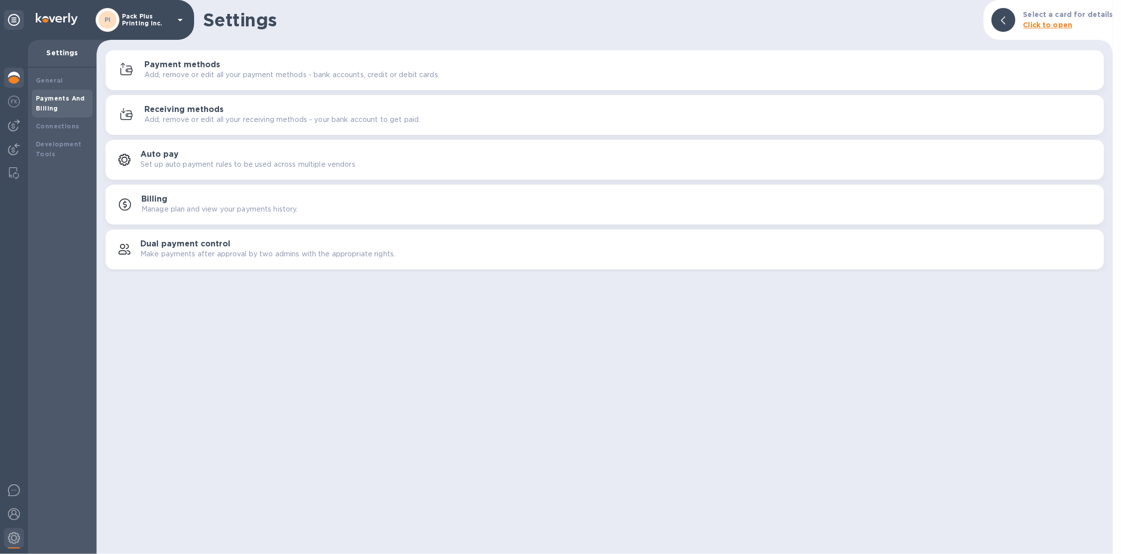
click at [19, 73] on img at bounding box center [14, 78] width 12 height 12
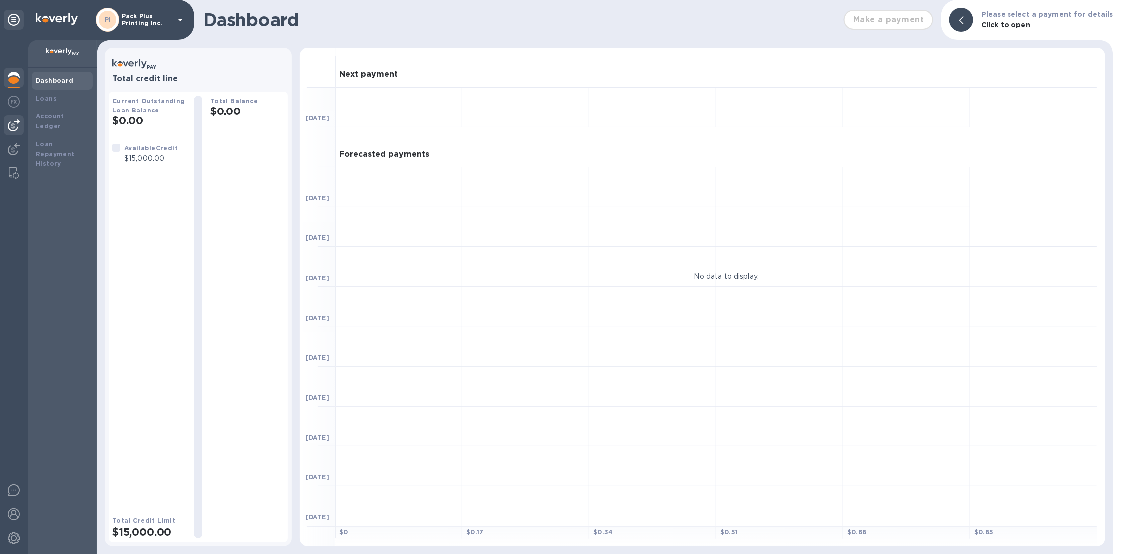
click at [22, 130] on div at bounding box center [14, 125] width 20 height 20
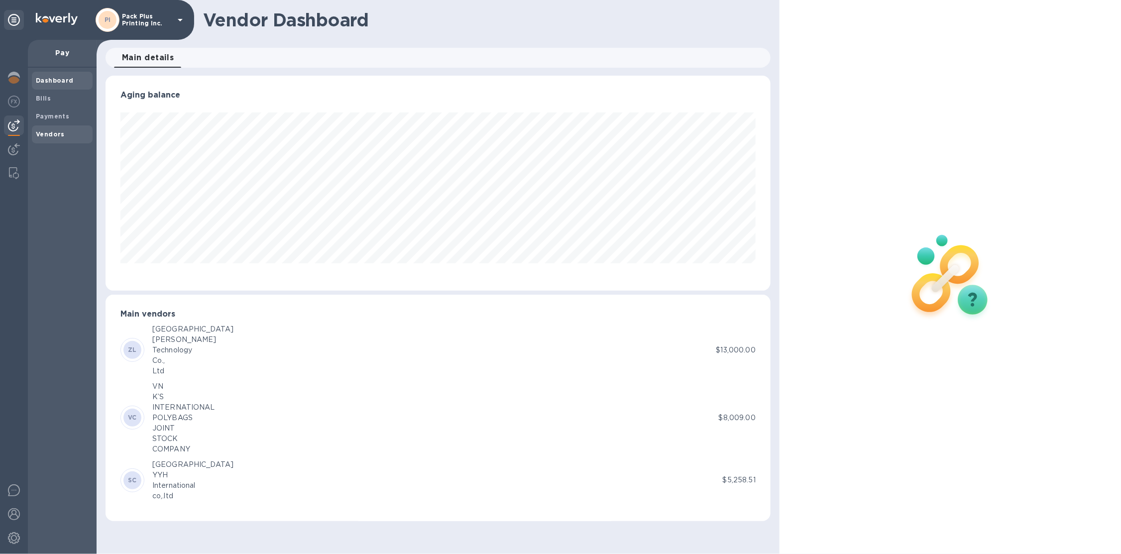
scroll to position [215, 665]
click at [49, 104] on div "Bills" at bounding box center [62, 99] width 61 height 18
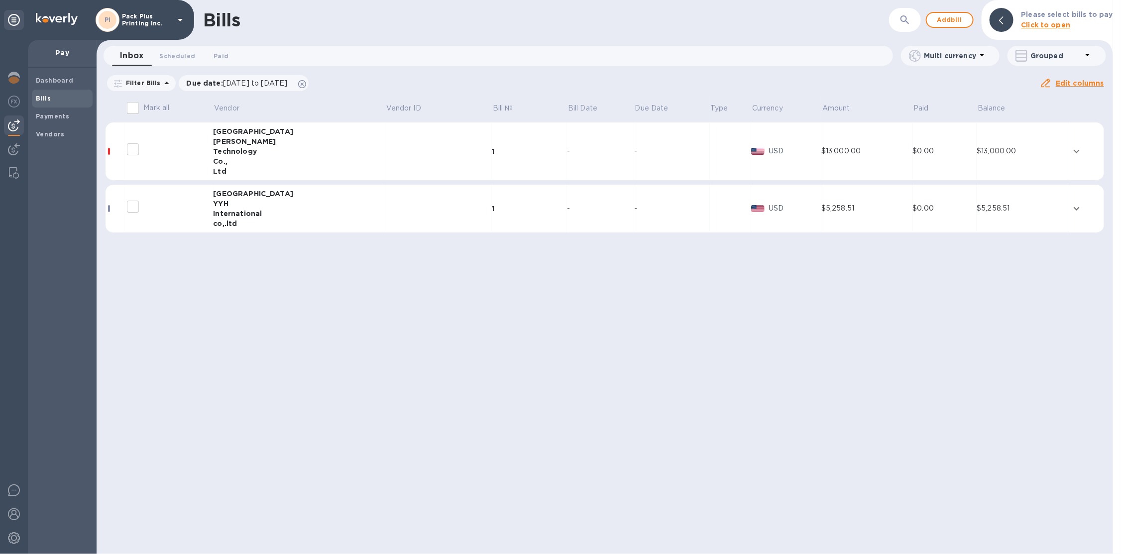
click at [913, 222] on td "$0.00" at bounding box center [945, 209] width 64 height 48
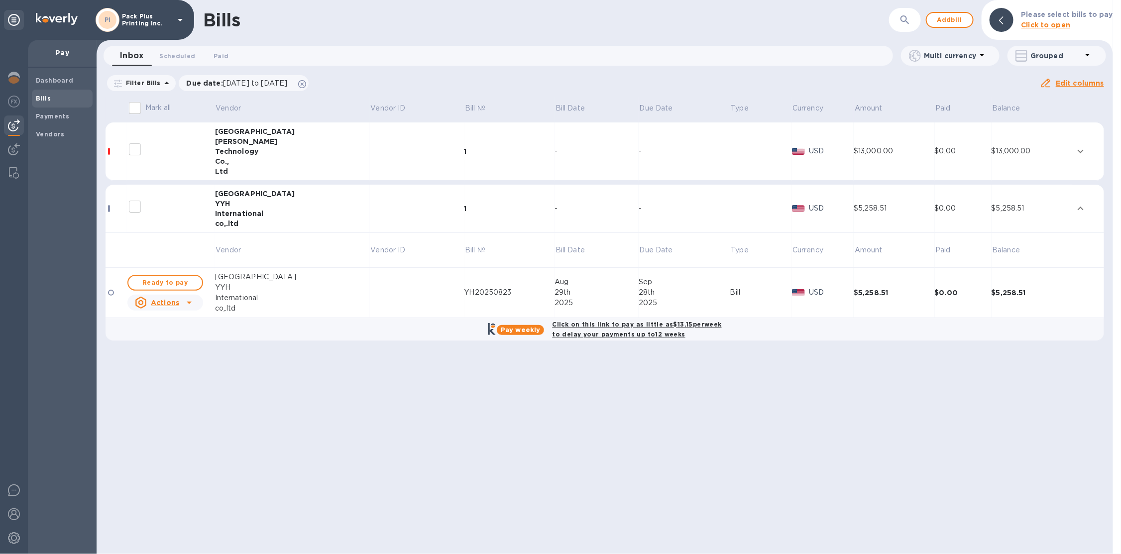
click at [639, 199] on td "-" at bounding box center [685, 209] width 92 height 48
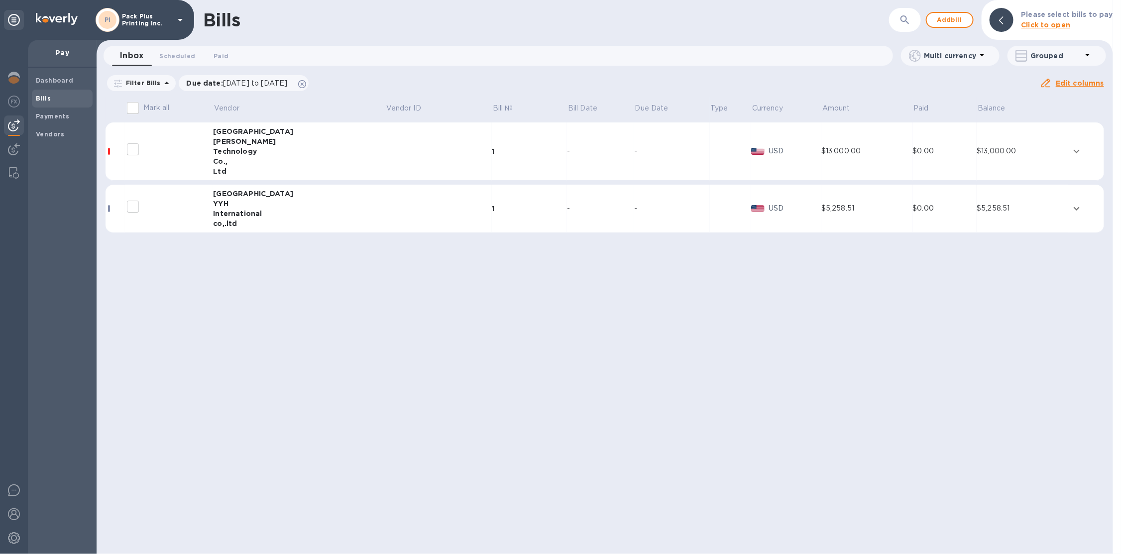
click at [295, 216] on div "International" at bounding box center [299, 214] width 172 height 10
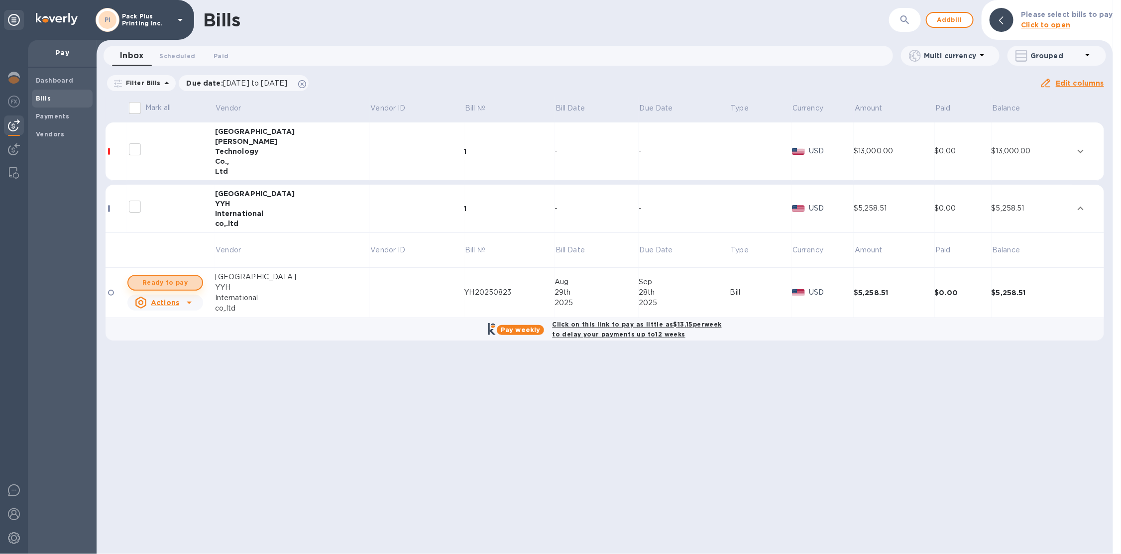
click at [178, 280] on span "Ready to pay" at bounding box center [165, 283] width 58 height 12
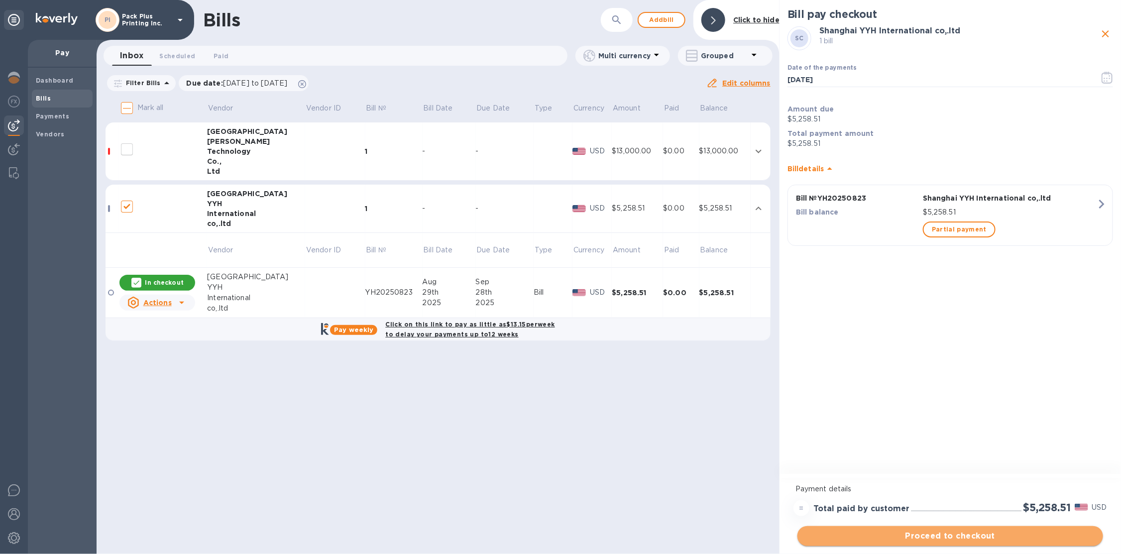
click at [918, 531] on span "Proceed to checkout" at bounding box center [950, 536] width 290 height 12
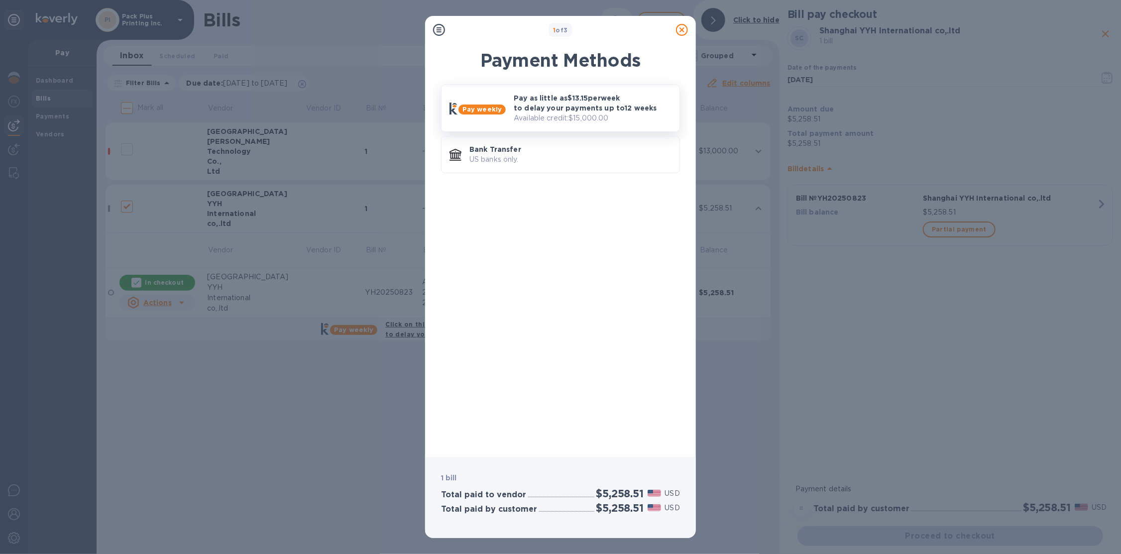
click at [534, 105] on p "Pay as little as $13.15 per week to delay your payments up to 12 weeks" at bounding box center [593, 103] width 158 height 20
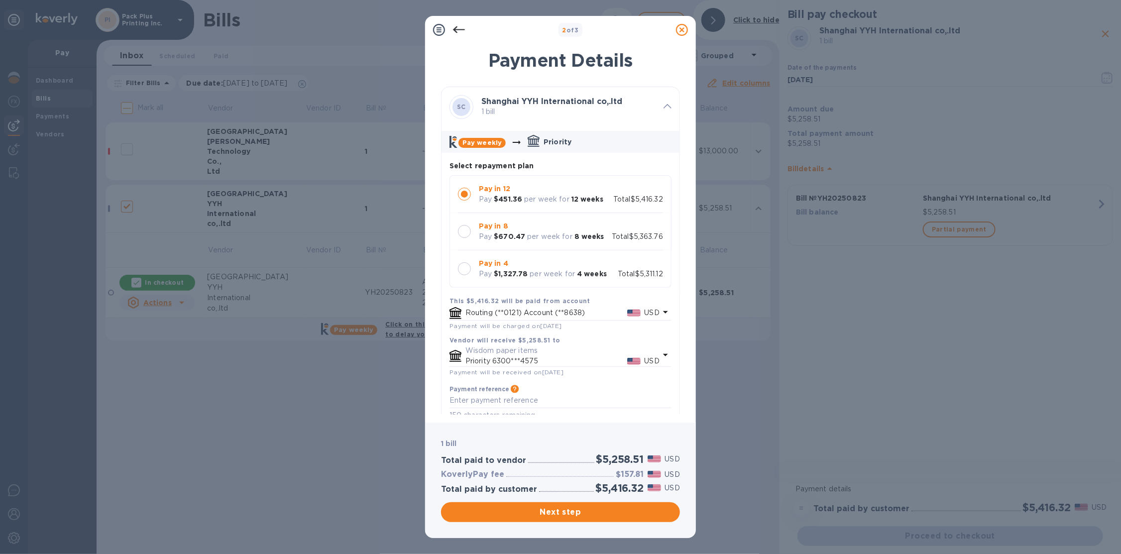
click at [683, 28] on icon at bounding box center [682, 30] width 12 height 12
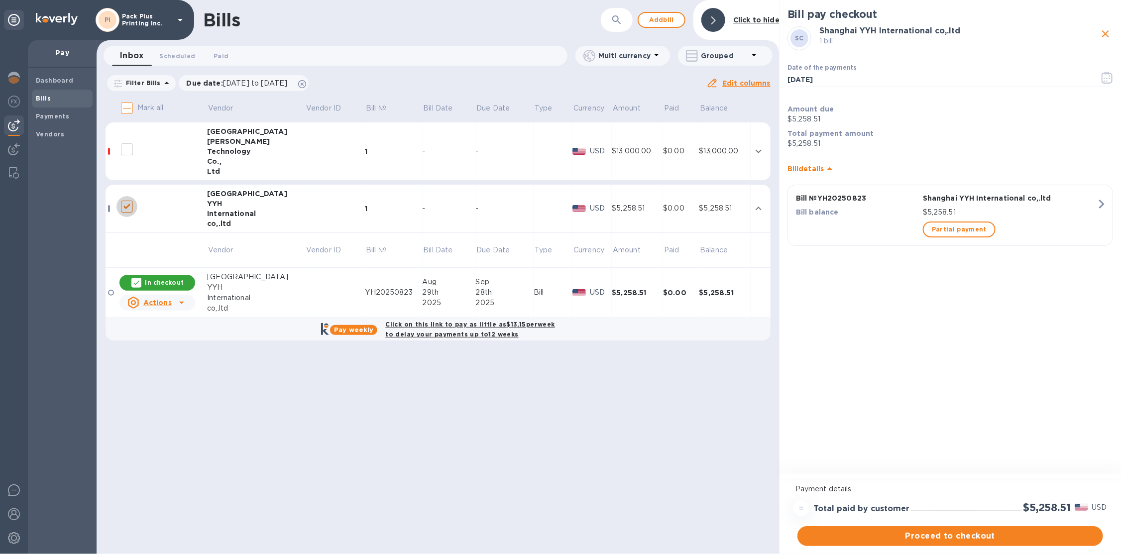
click at [129, 206] on input "decorative checkbox" at bounding box center [126, 206] width 21 height 21
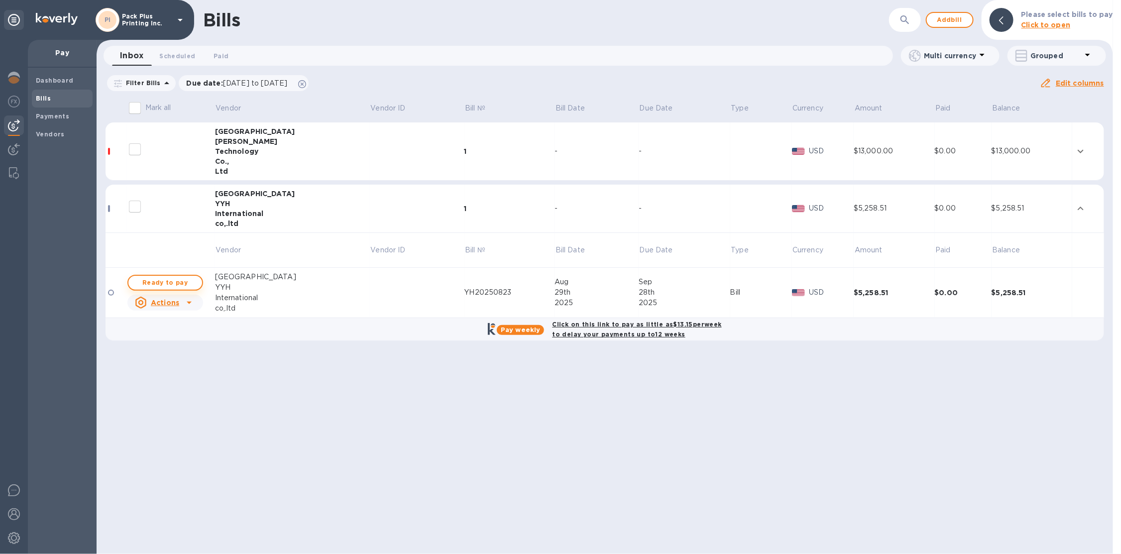
click at [168, 281] on span "Ready to pay" at bounding box center [165, 283] width 58 height 12
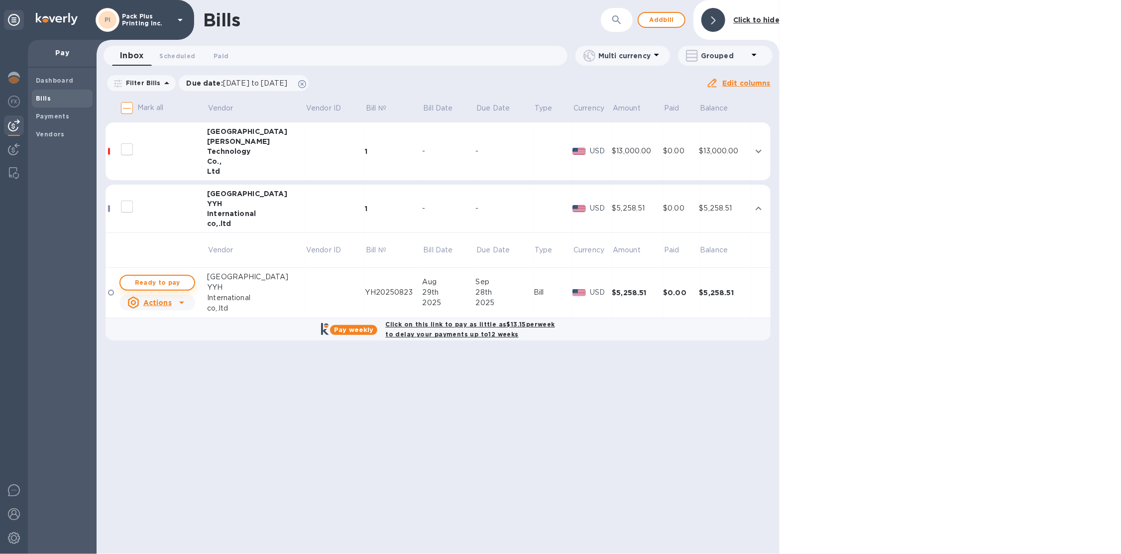
checkbox input "true"
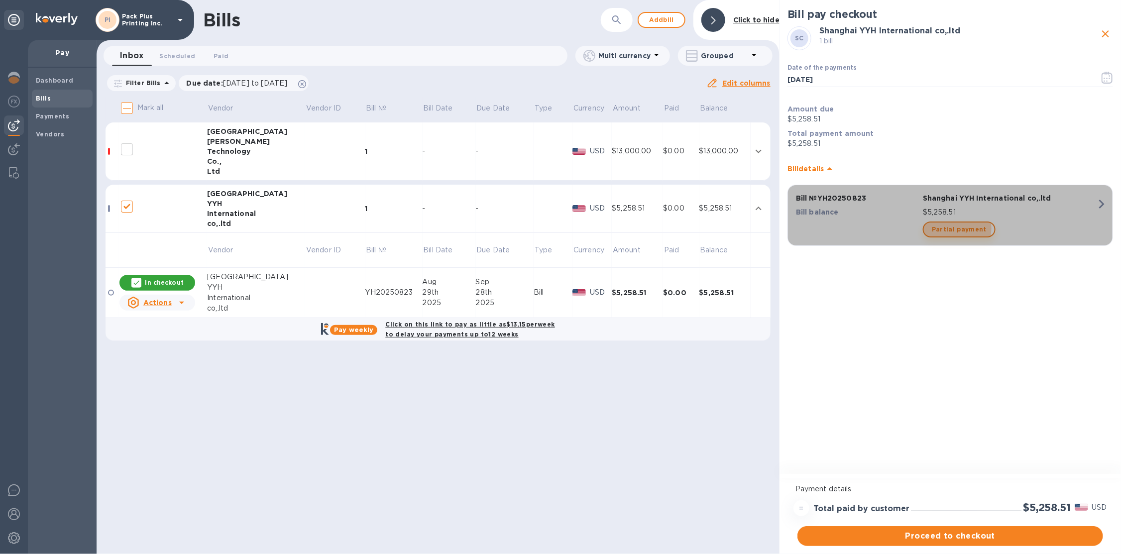
click at [955, 228] on span "Partial payment" at bounding box center [959, 230] width 55 height 12
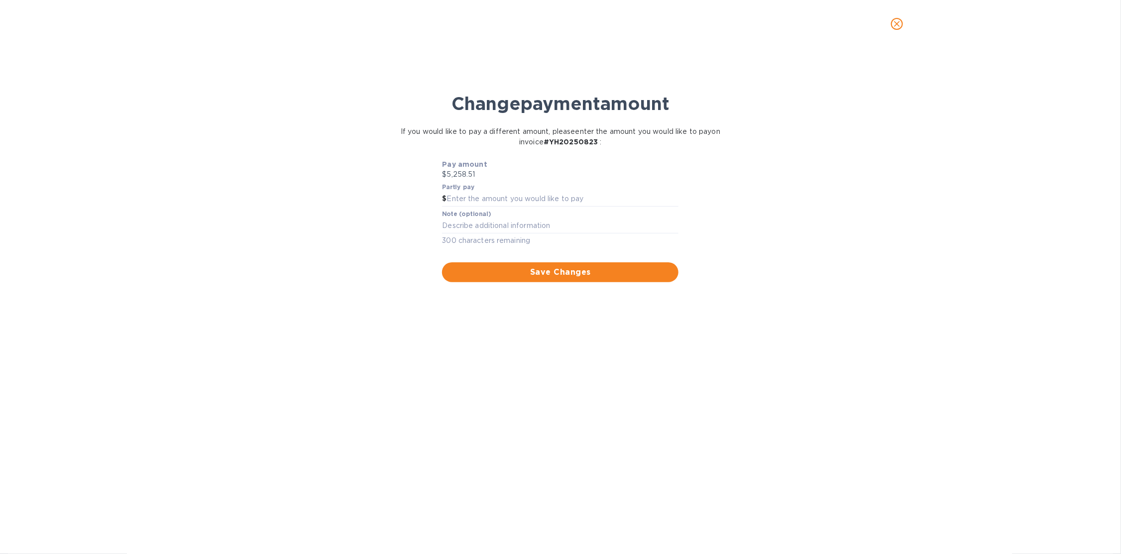
click at [909, 19] on div at bounding box center [560, 24] width 697 height 24
click at [907, 21] on button "close" at bounding box center [897, 24] width 24 height 24
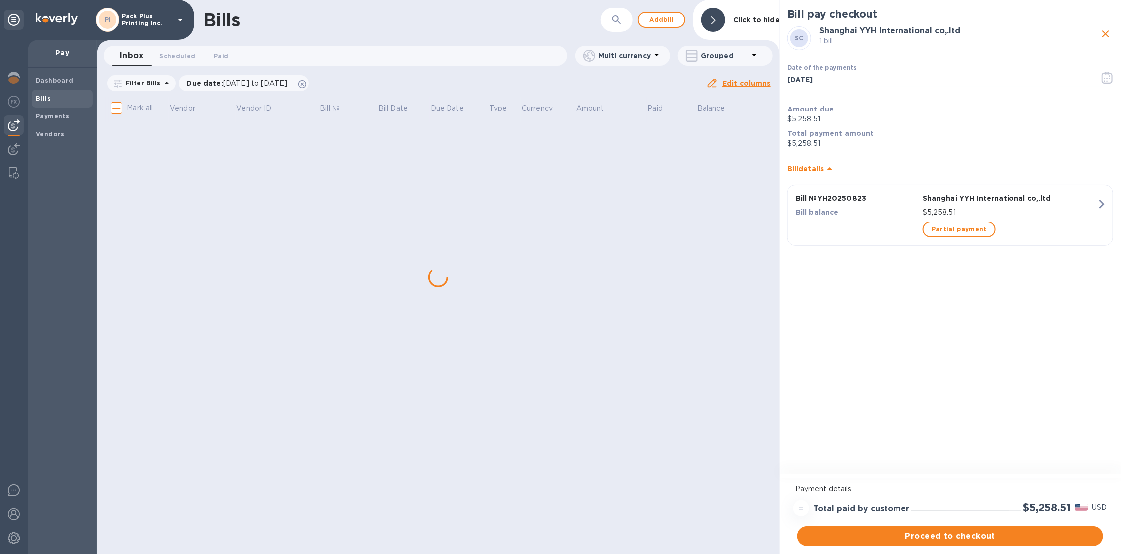
checkbox input "true"
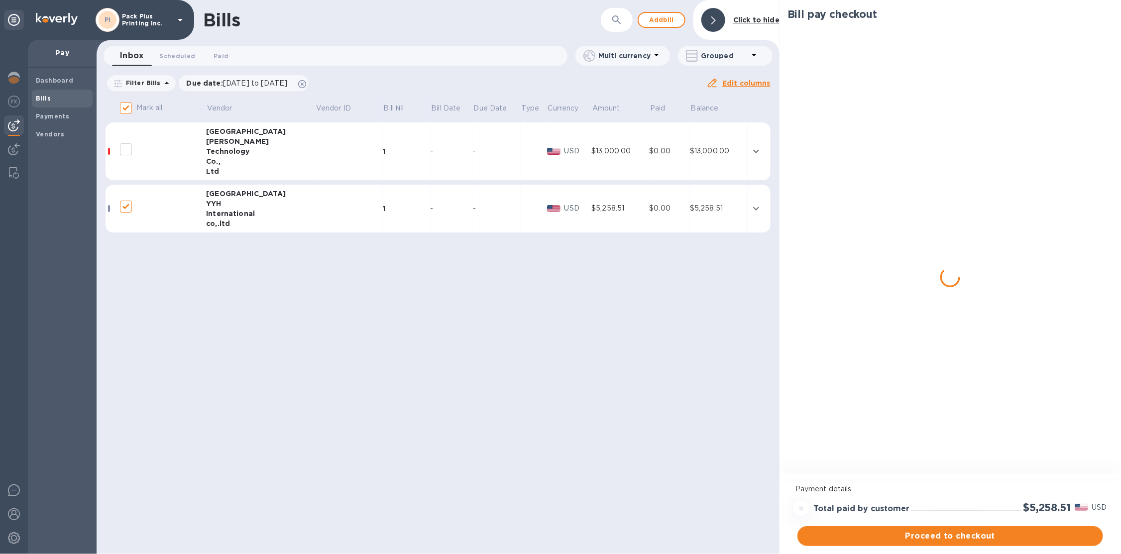
checkbox input "false"
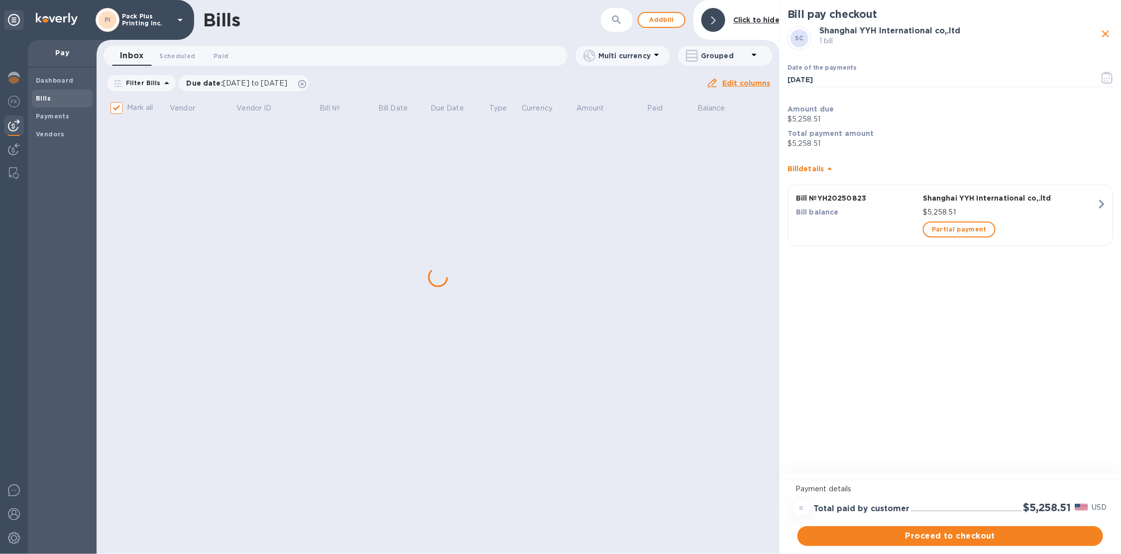
checkbox input "false"
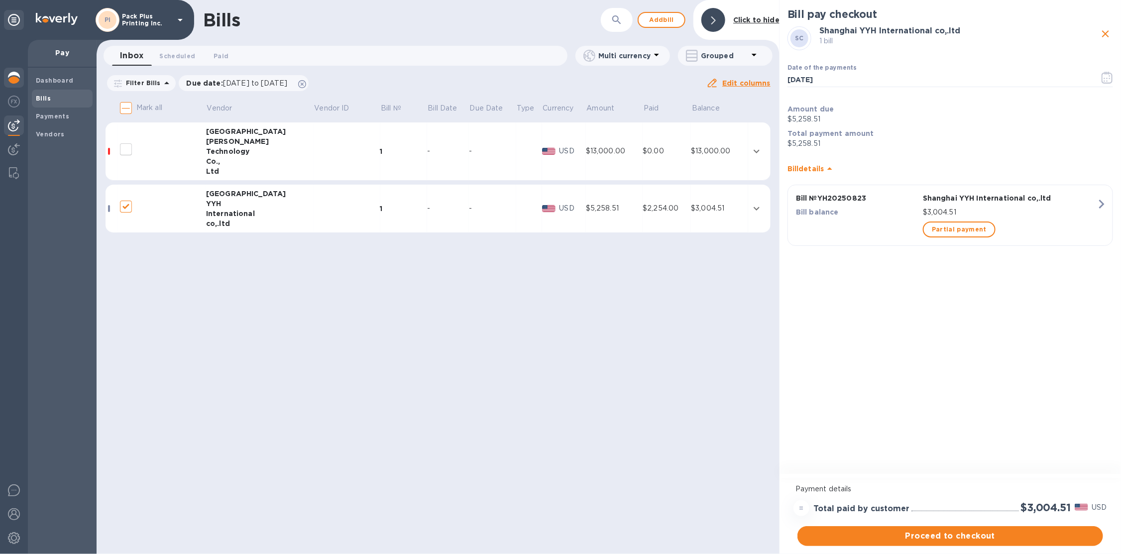
click at [25, 76] on div "Pay Dashboard Bills Payments Vendors" at bounding box center [48, 297] width 97 height 514
click at [20, 77] on div at bounding box center [14, 79] width 20 height 22
